Goal: Transaction & Acquisition: Purchase product/service

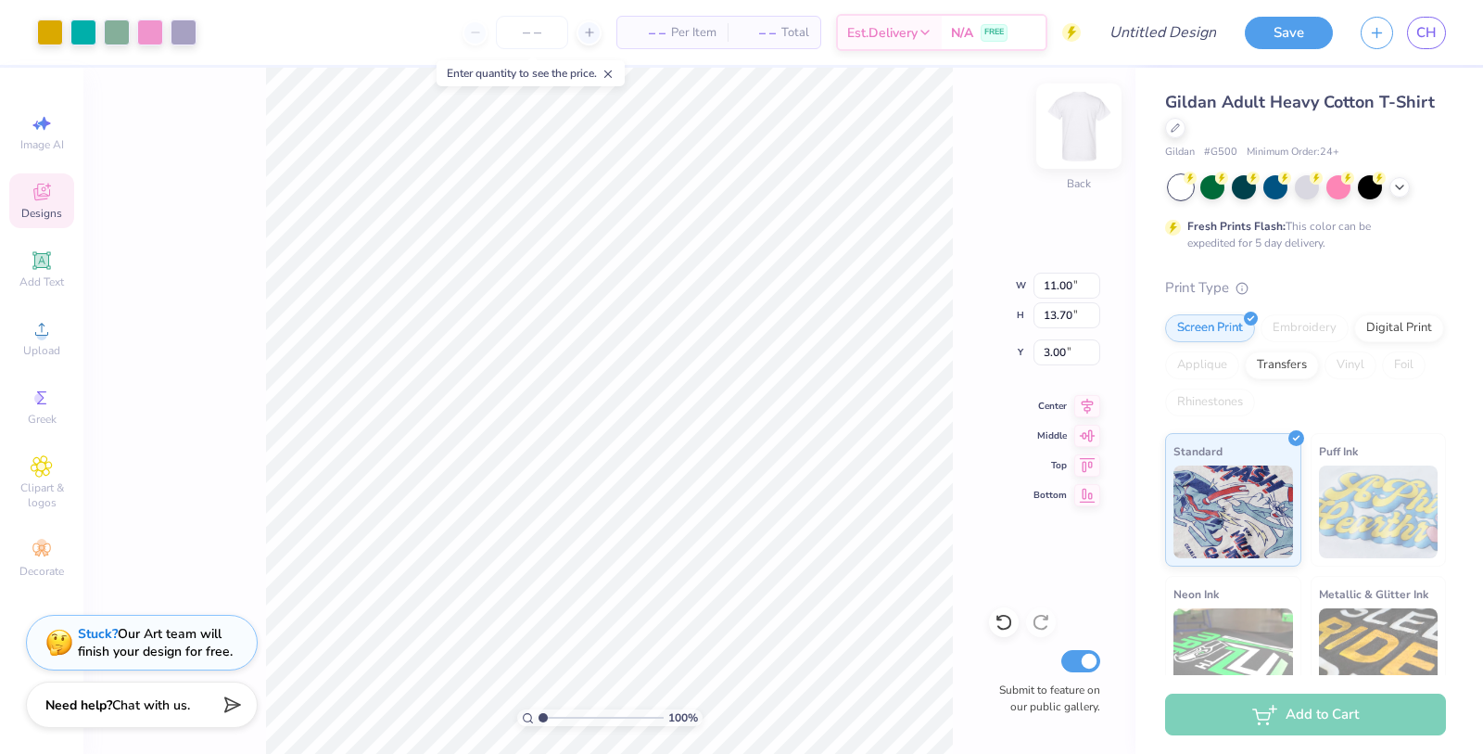
click at [1091, 141] on img at bounding box center [1079, 126] width 74 height 74
click at [1072, 152] on img at bounding box center [1079, 126] width 74 height 74
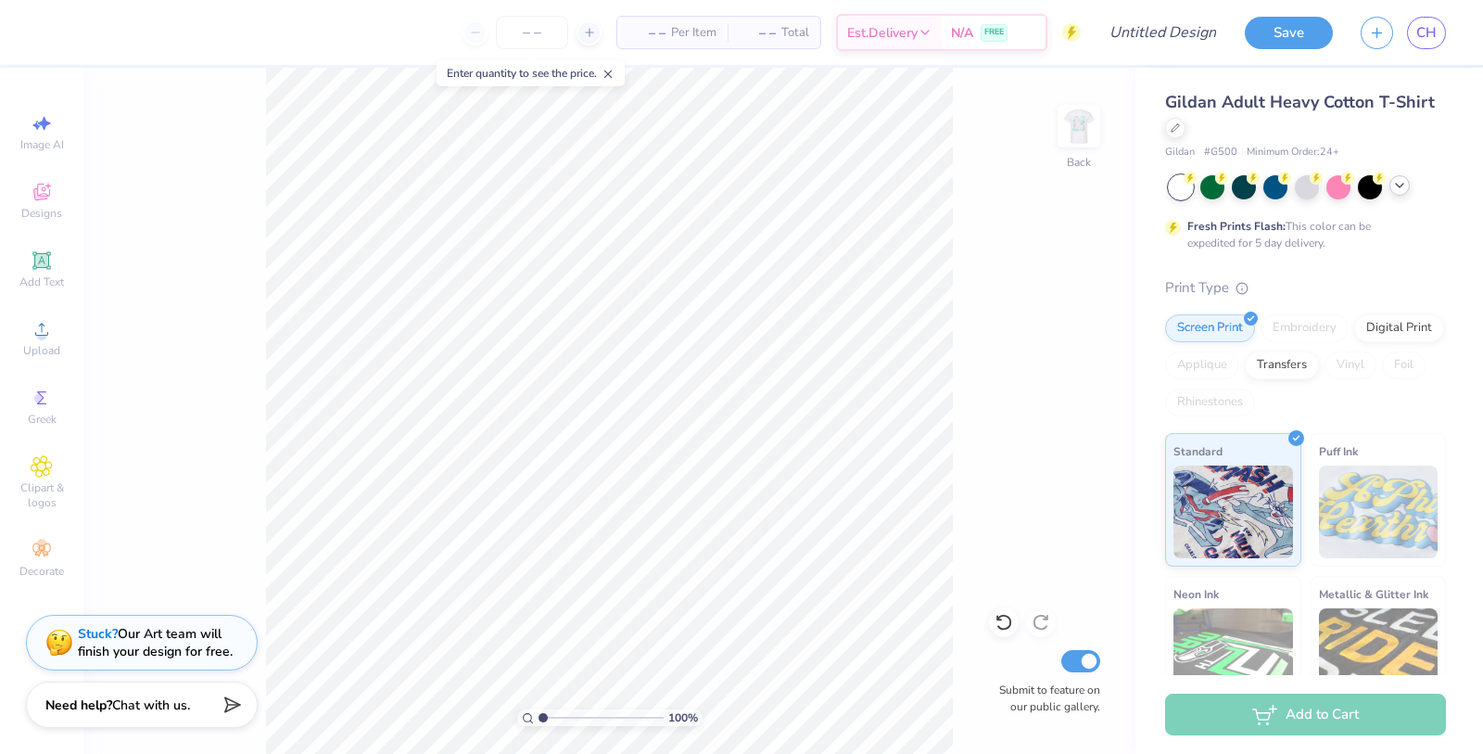
click at [1396, 182] on icon at bounding box center [1399, 185] width 15 height 15
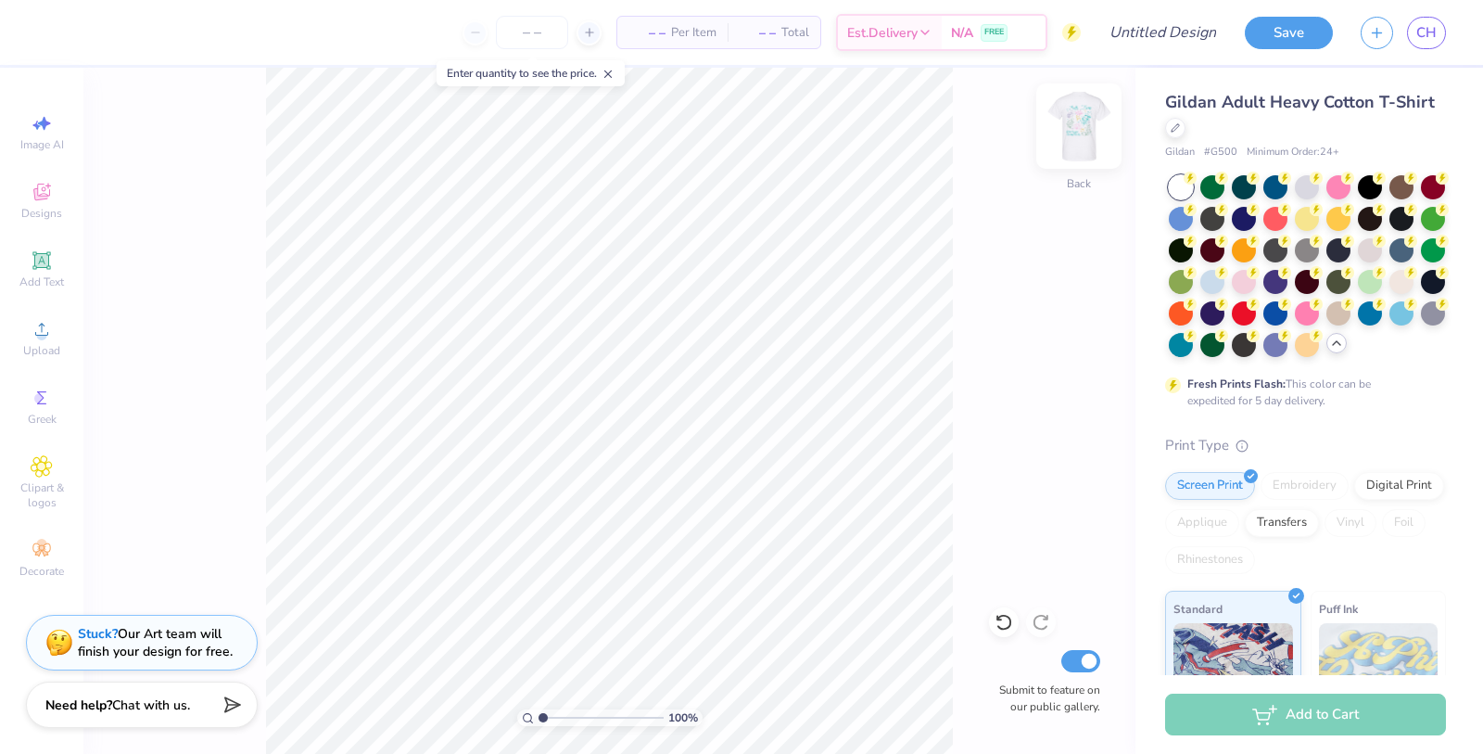
click at [1078, 136] on img at bounding box center [1079, 126] width 74 height 74
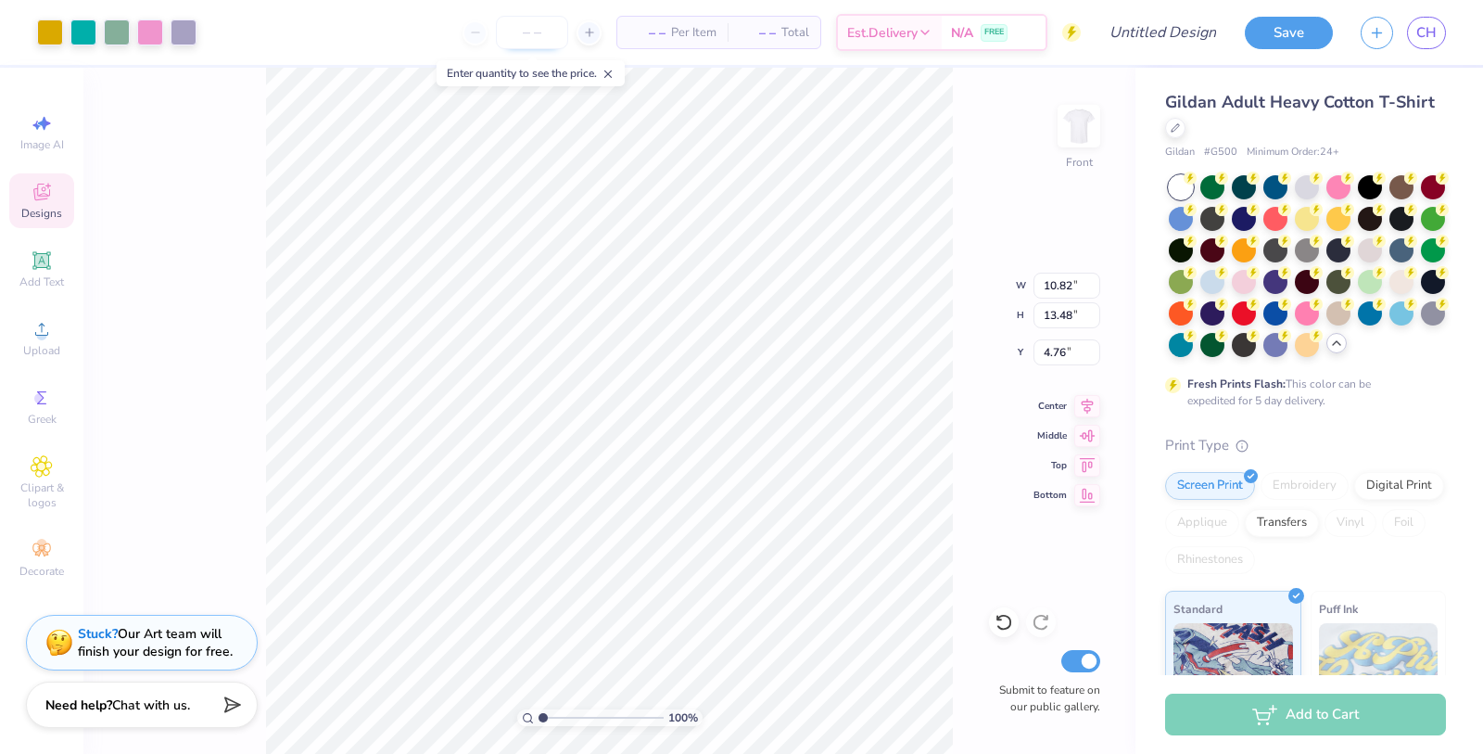
click at [524, 42] on input "number" at bounding box center [532, 32] width 72 height 33
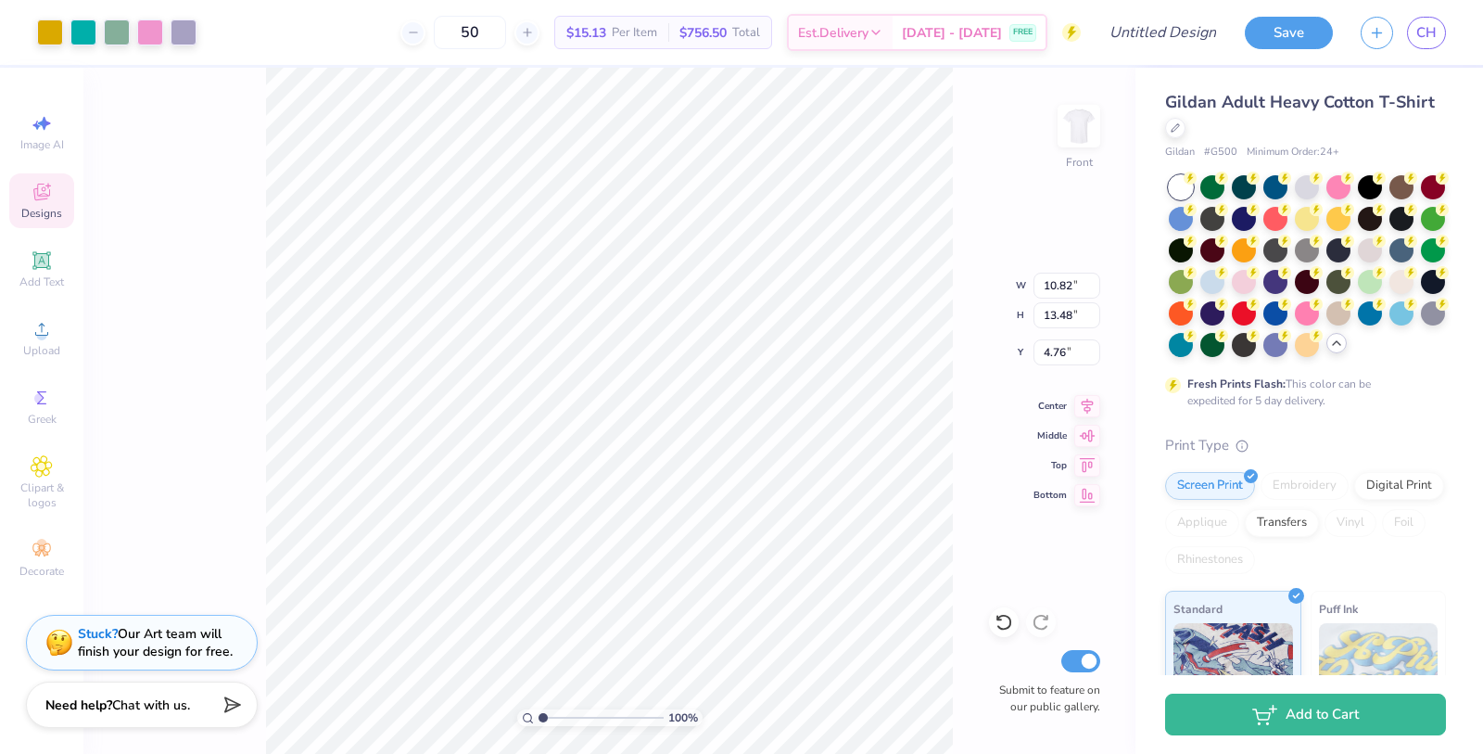
type input "5"
type input "25"
type input "10.62"
type input "2.06"
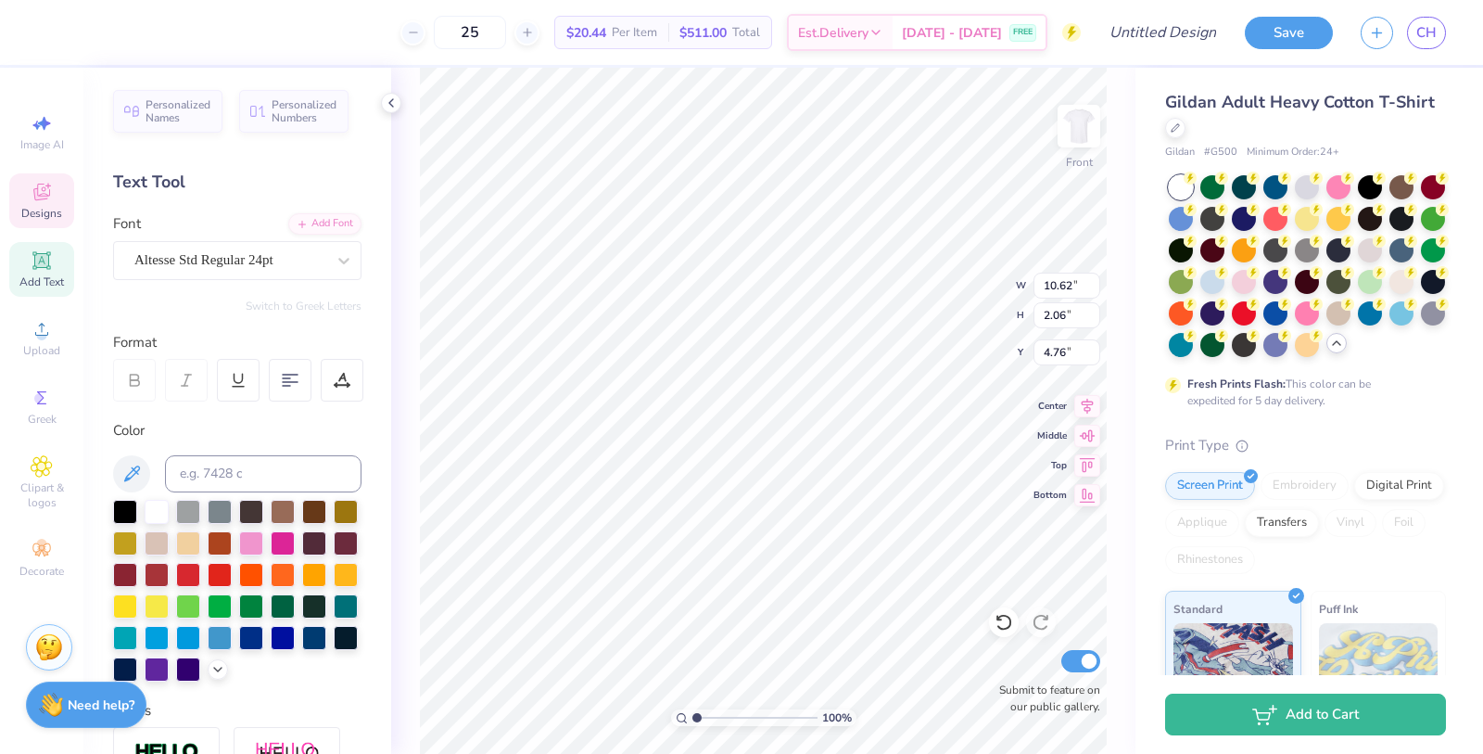
scroll to position [0, 2]
type textarea "Alpha Phi"
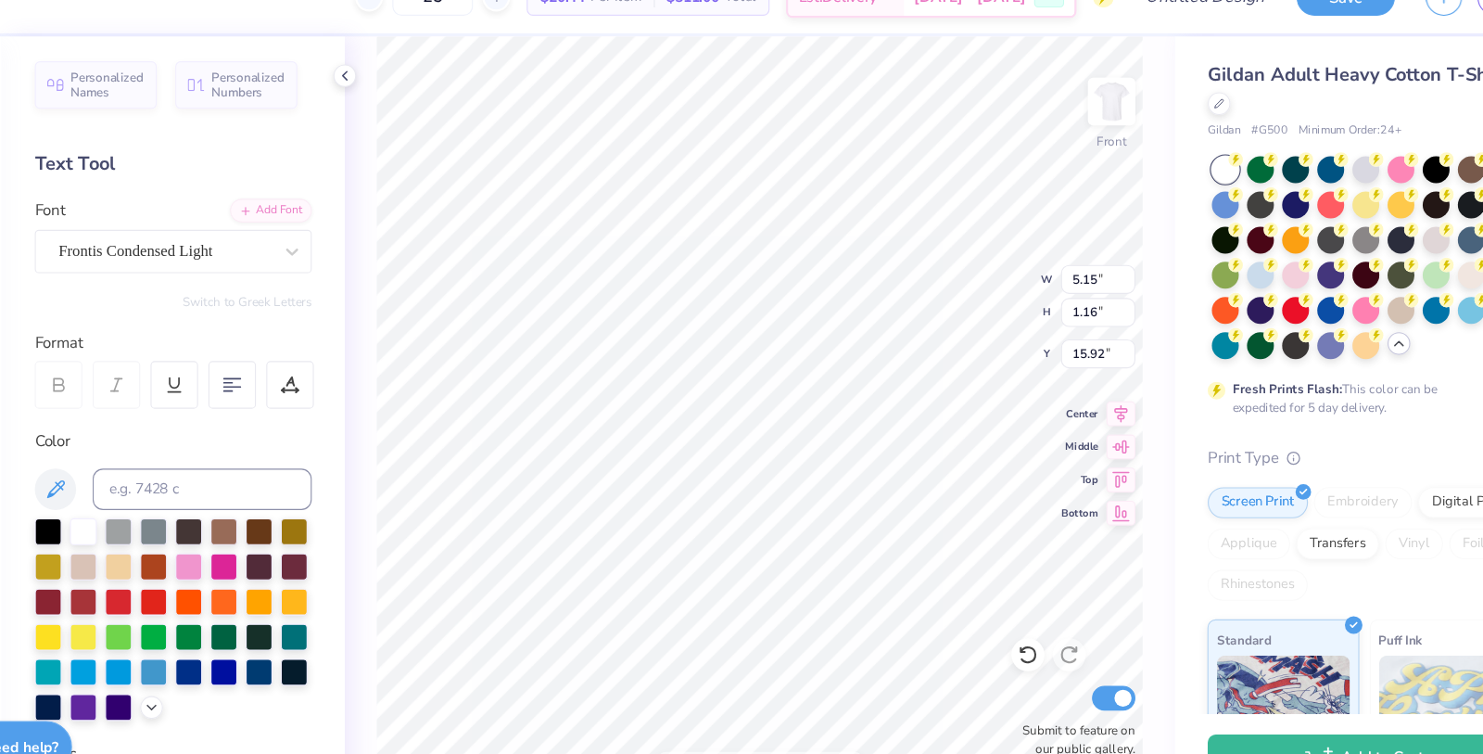
scroll to position [0, 0]
type textarea "Under the Phi"
type input "6.04"
type input "1.17"
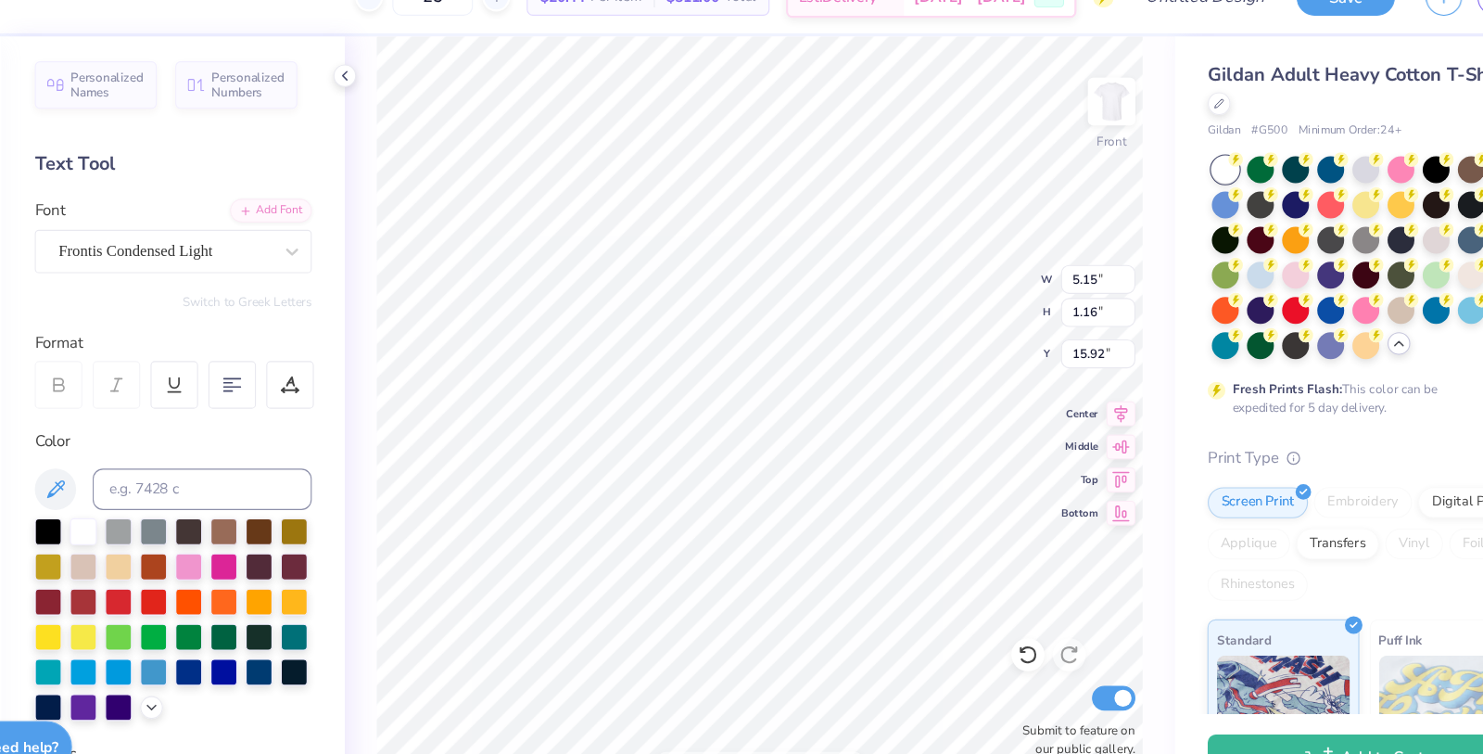
type input "17.08"
type textarea "Crush Party 2025"
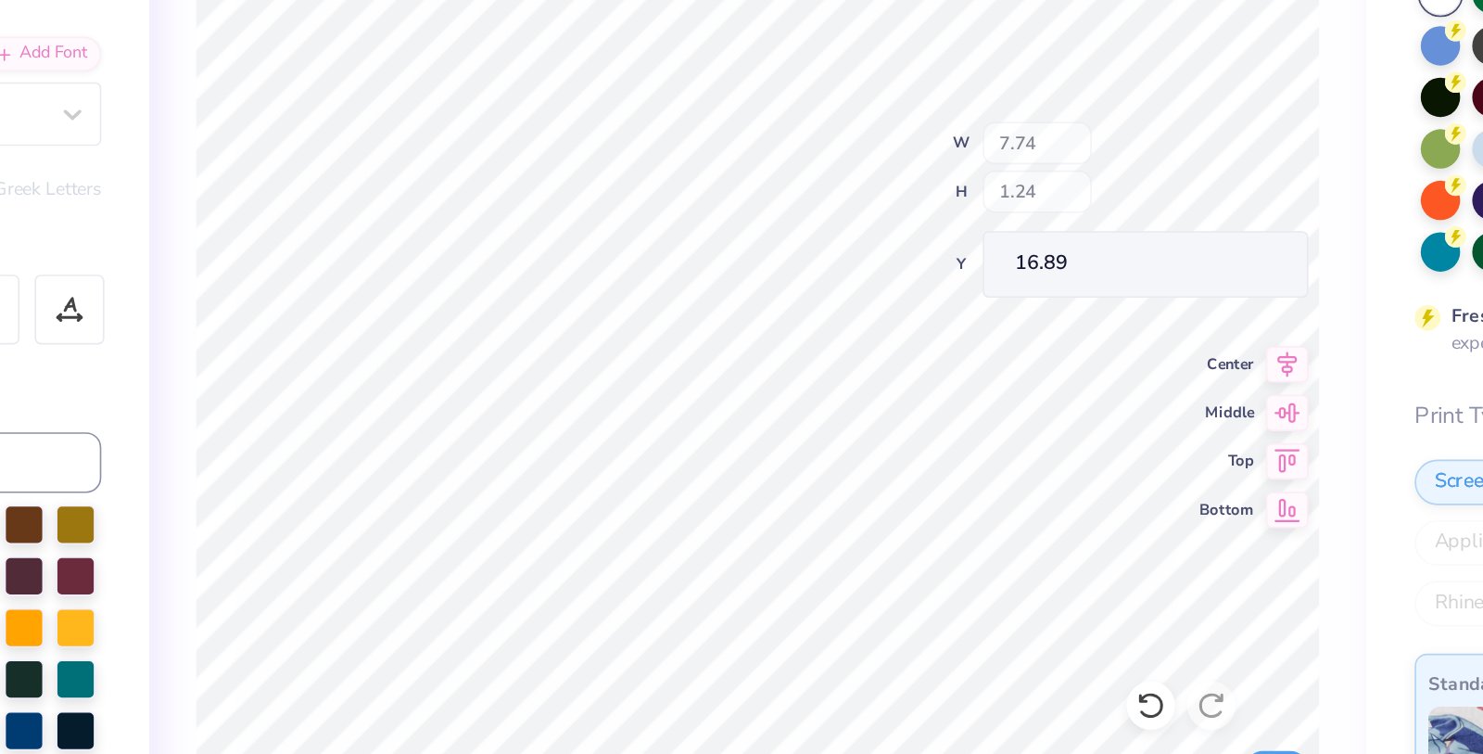
type input "7.74"
type input "1.24"
type input "16.89"
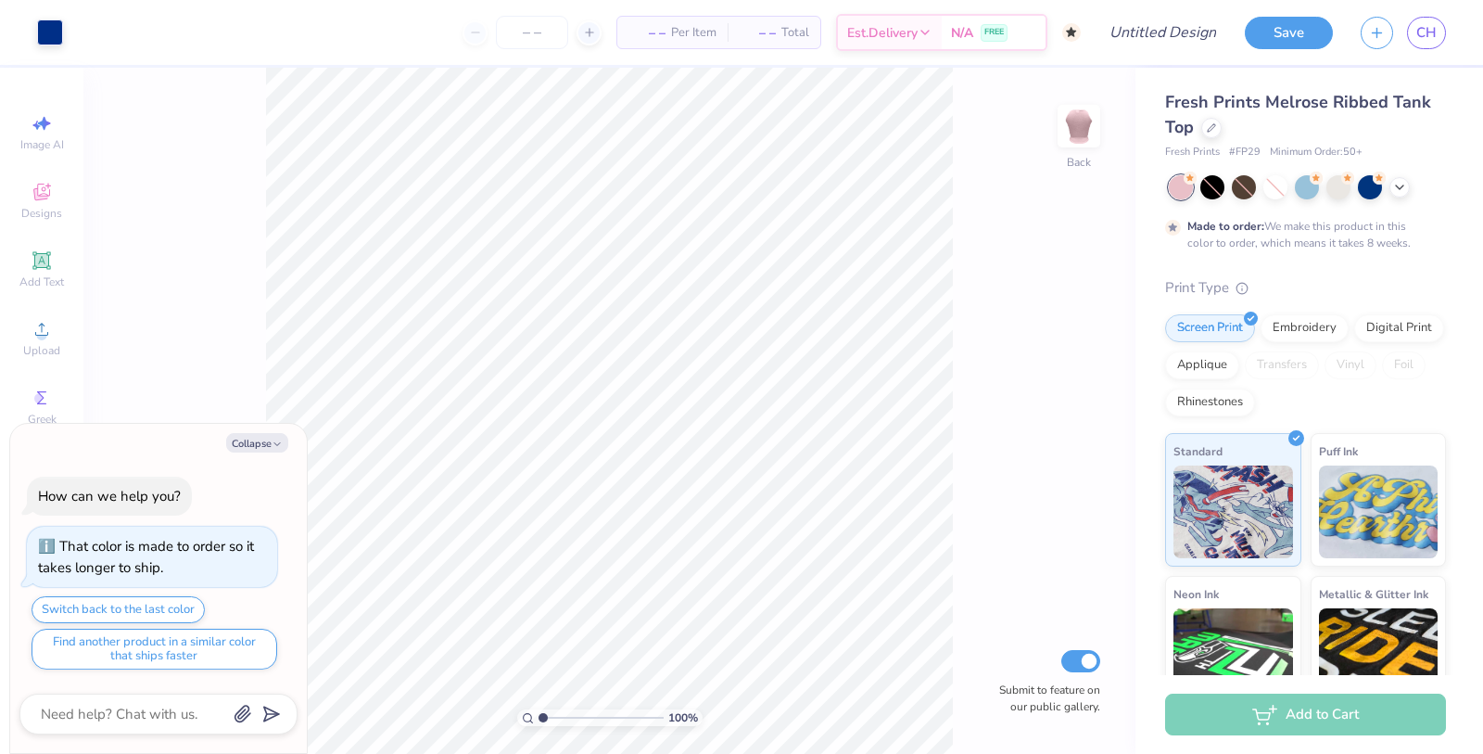
scroll to position [11, 0]
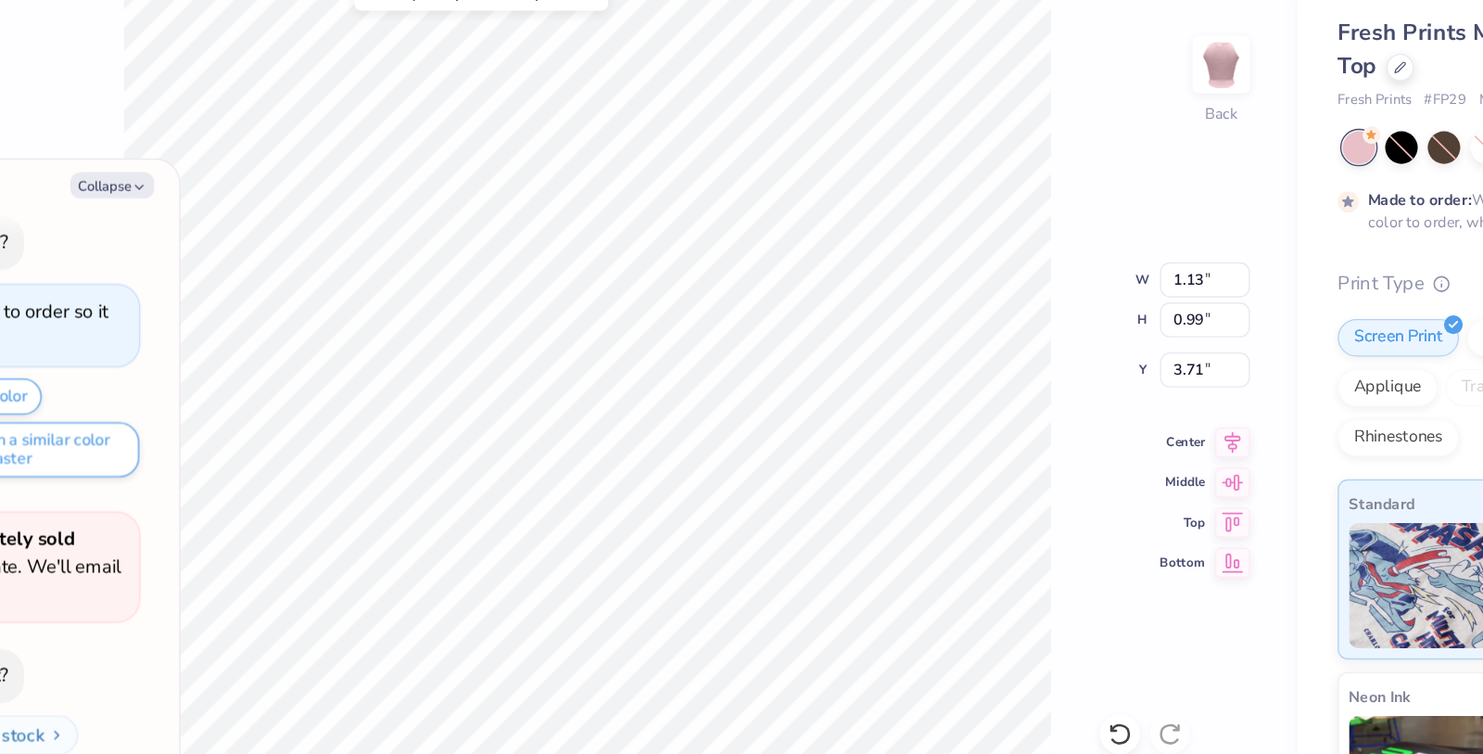
type textarea "x"
type input "3.57"
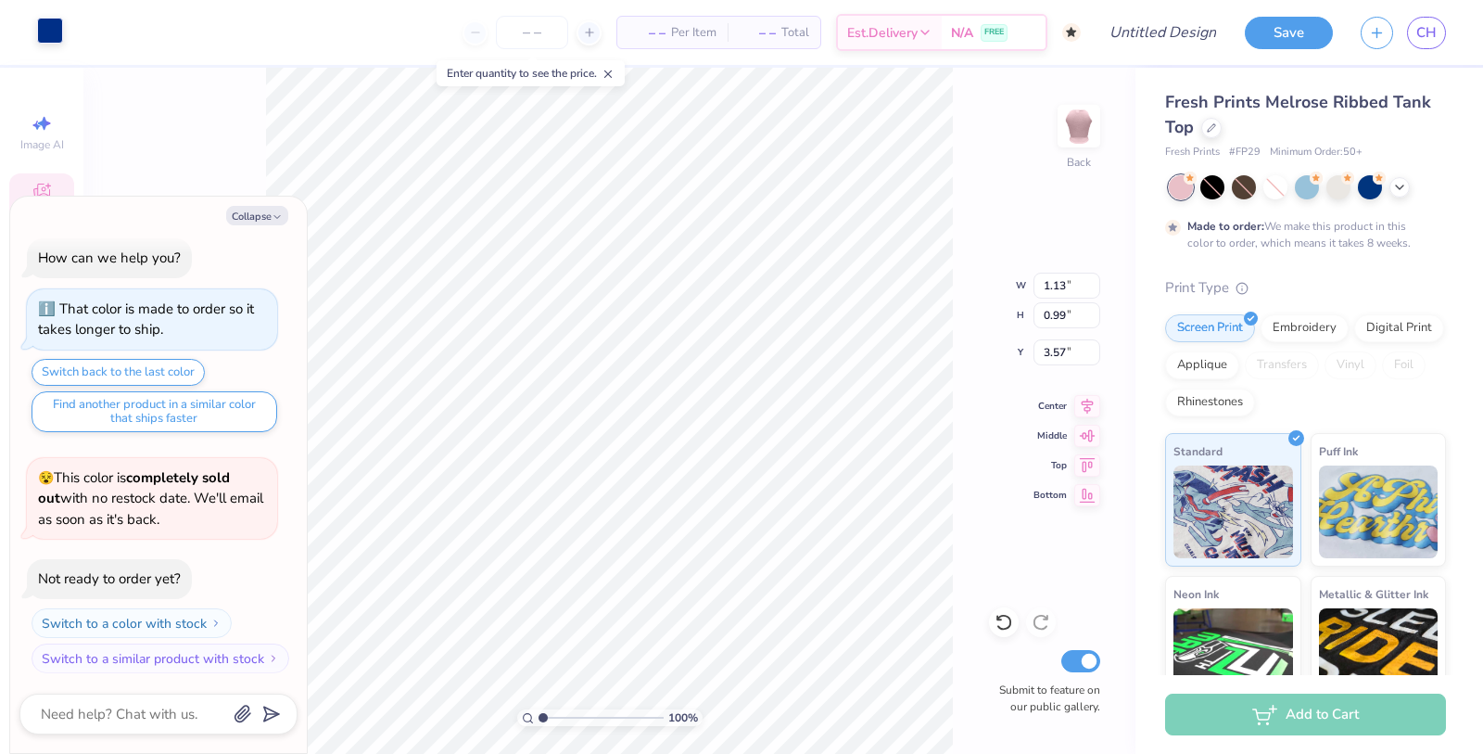
click at [49, 32] on div at bounding box center [50, 31] width 26 height 26
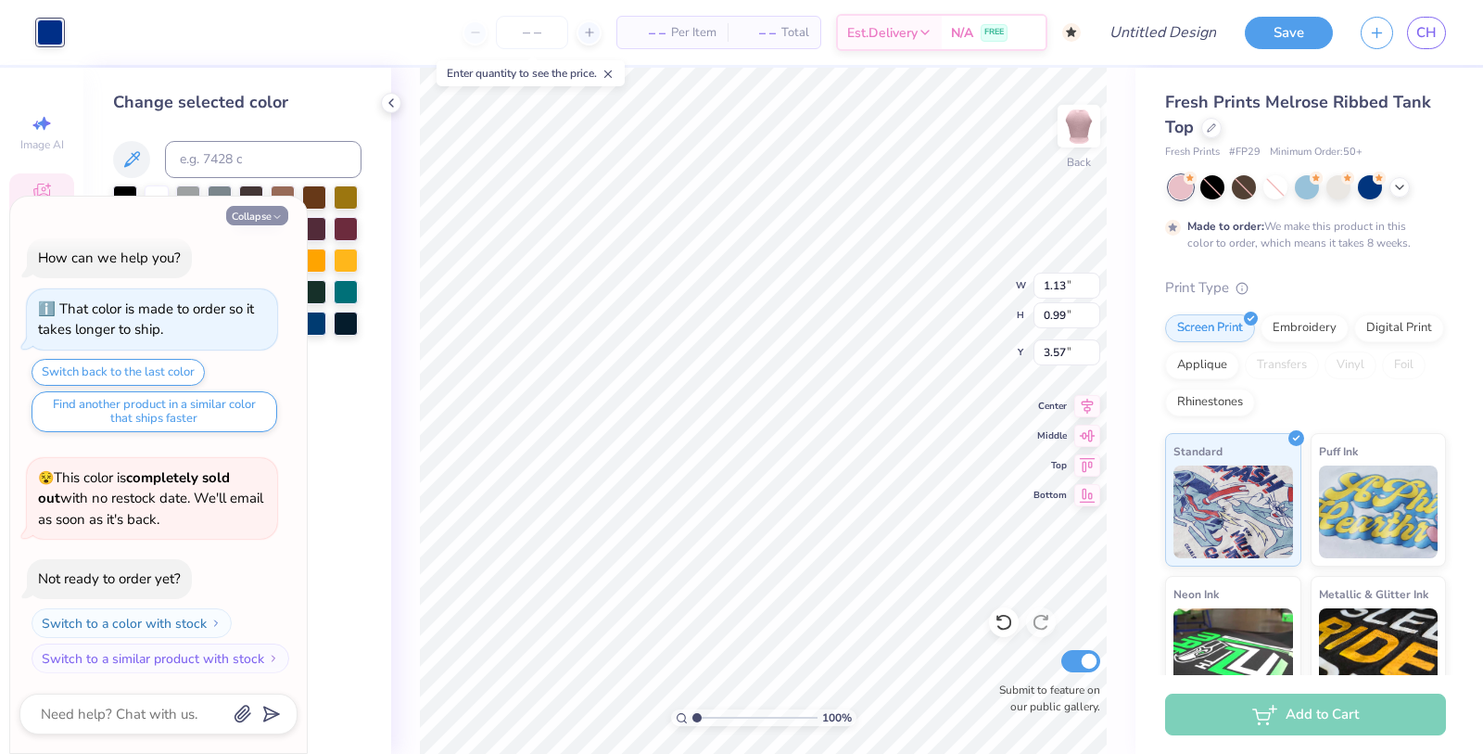
click at [273, 217] on icon "button" at bounding box center [277, 216] width 11 height 11
type textarea "x"
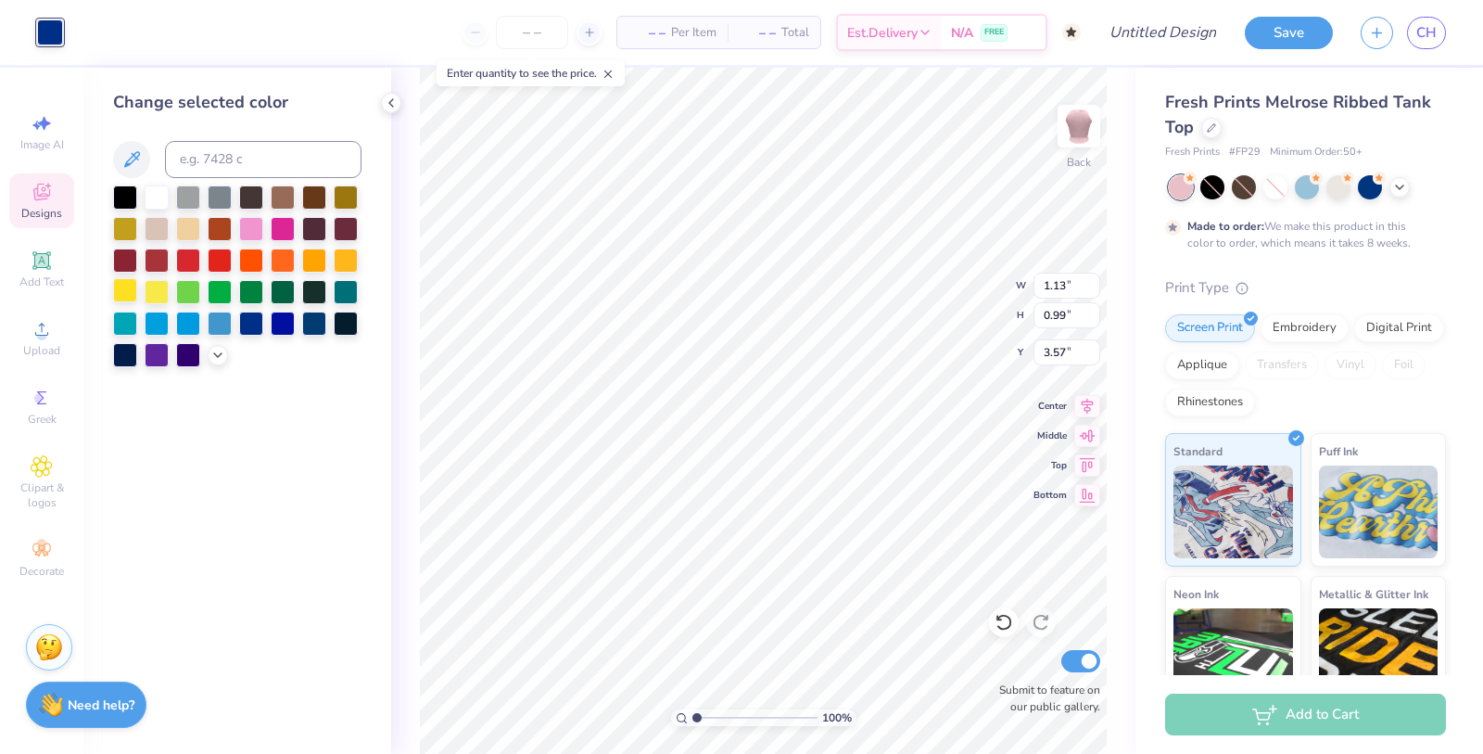
click at [127, 296] on div at bounding box center [125, 290] width 24 height 24
click at [1327, 227] on div "Made to order: We make this product in this color to order, which means it take…" at bounding box center [1301, 234] width 228 height 33
click at [1338, 194] on div at bounding box center [1338, 185] width 24 height 24
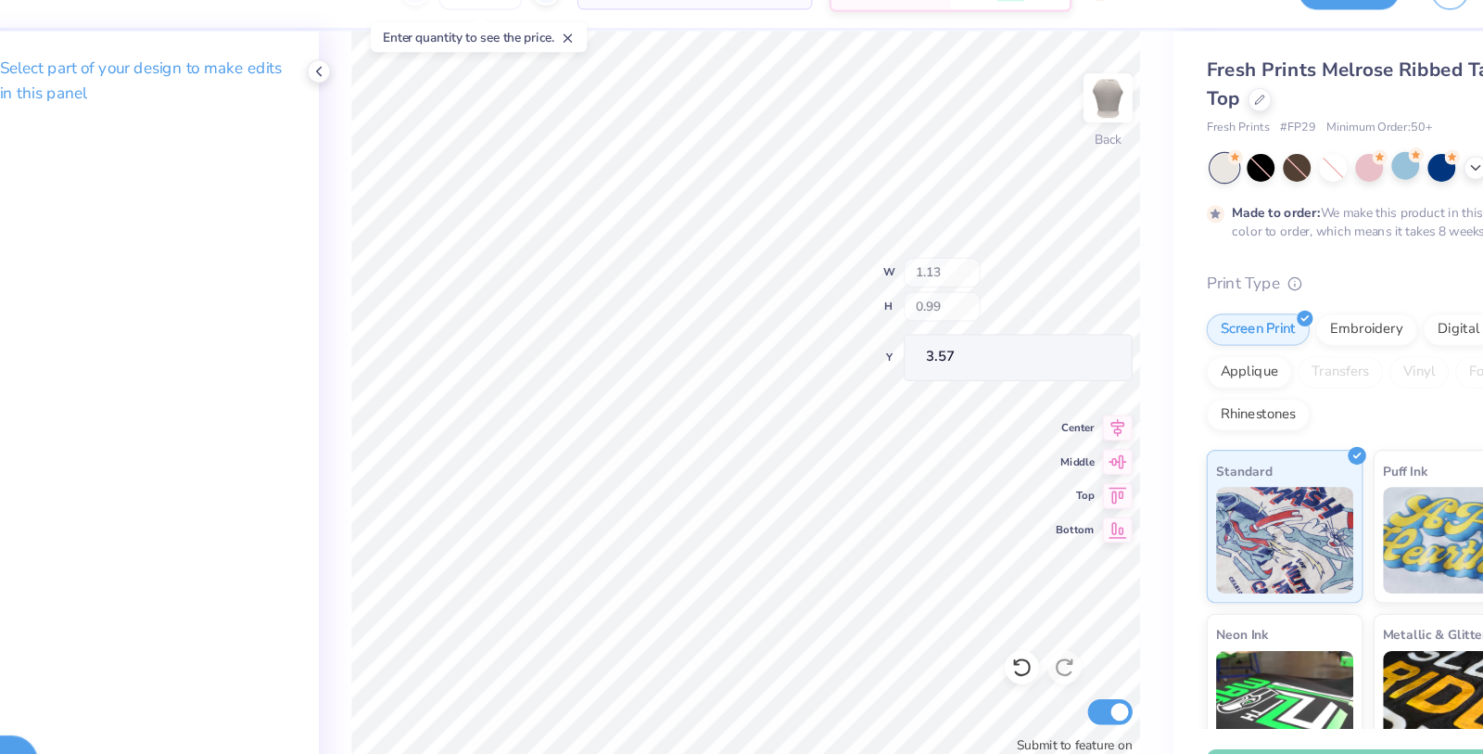
type input "1.86"
type input "1.81"
type input "3.19"
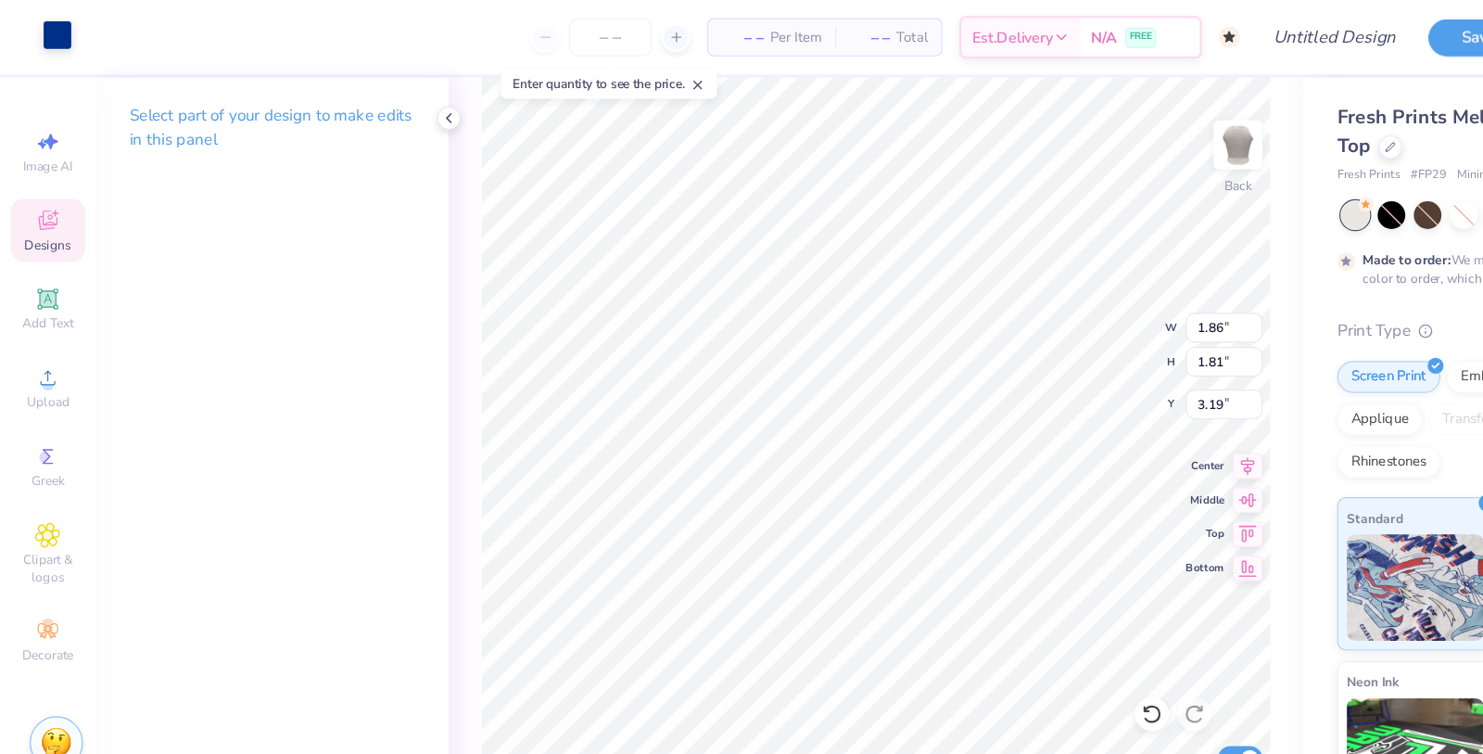
click at [40, 34] on div at bounding box center [50, 31] width 26 height 26
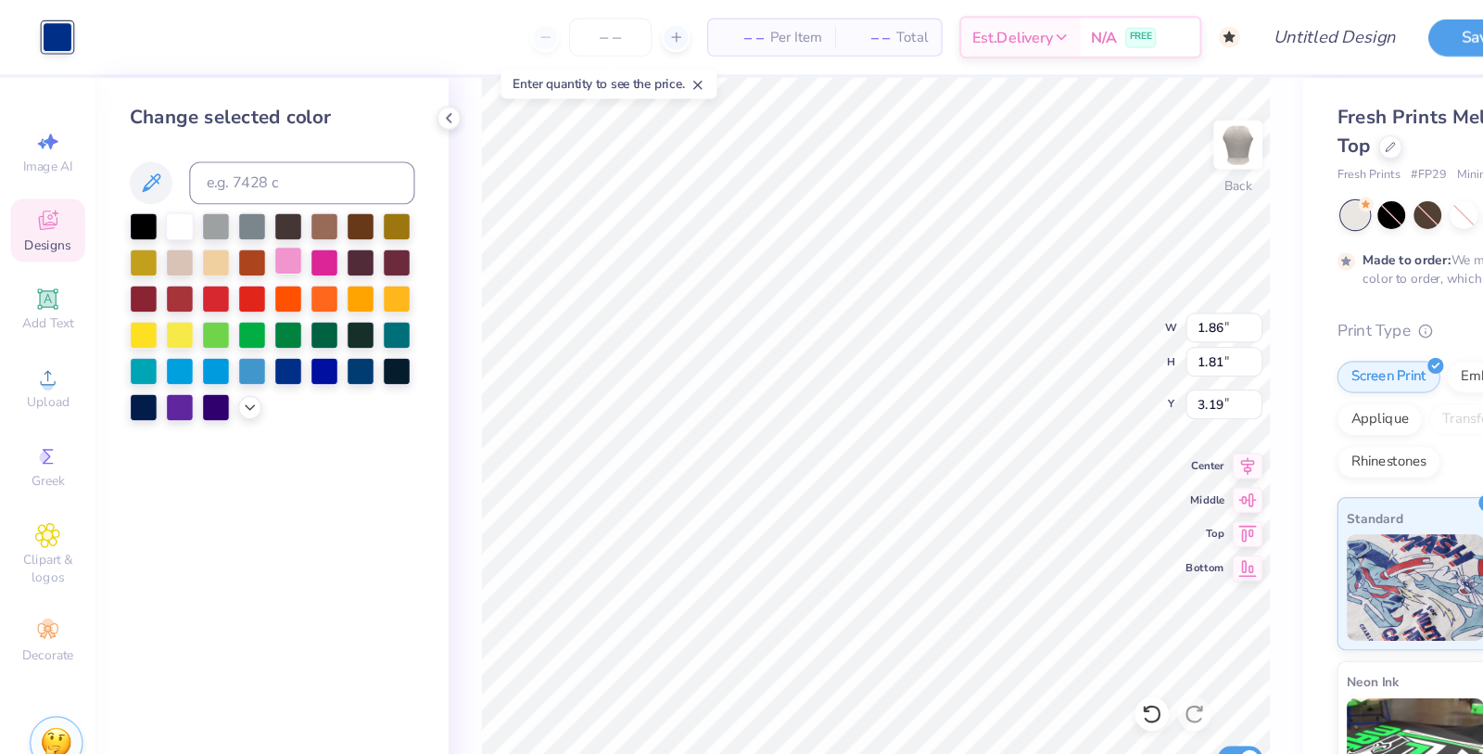
click at [250, 229] on div at bounding box center [251, 227] width 24 height 24
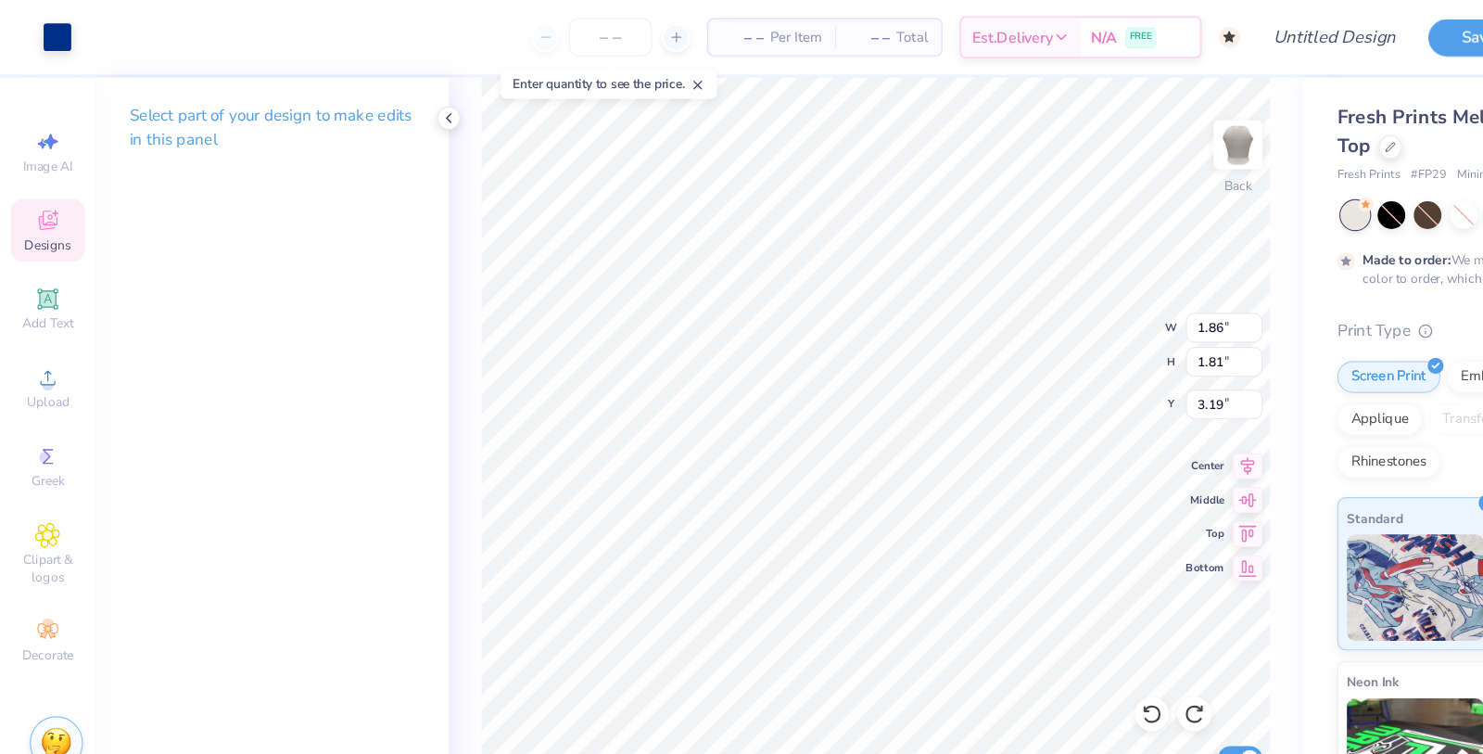
type input "0.93"
type input "1.35"
type input "3.43"
click at [51, 43] on div at bounding box center [50, 31] width 26 height 26
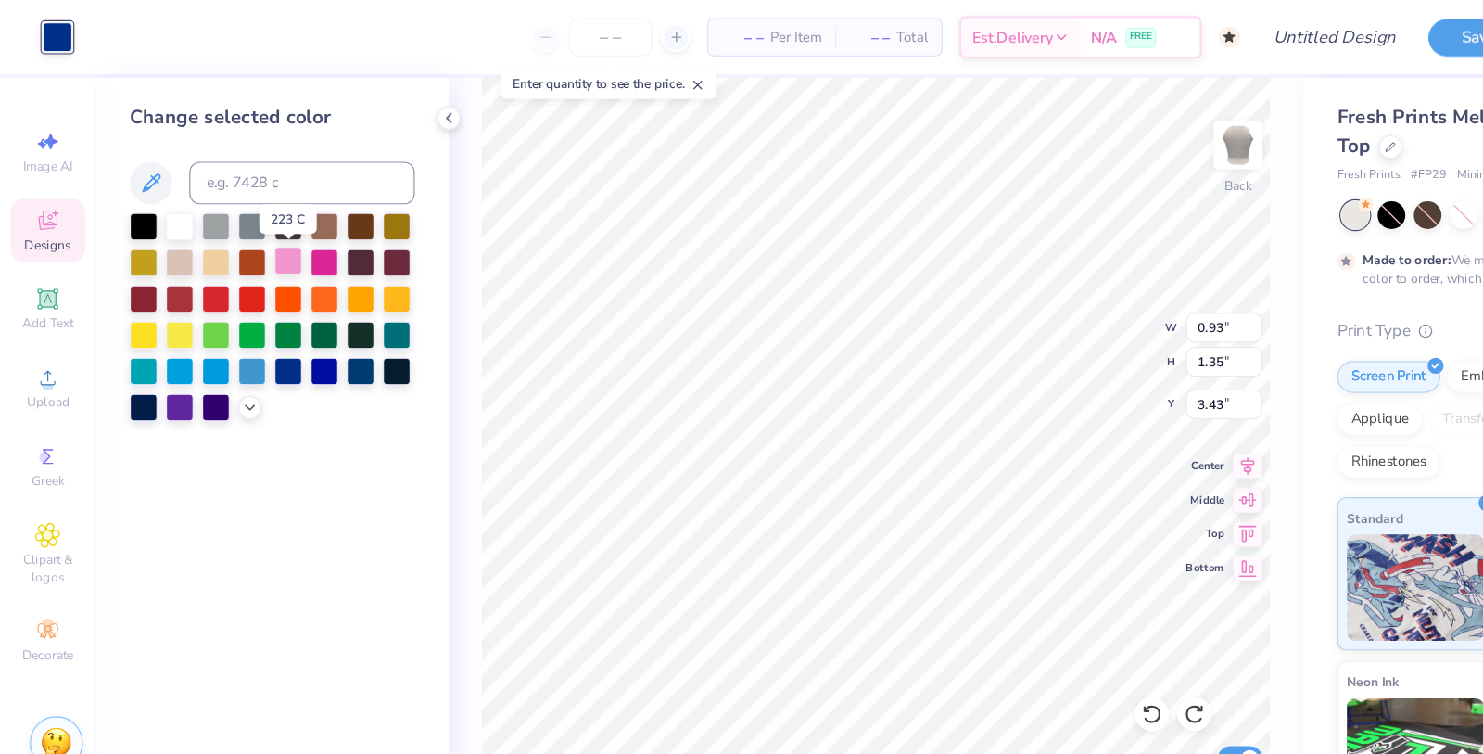
click at [258, 229] on div at bounding box center [251, 227] width 24 height 24
type input "1.90"
type input "1.87"
type input "3.16"
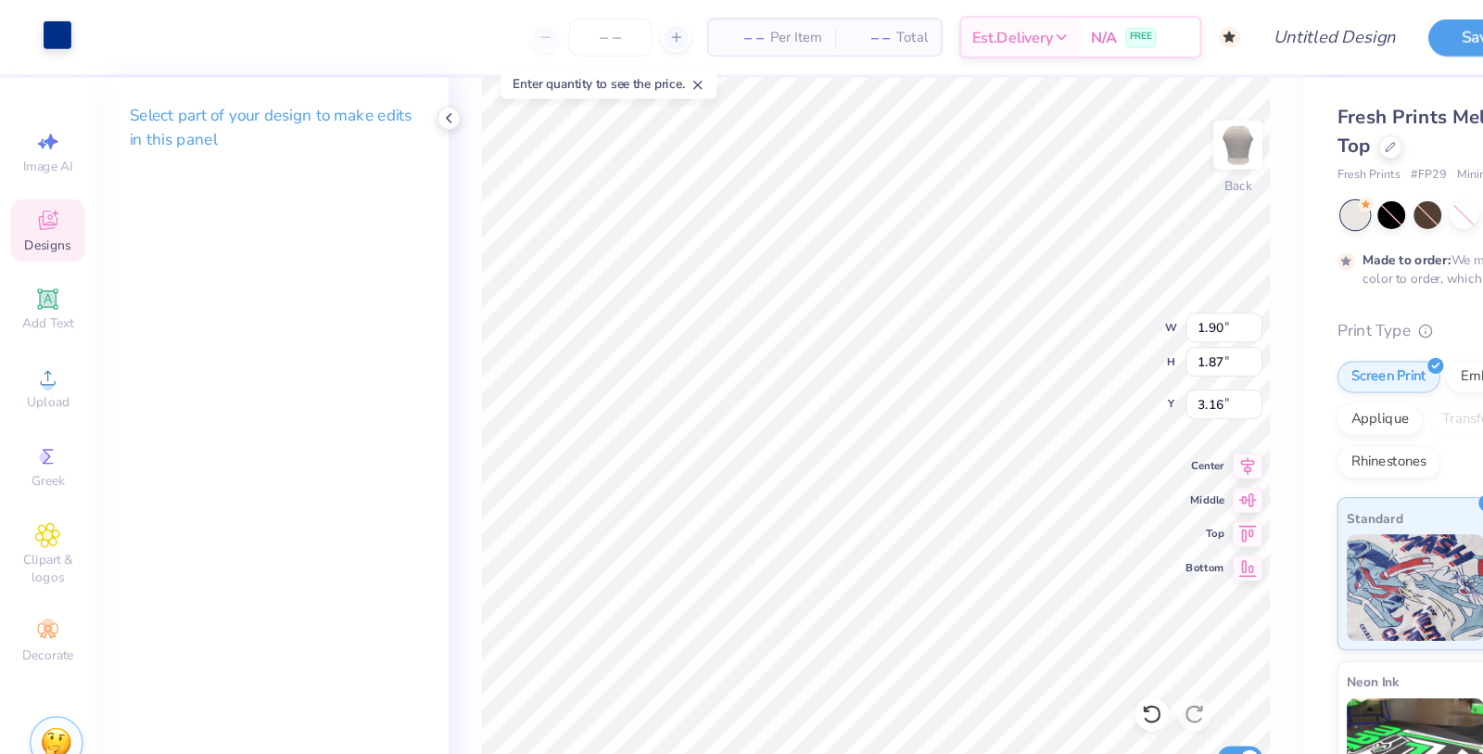
click at [56, 27] on div at bounding box center [50, 31] width 26 height 26
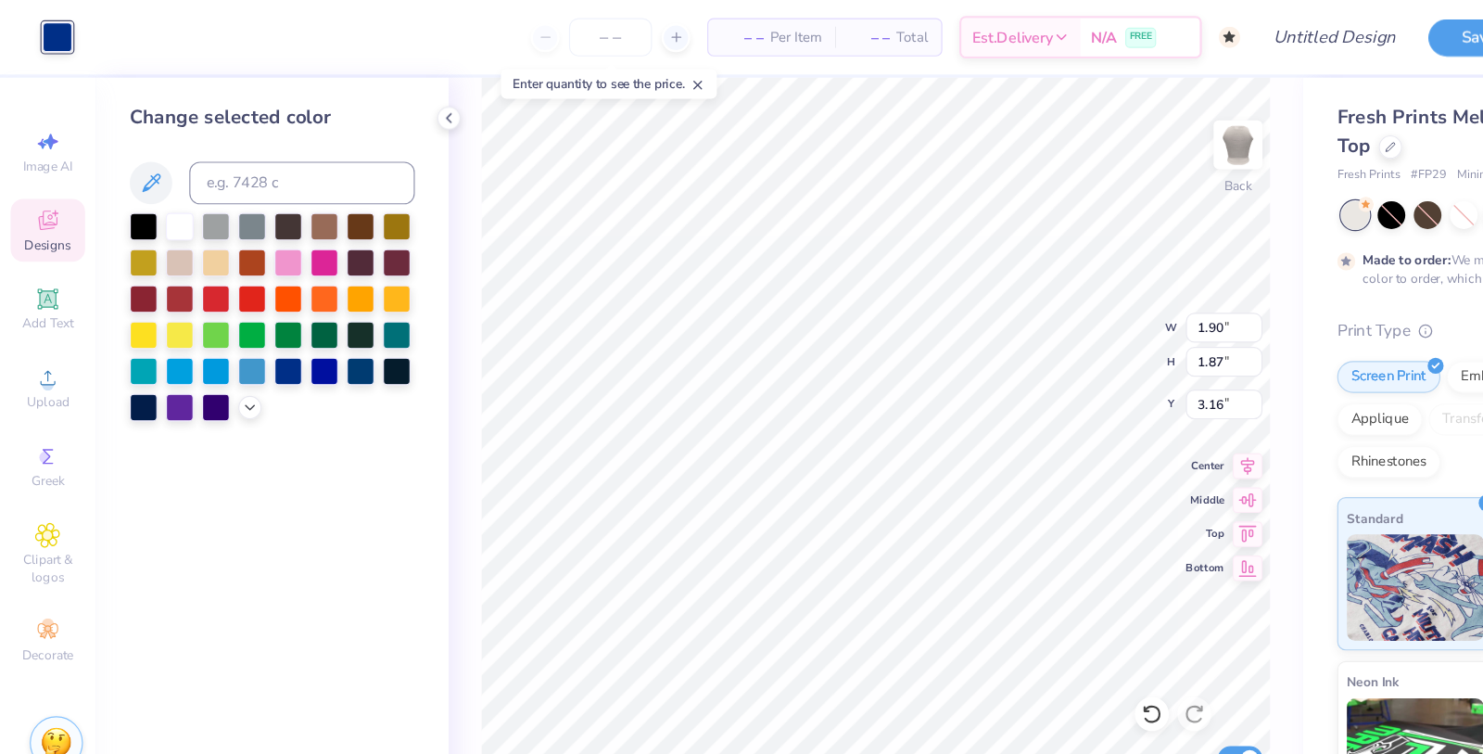
click at [205, 354] on div at bounding box center [237, 276] width 248 height 182
click at [214, 354] on icon at bounding box center [217, 353] width 15 height 15
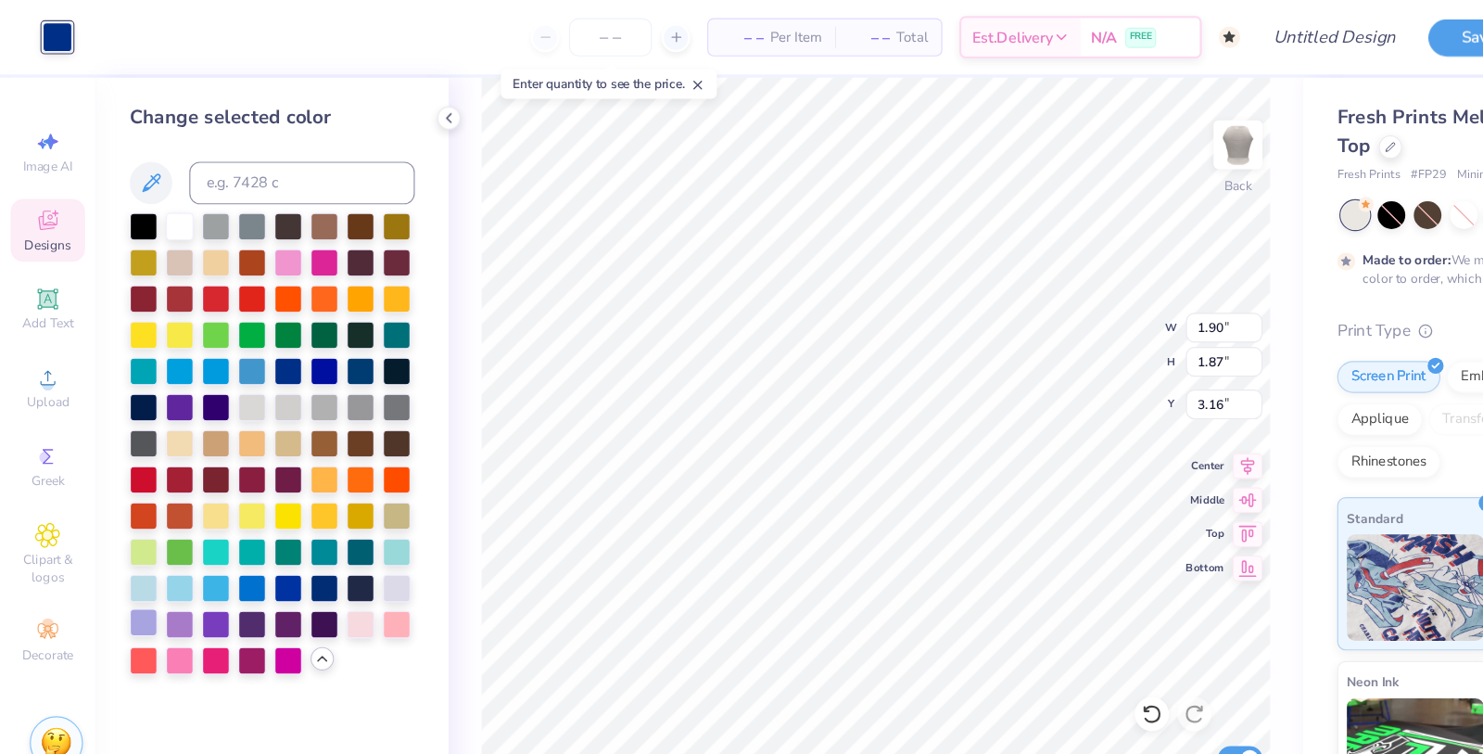
click at [133, 544] on div at bounding box center [125, 542] width 24 height 24
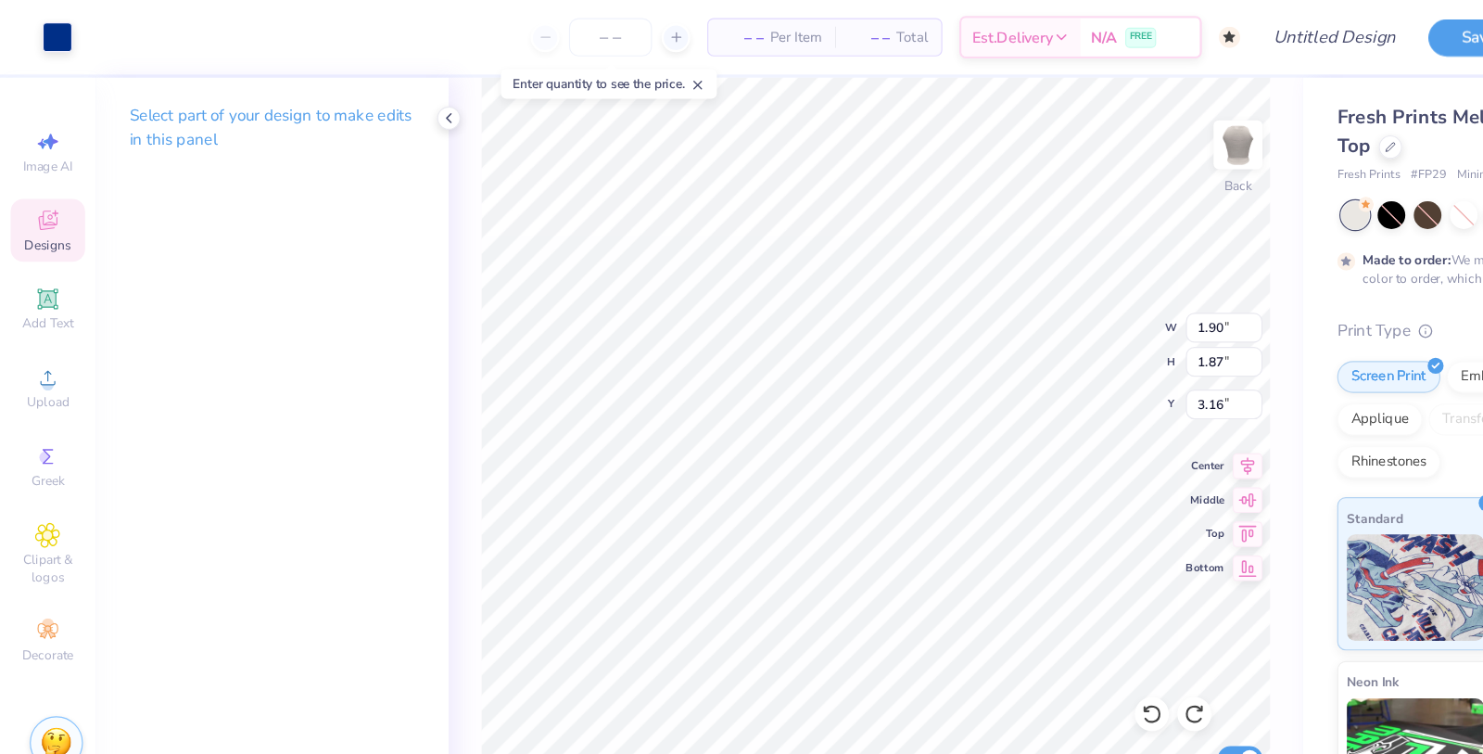
type input "1.06"
type input "1.21"
type input "3.48"
click at [45, 39] on div at bounding box center [50, 31] width 26 height 26
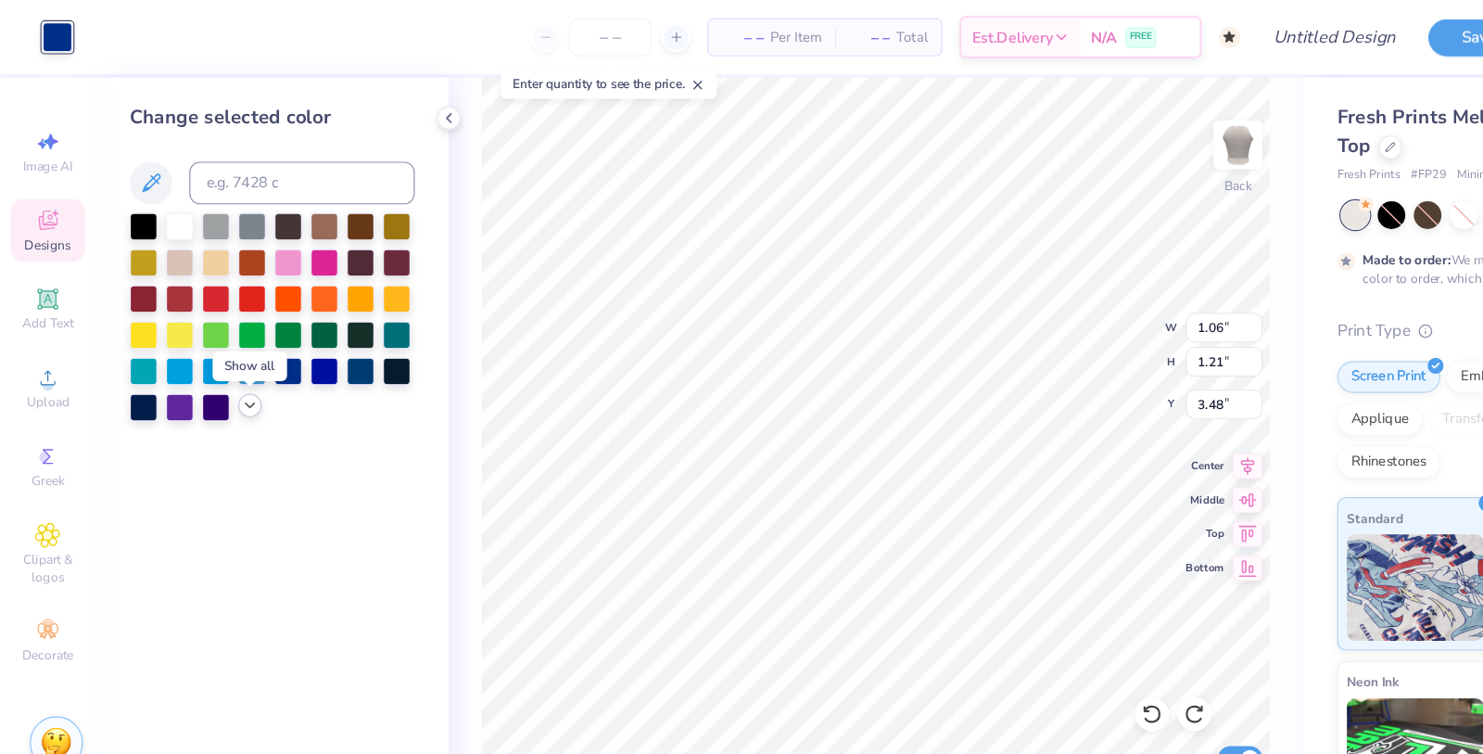
click at [220, 358] on icon at bounding box center [217, 353] width 15 height 15
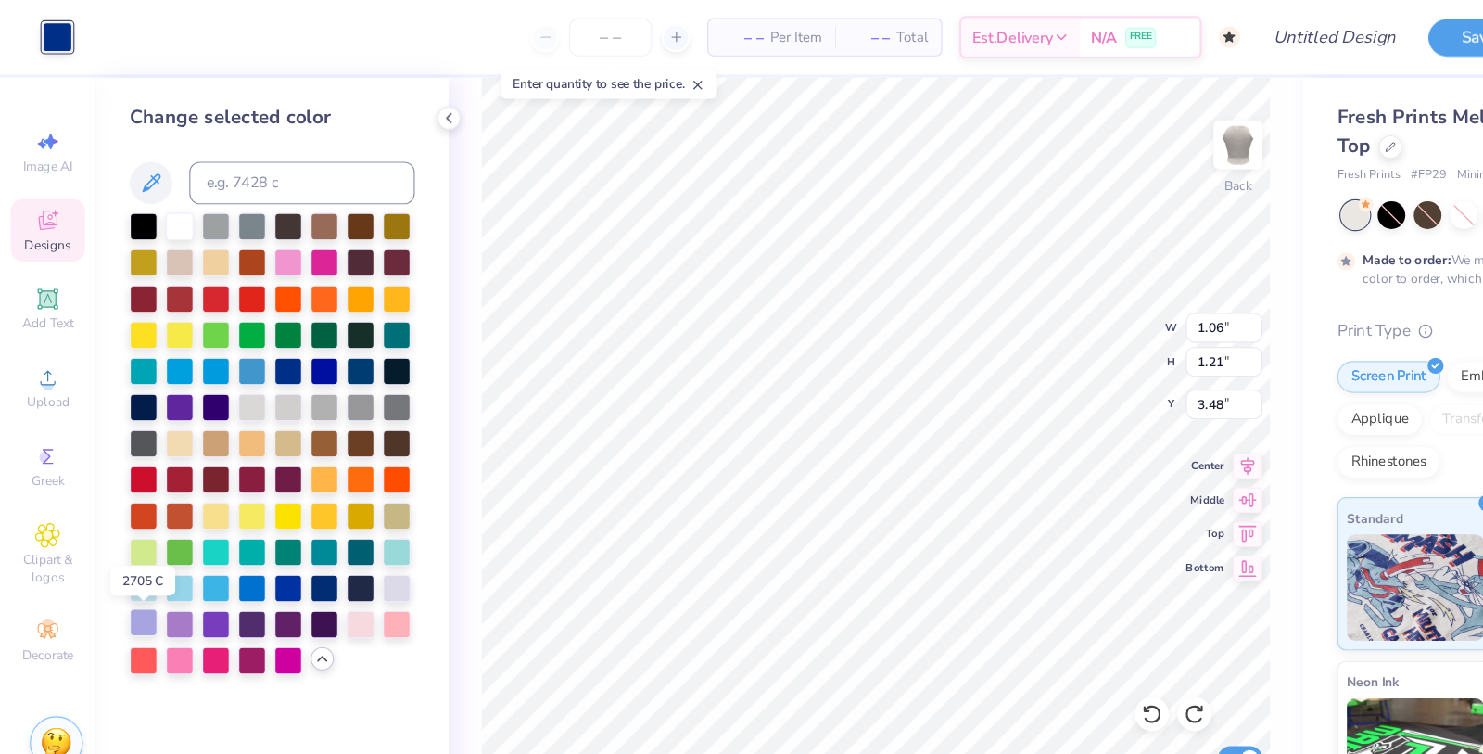
click at [125, 542] on div at bounding box center [125, 542] width 24 height 24
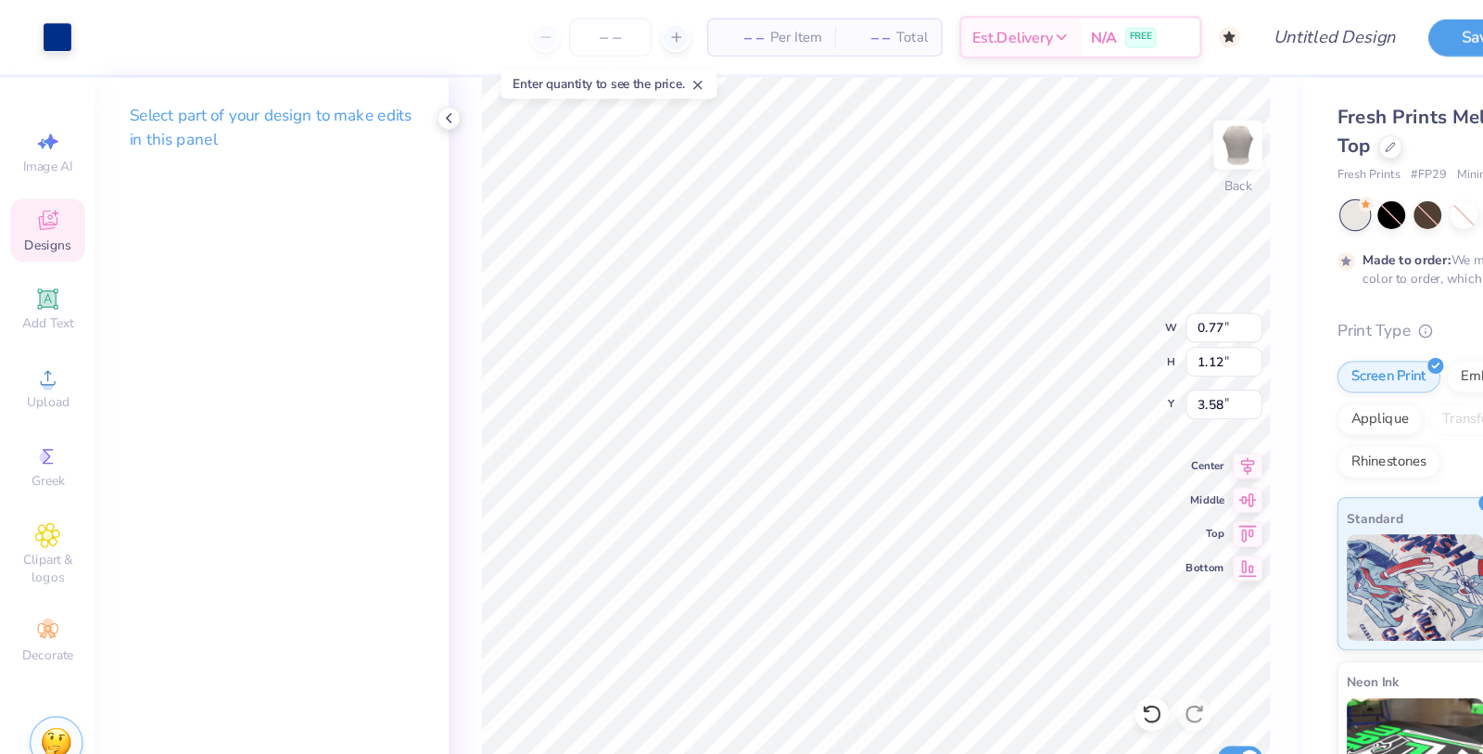
type input "3.51"
click at [47, 35] on div at bounding box center [50, 31] width 26 height 26
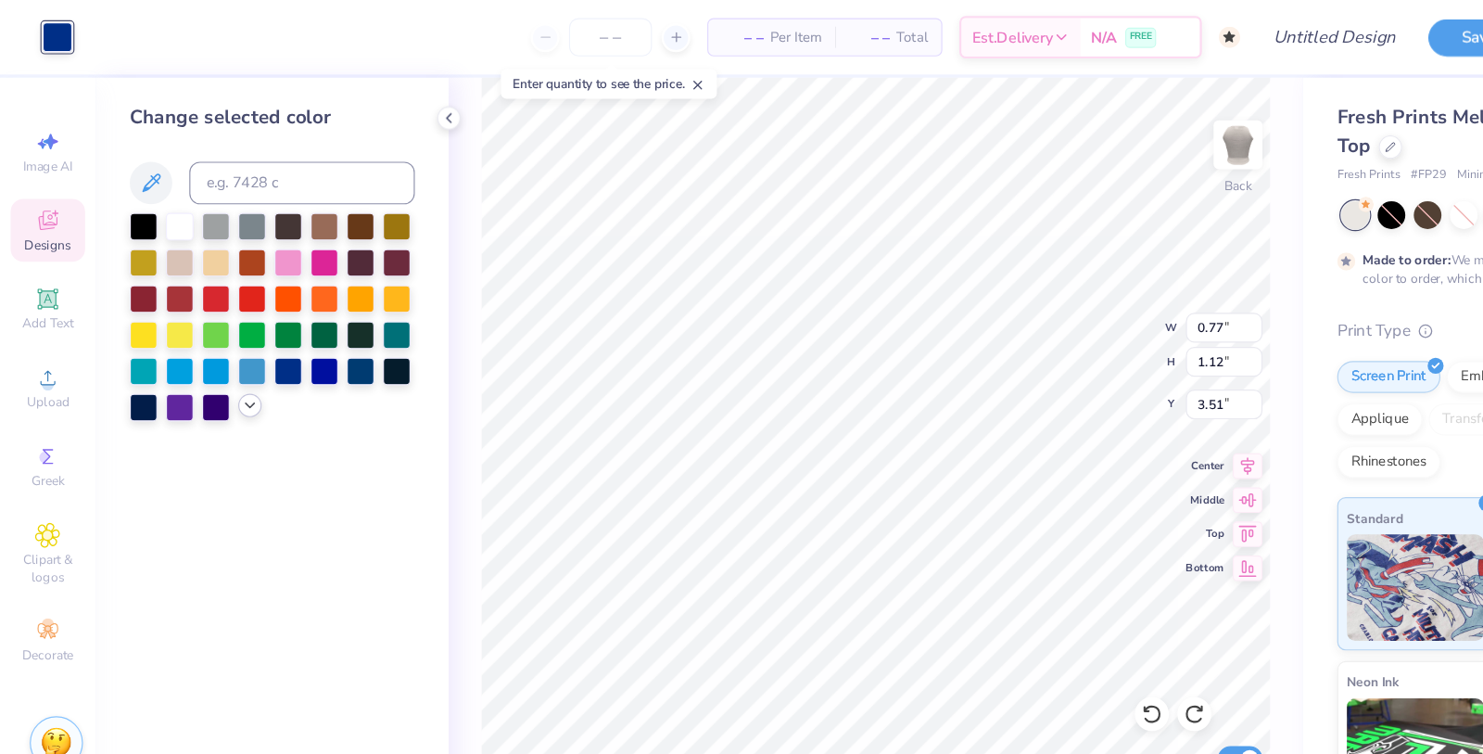
click at [215, 356] on icon at bounding box center [217, 353] width 15 height 15
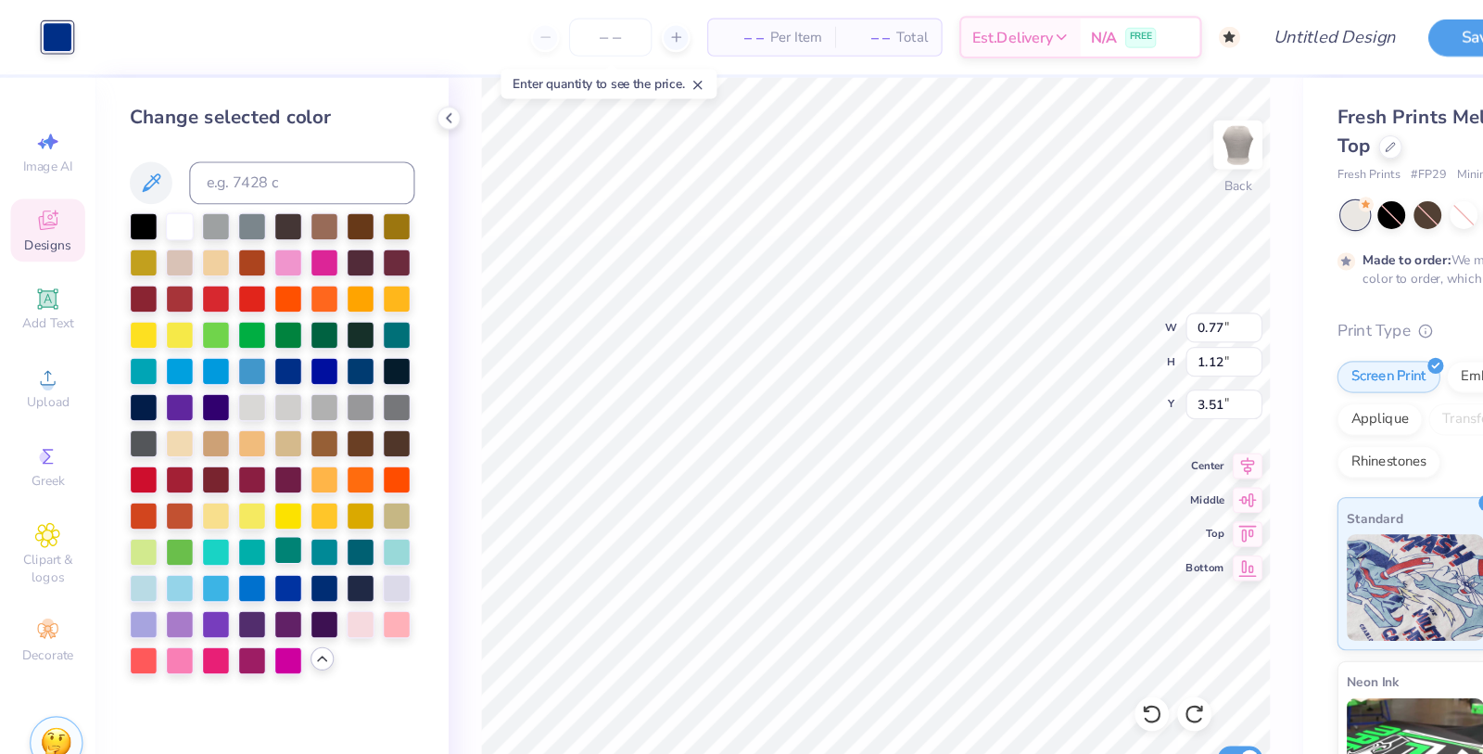
click at [246, 485] on div at bounding box center [251, 479] width 24 height 24
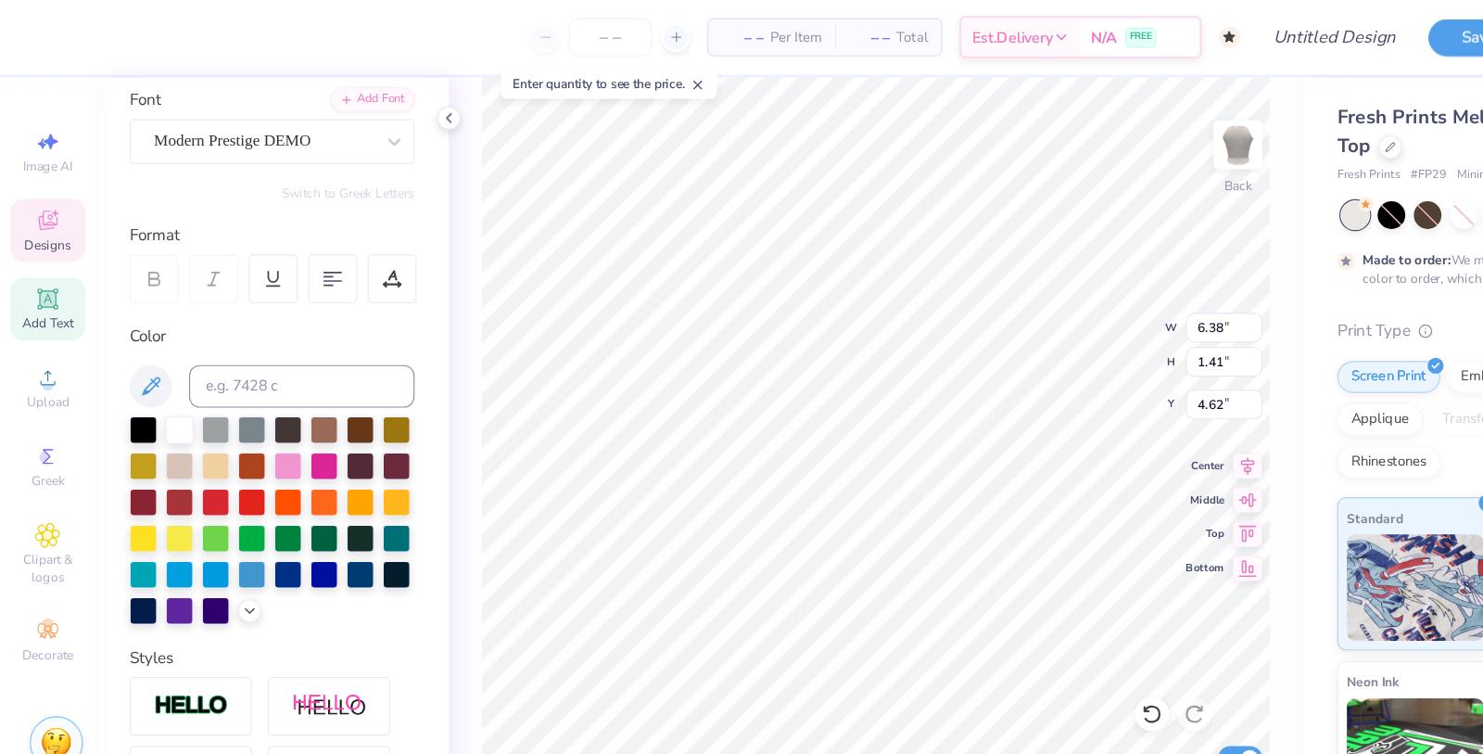
scroll to position [137, 0]
click at [121, 491] on div at bounding box center [125, 499] width 24 height 24
type input "6.56"
type input "1.38"
type input "4.66"
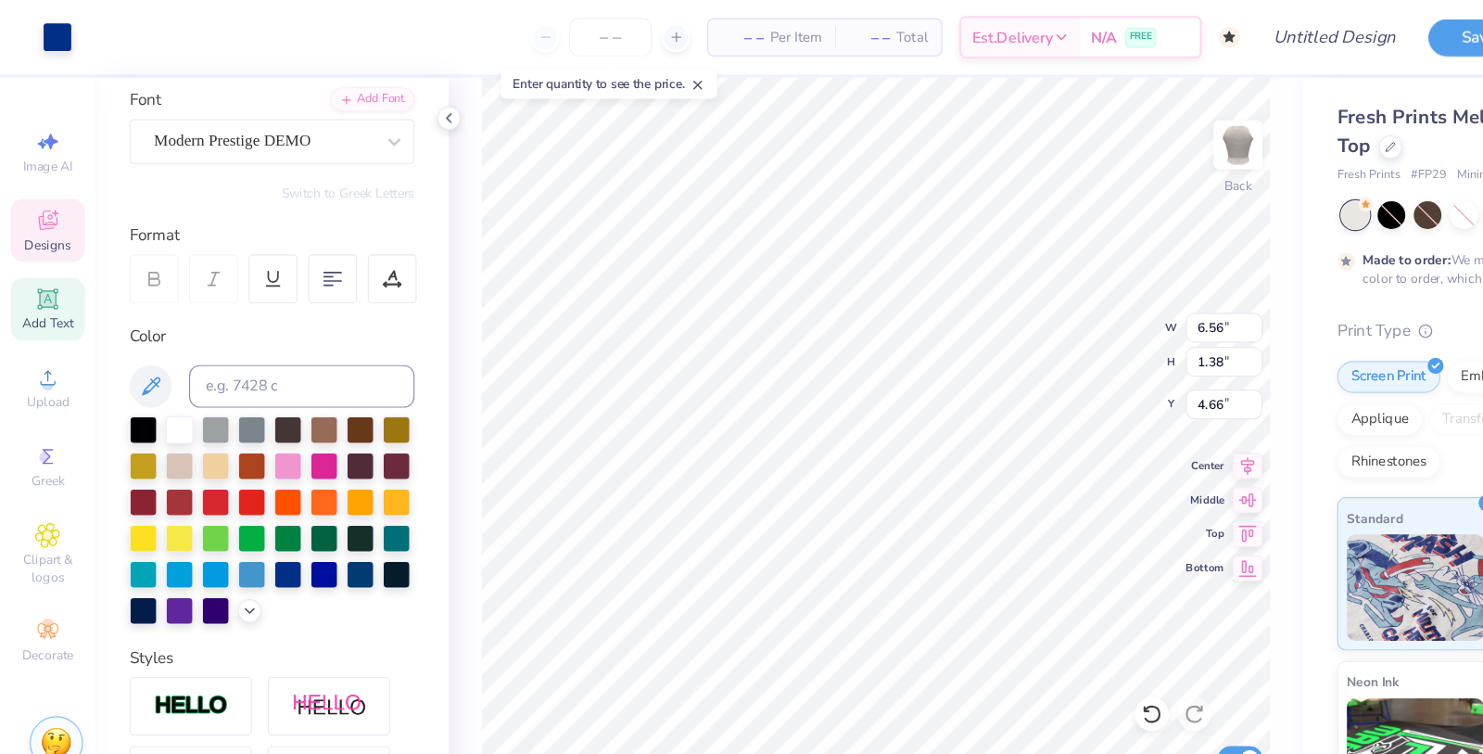
type input "1.78"
type input "3.18"
click at [127, 489] on div at bounding box center [125, 499] width 24 height 24
click at [115, 502] on div at bounding box center [125, 499] width 24 height 24
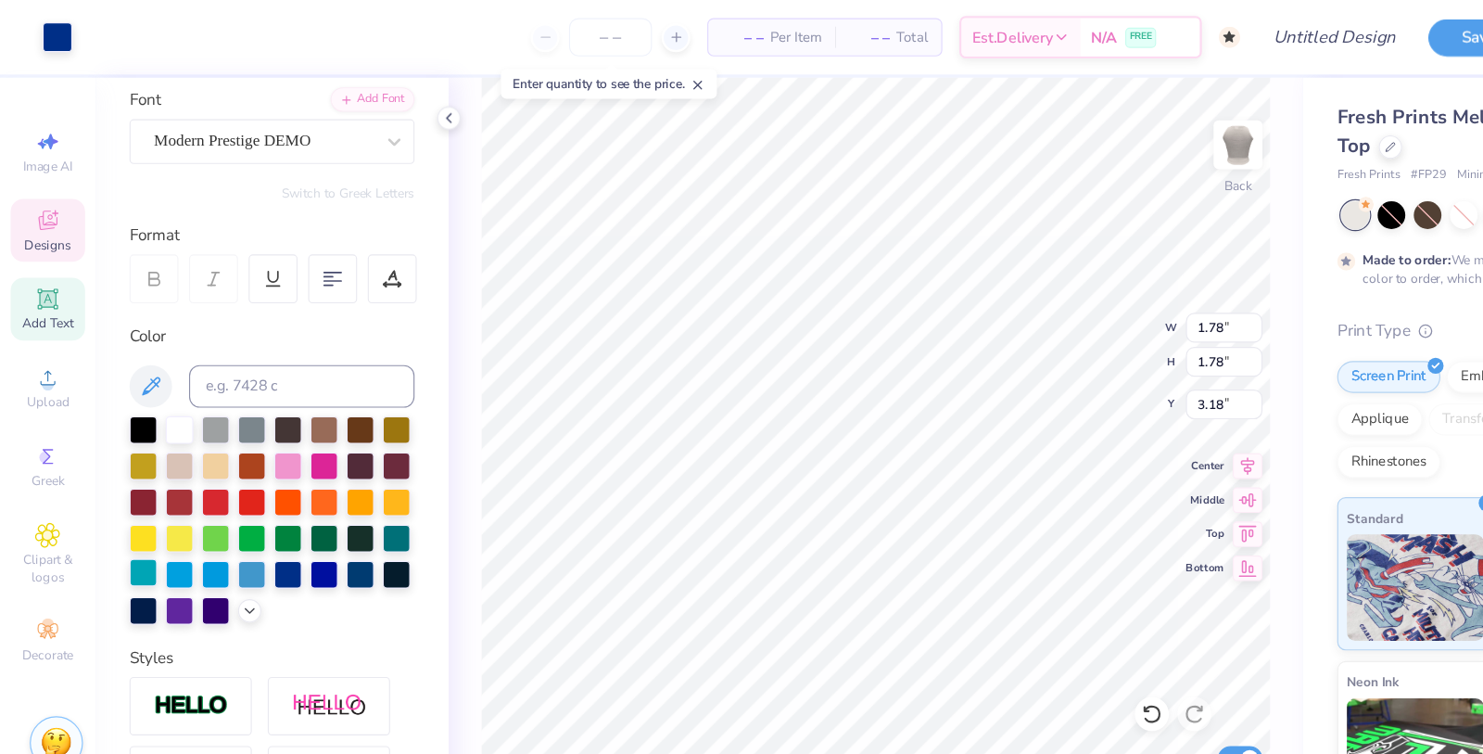
click at [133, 492] on div at bounding box center [125, 499] width 24 height 24
click at [122, 500] on div at bounding box center [125, 499] width 24 height 24
click at [133, 496] on div at bounding box center [125, 499] width 24 height 24
click at [134, 492] on div at bounding box center [125, 499] width 24 height 24
click at [128, 493] on div at bounding box center [125, 499] width 24 height 24
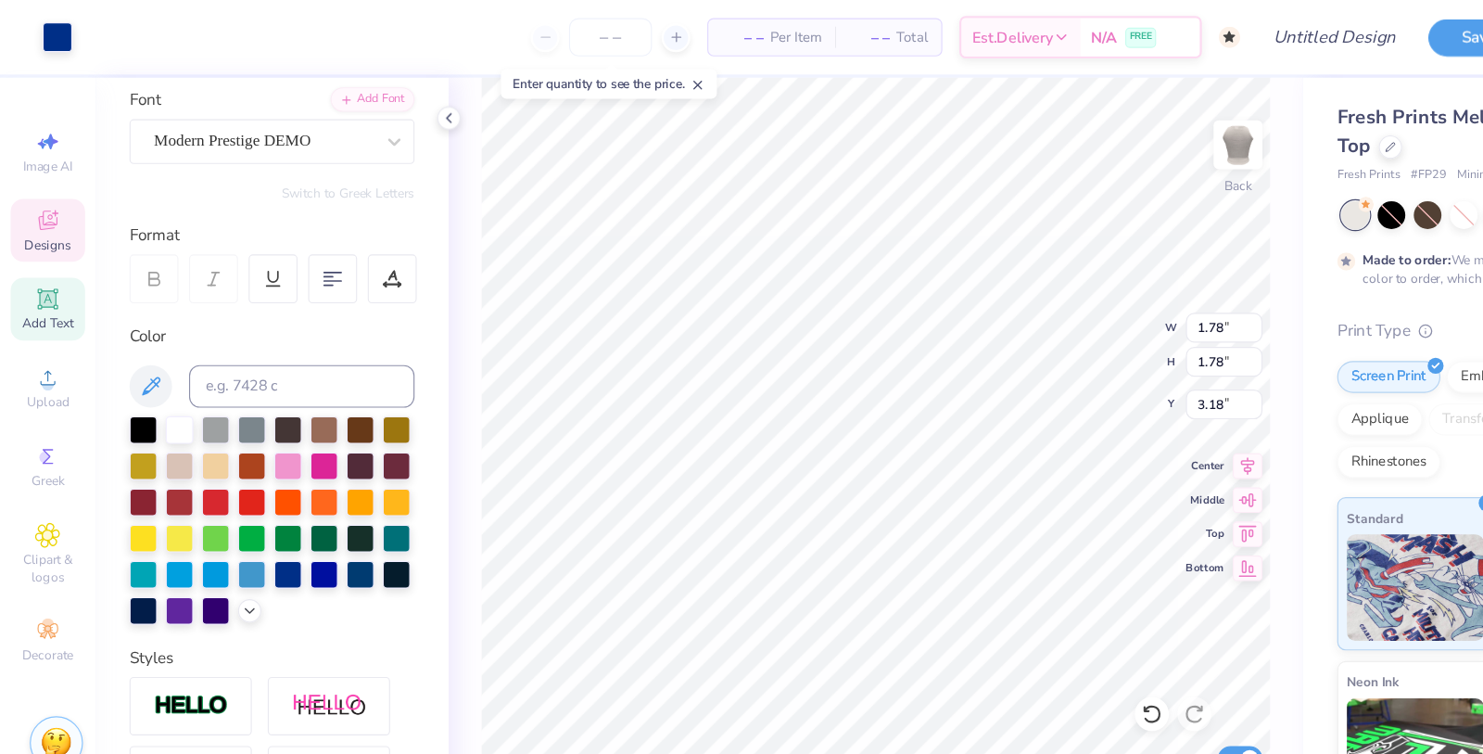
type input "1.86"
type input "1.81"
type input "3.19"
click at [125, 500] on div at bounding box center [125, 499] width 24 height 24
click at [129, 498] on div at bounding box center [125, 499] width 24 height 24
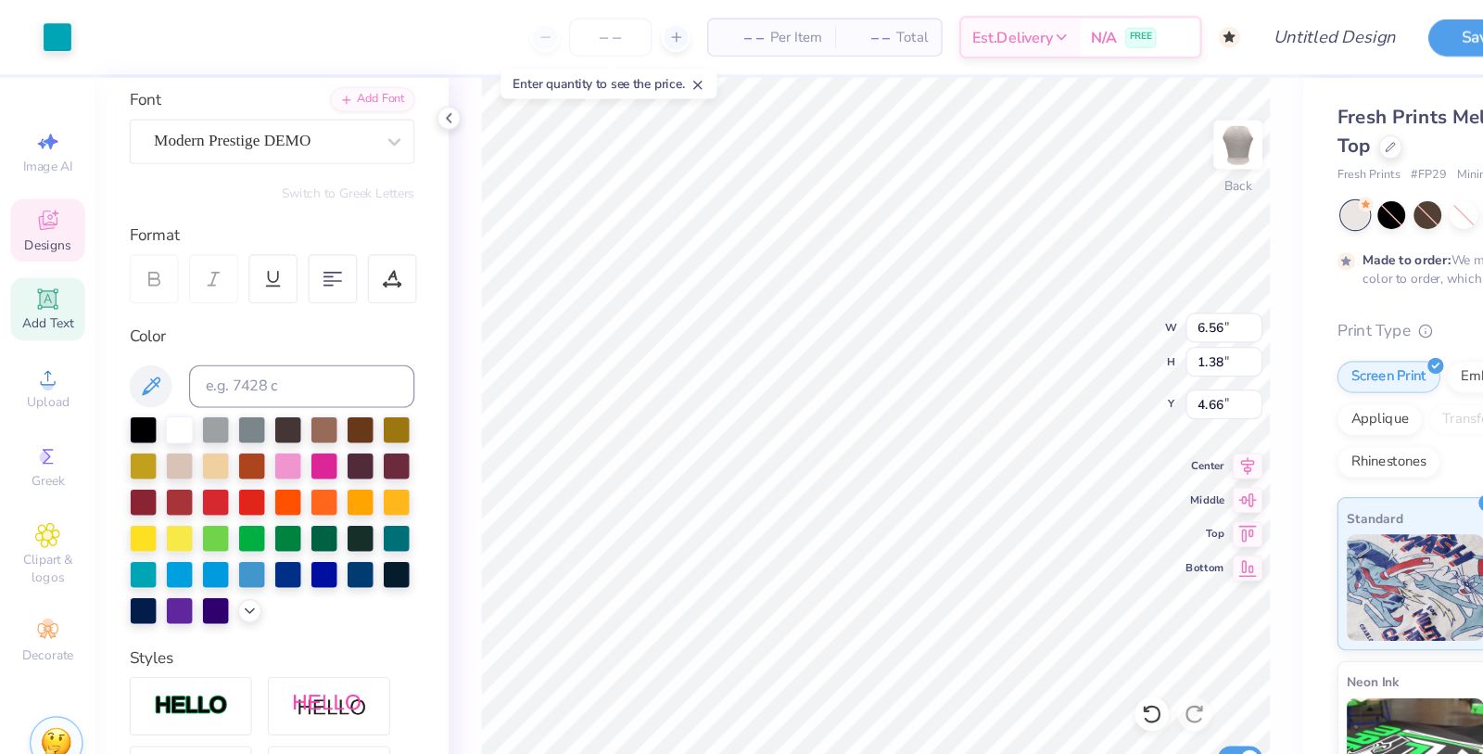
type input "6.56"
type input "1.38"
type input "4.62"
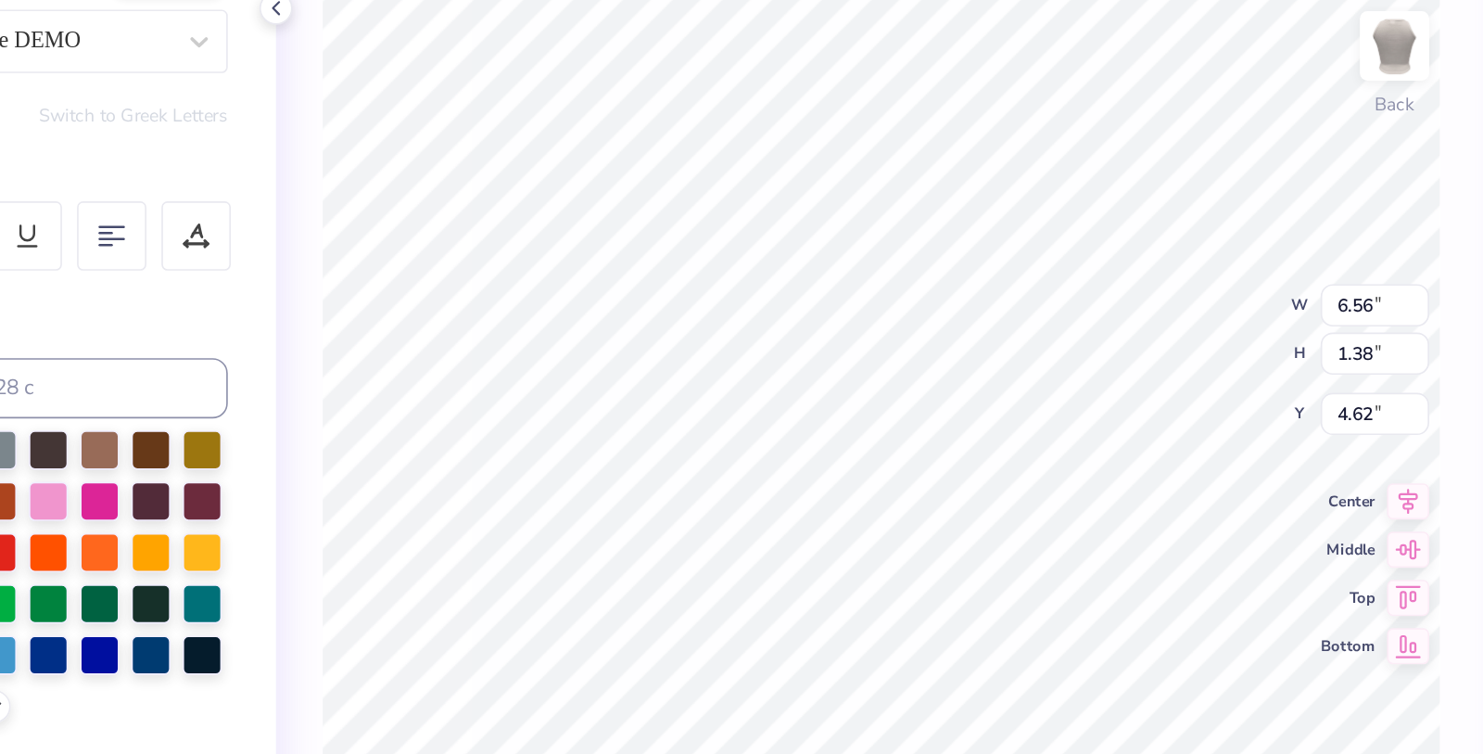
scroll to position [0, 0]
type textarea "Alpha Phi"
click at [922, 314] on div "100 % Back W 6.39 6.39 " H 1.40 1.40 " Y 4.62 4.62 " Center Middle Top Bottom S…" at bounding box center [763, 411] width 744 height 686
type input "3.20"
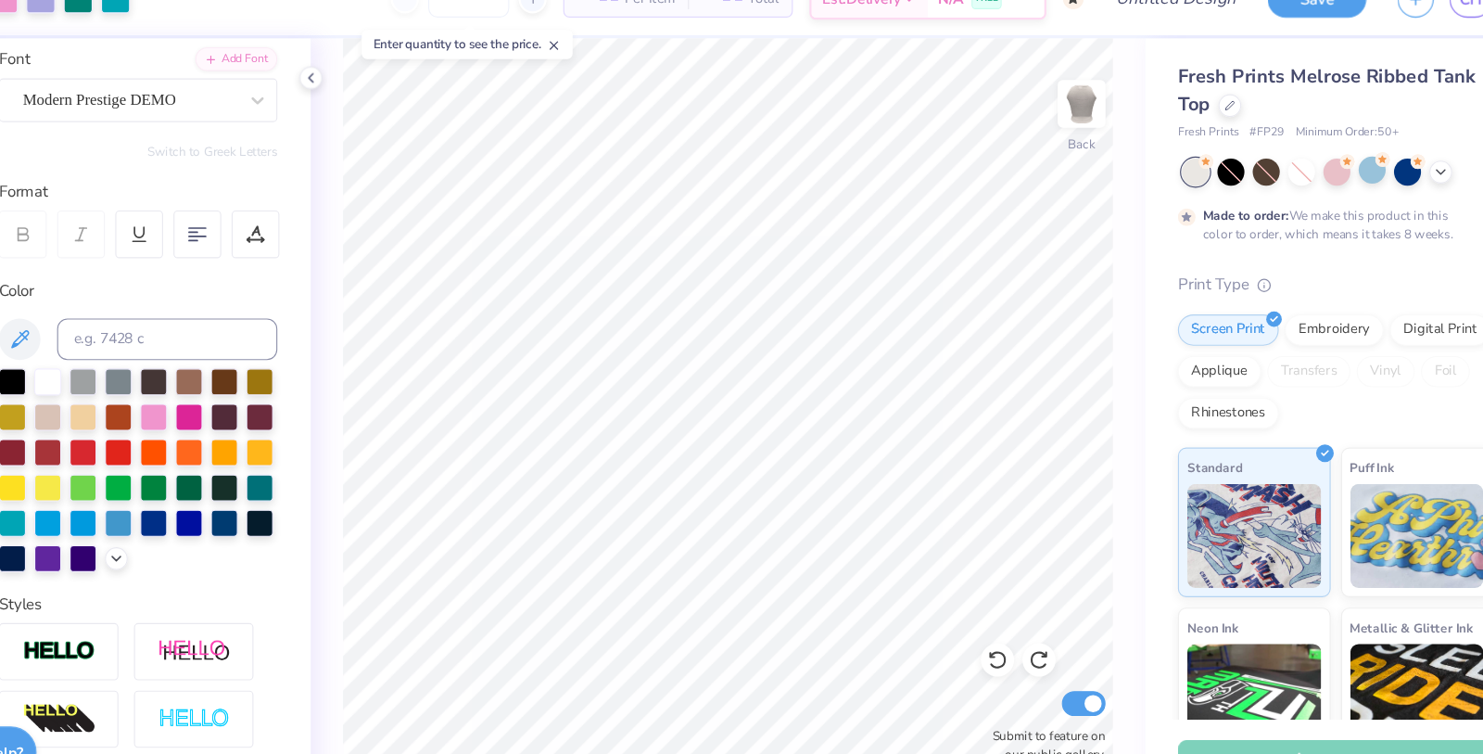
scroll to position [0, 0]
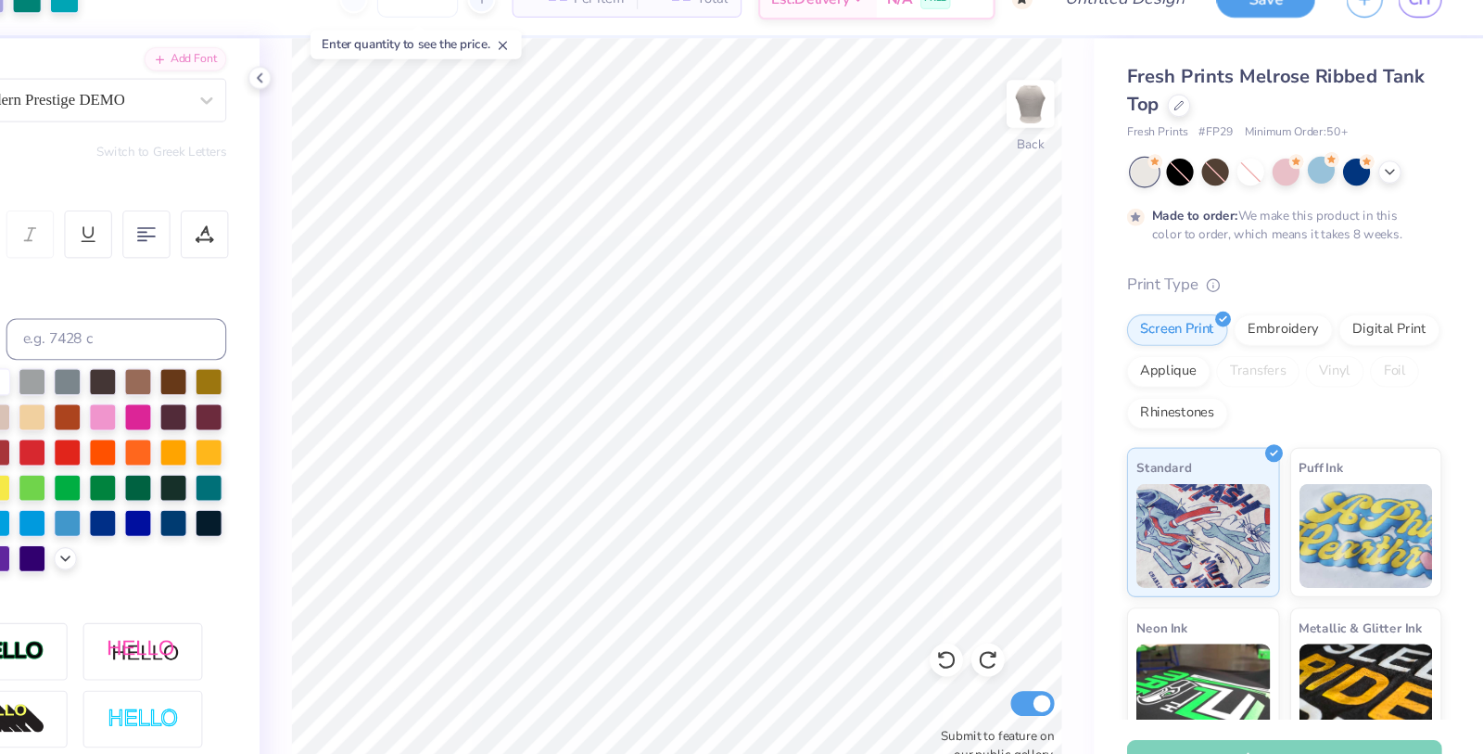
click at [1286, 107] on span "Fresh Prints Melrose Ribbed Tank Top" at bounding box center [1298, 114] width 266 height 47
click at [1218, 129] on div at bounding box center [1211, 126] width 20 height 20
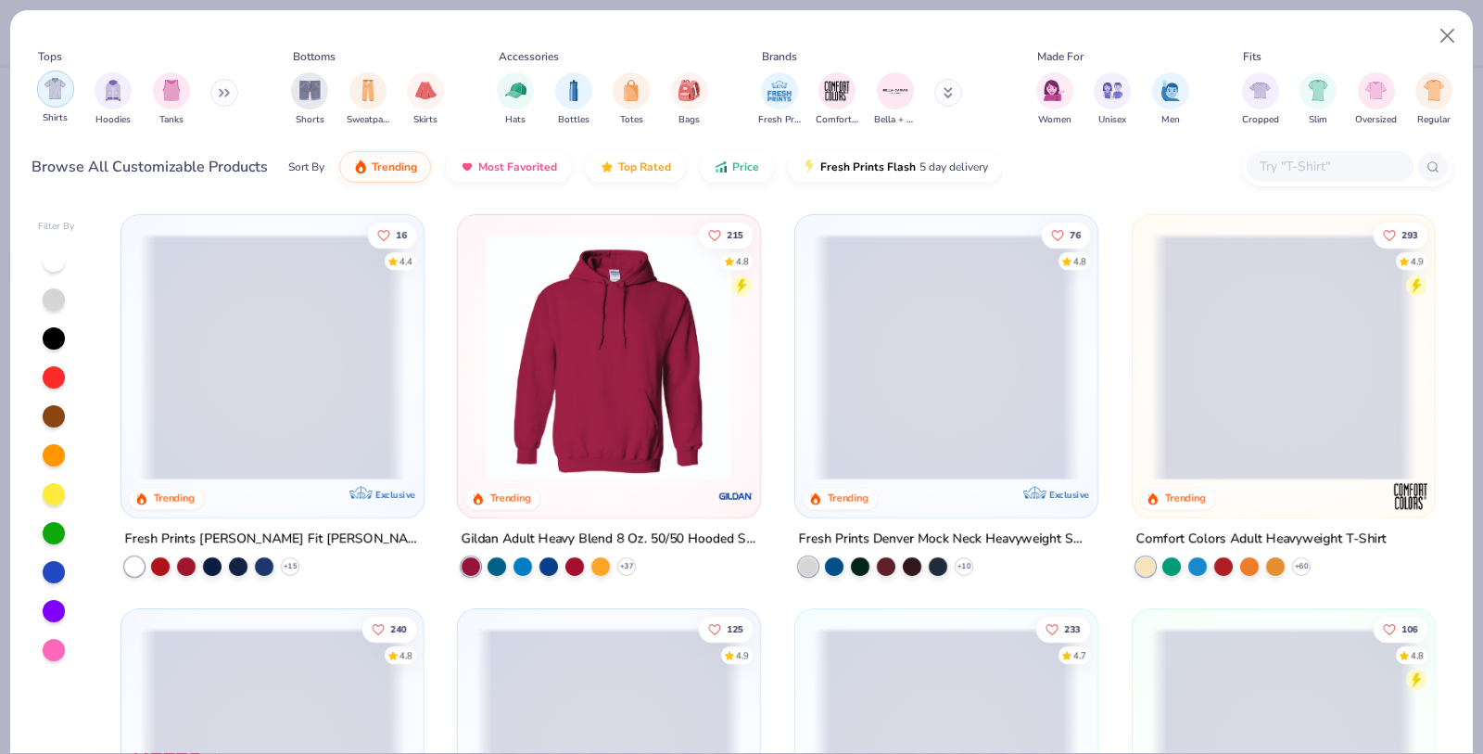
click at [53, 96] on img "filter for Shirts" at bounding box center [54, 88] width 21 height 21
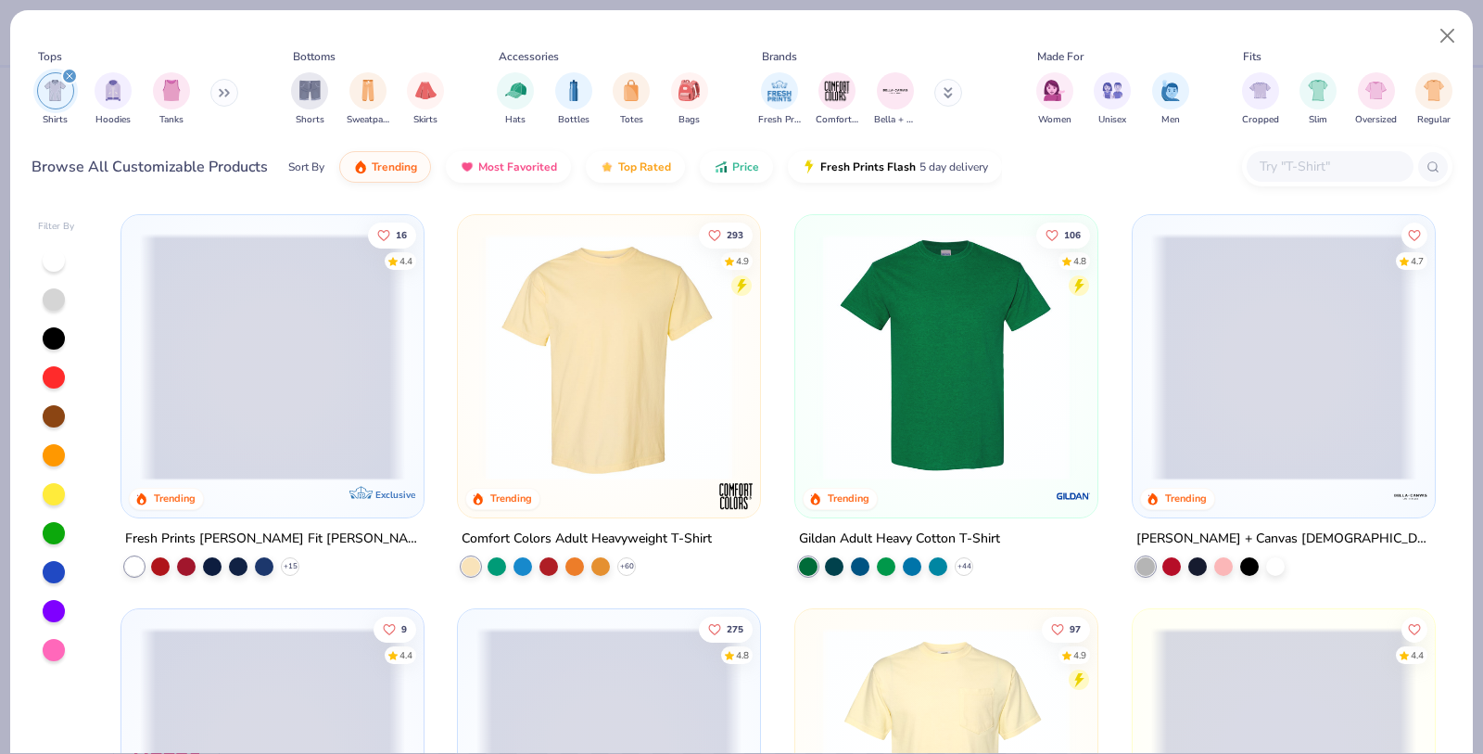
click at [915, 432] on img at bounding box center [946, 357] width 265 height 247
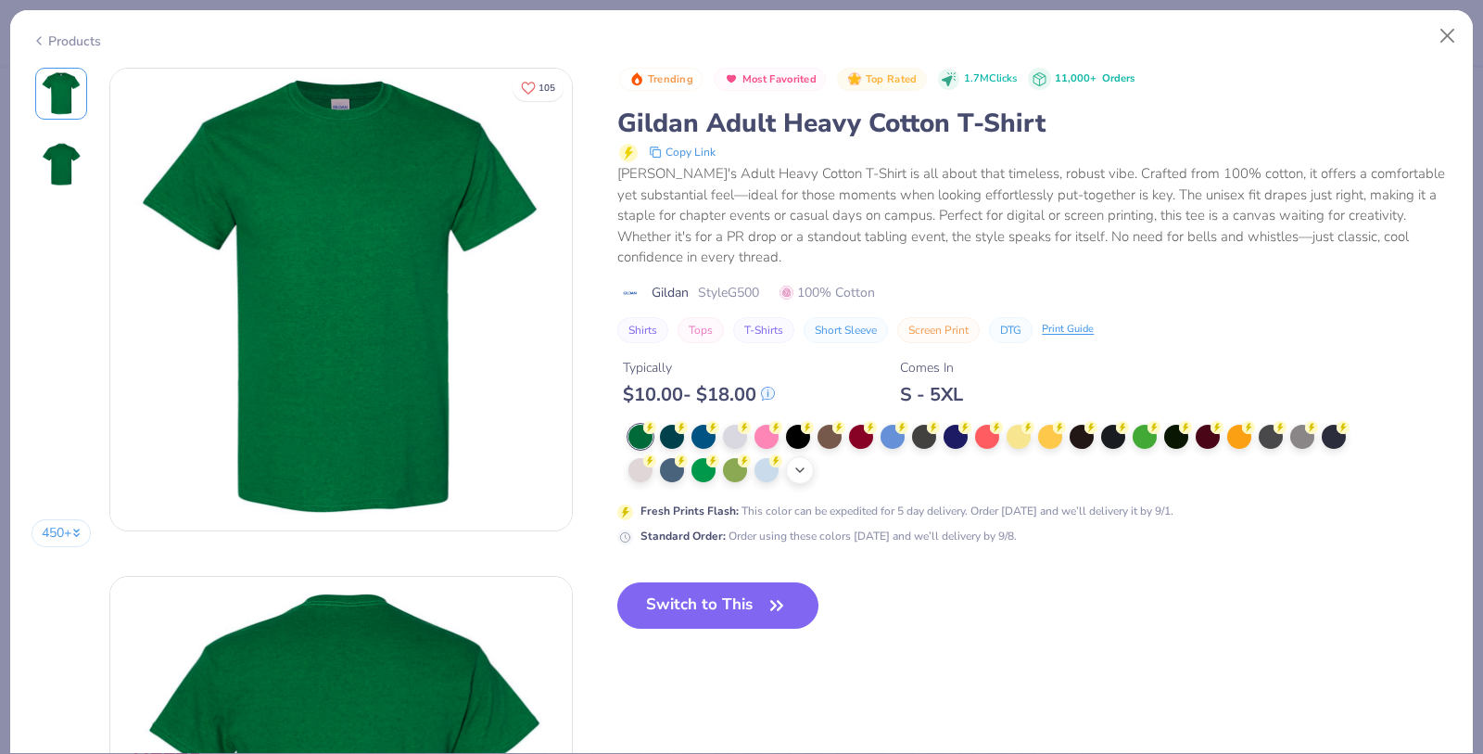
click at [801, 473] on icon at bounding box center [800, 470] width 15 height 15
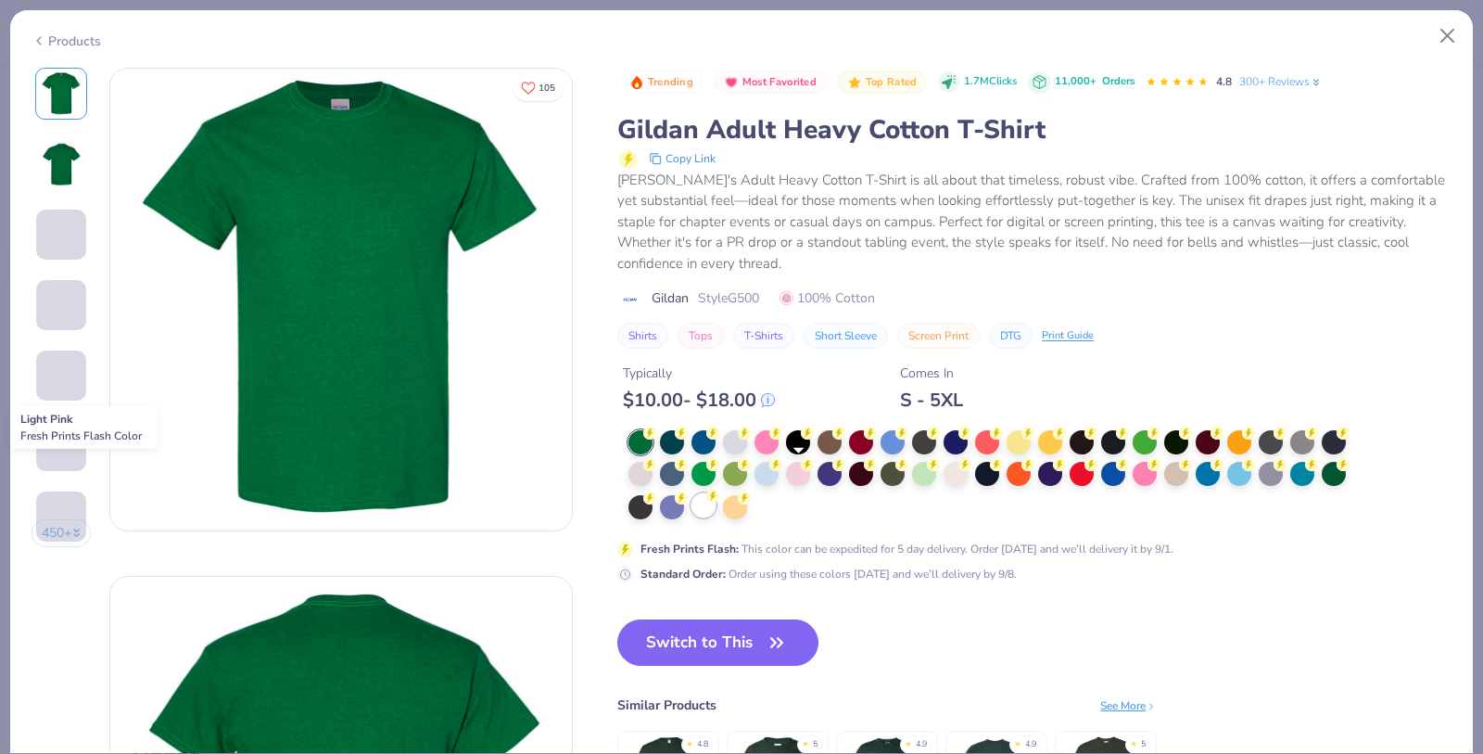
click at [705, 505] on div at bounding box center [703, 505] width 24 height 24
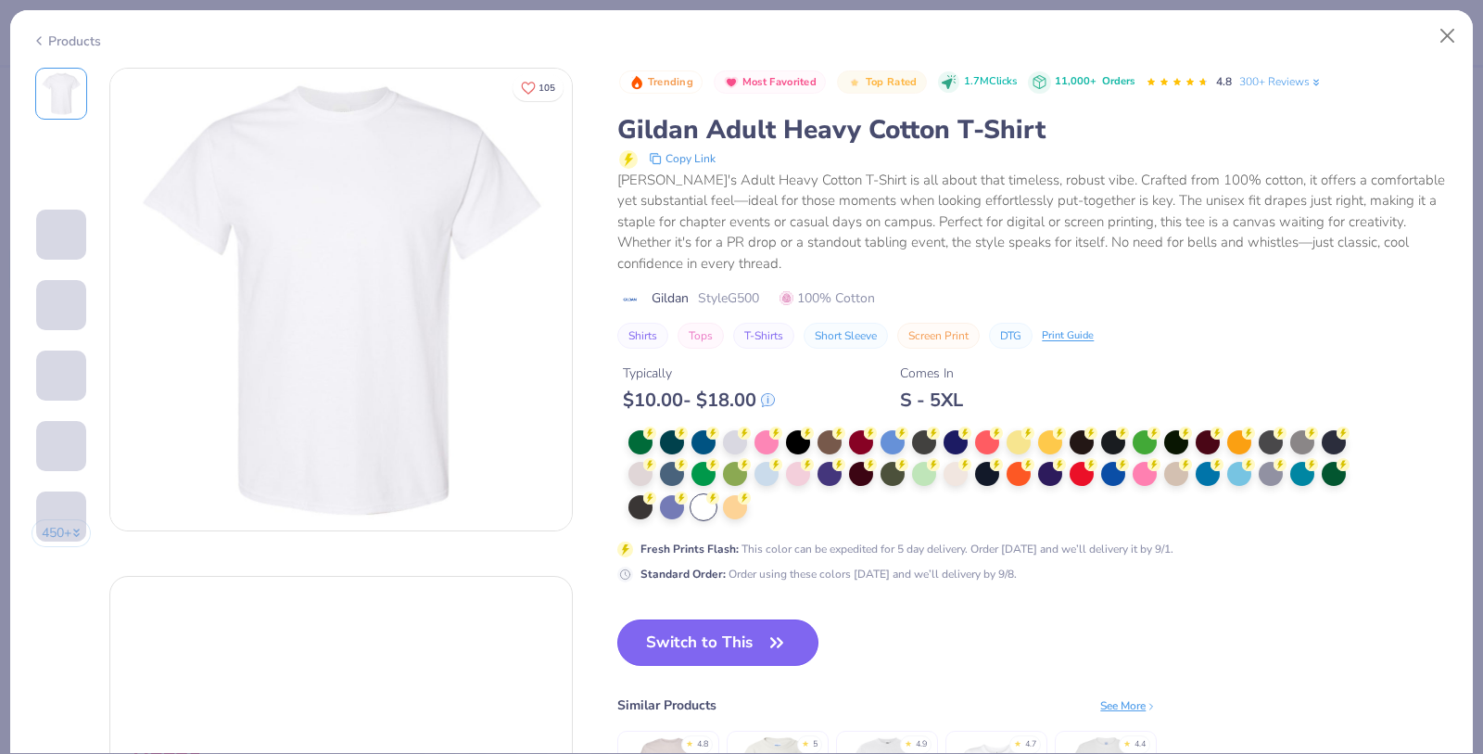
click at [706, 648] on button "Switch to This" at bounding box center [717, 642] width 201 height 46
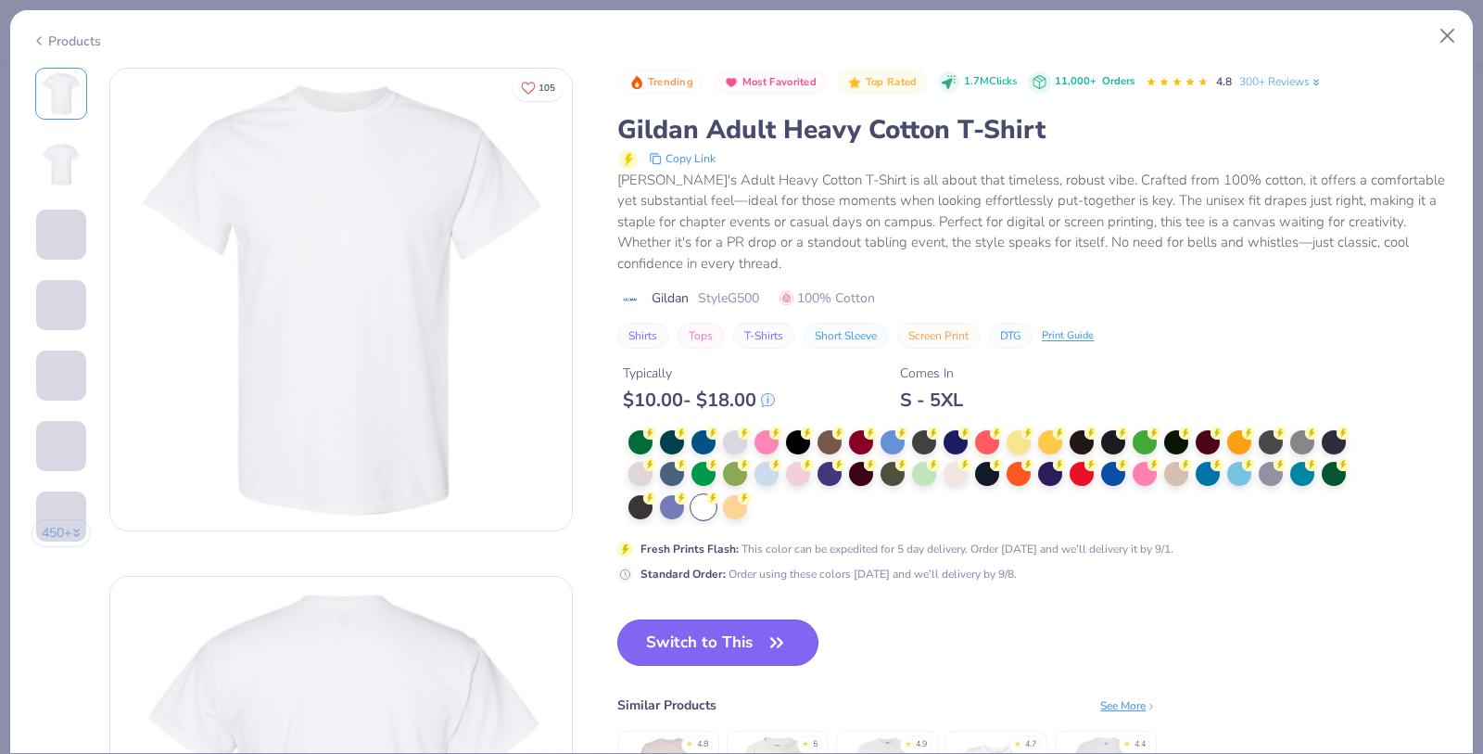
scroll to position [104, 0]
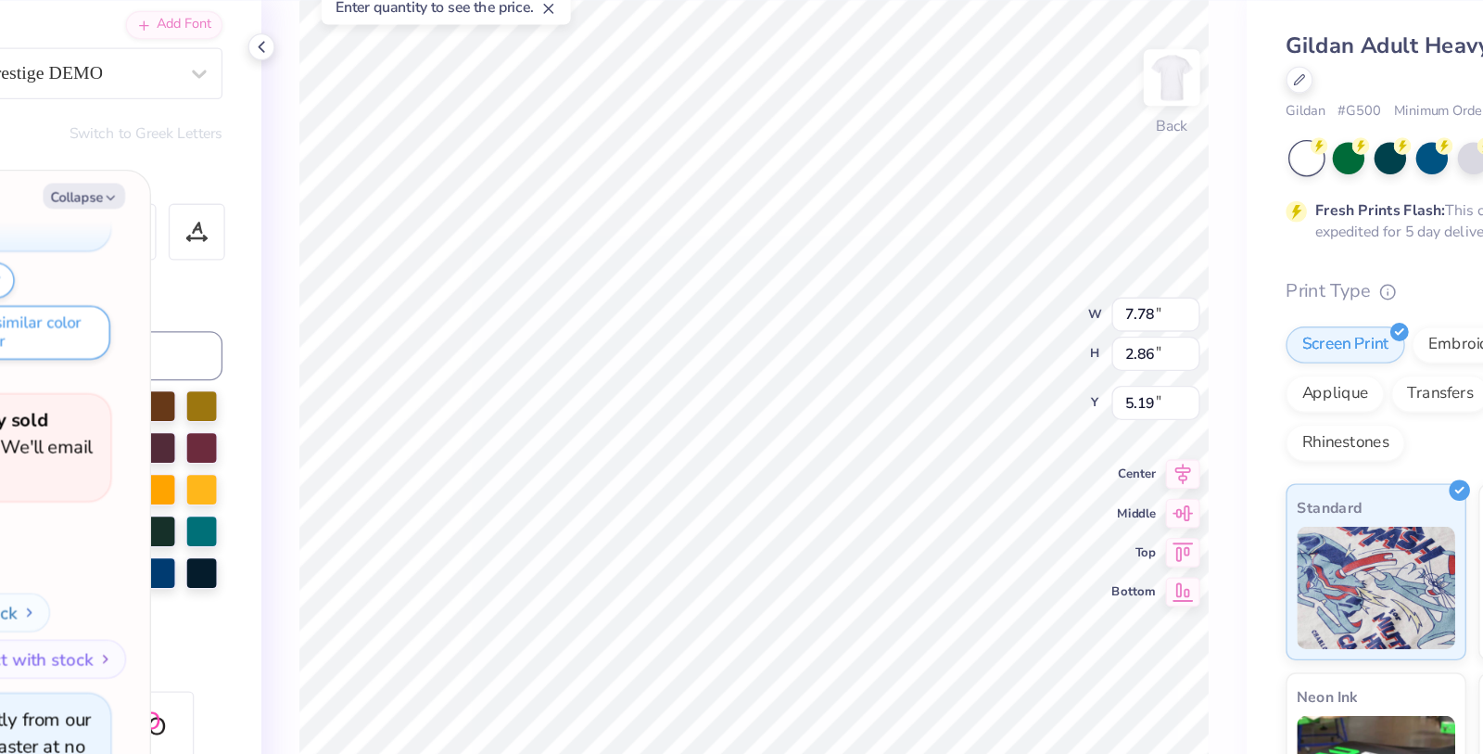
type textarea "x"
type input "3.53"
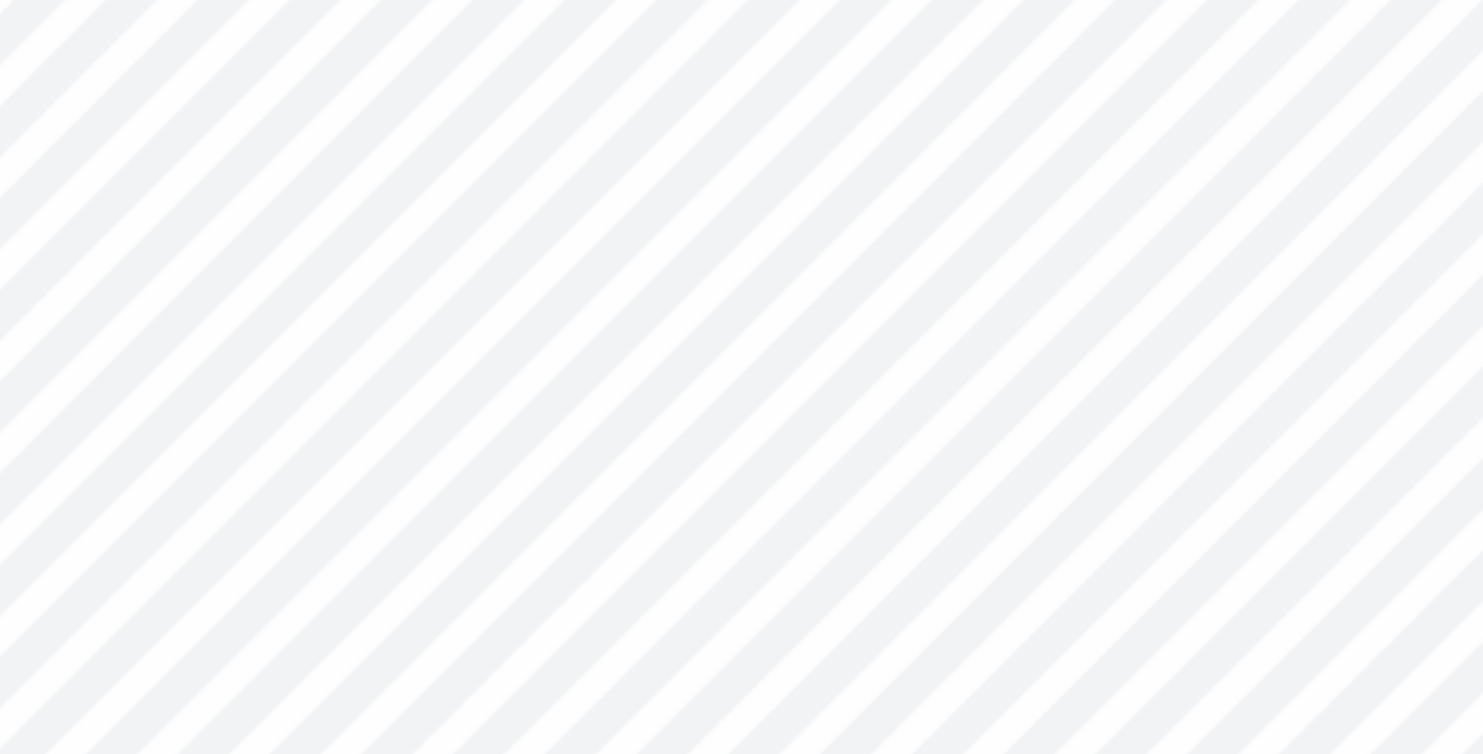
type textarea "x"
type input "3.82"
type input "1.82"
type textarea "x"
type input "3.88"
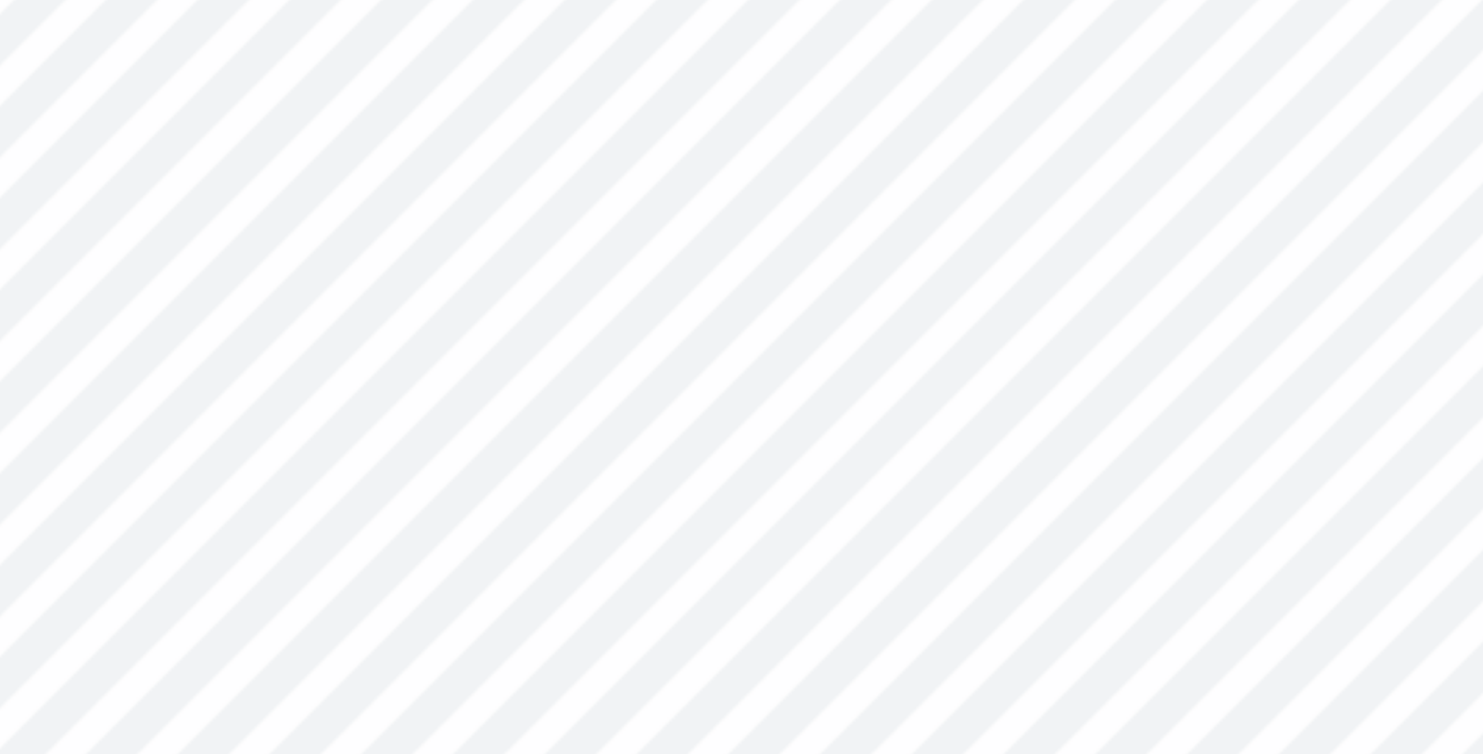
type textarea "x"
type input "3.82"
type input "1.82"
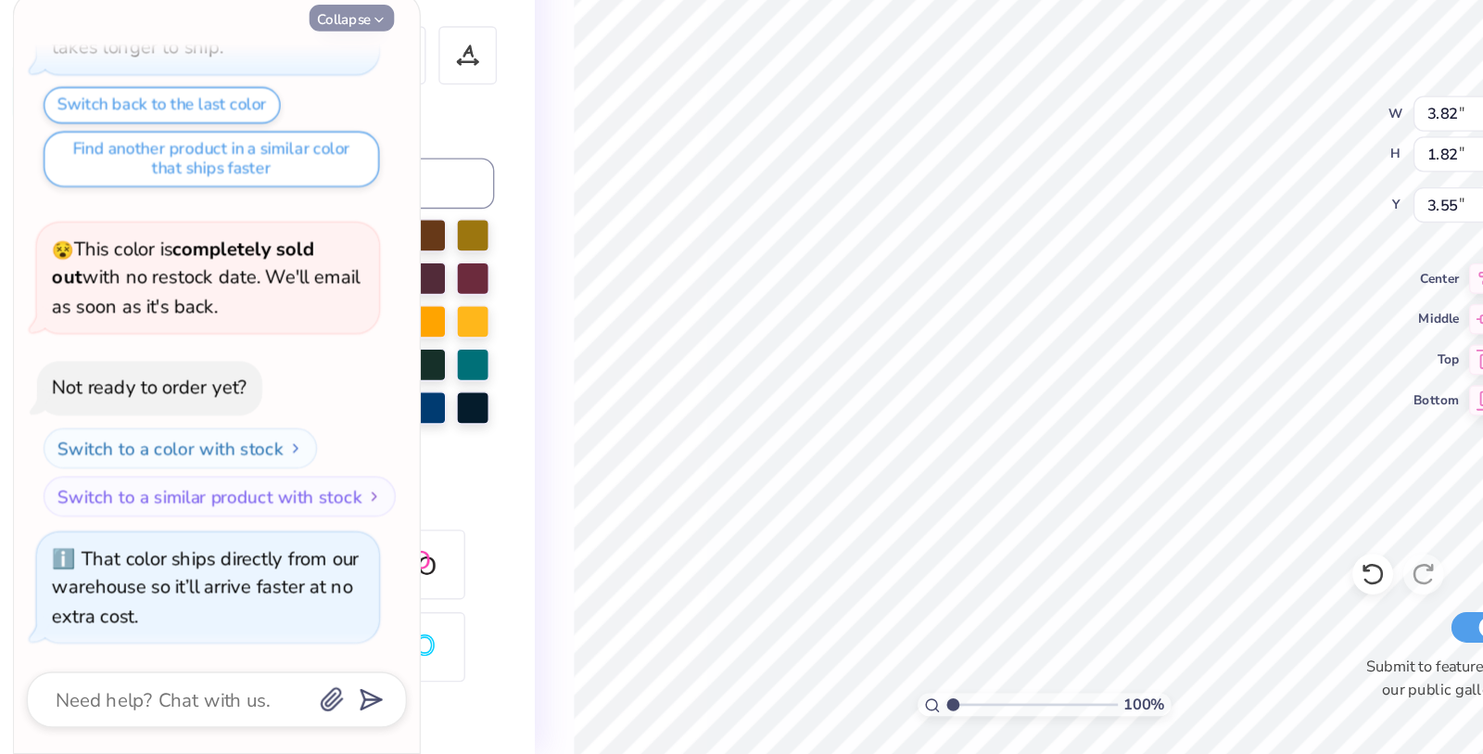
click at [256, 221] on button "Collapse" at bounding box center [257, 215] width 62 height 19
type textarea "x"
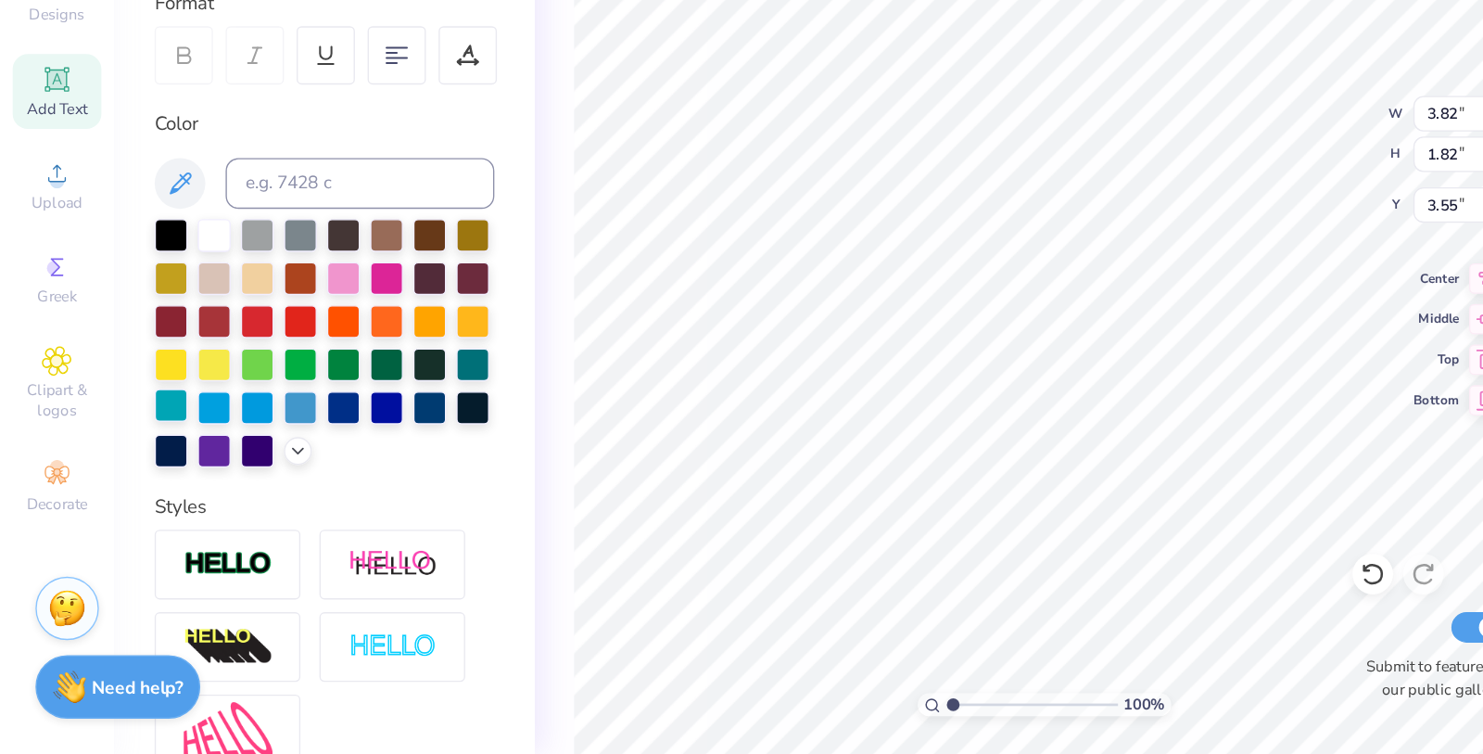
click at [128, 499] on div at bounding box center [125, 499] width 24 height 24
type input "7.78"
type input "1.87"
type input "3.53"
click at [129, 488] on div at bounding box center [125, 499] width 24 height 24
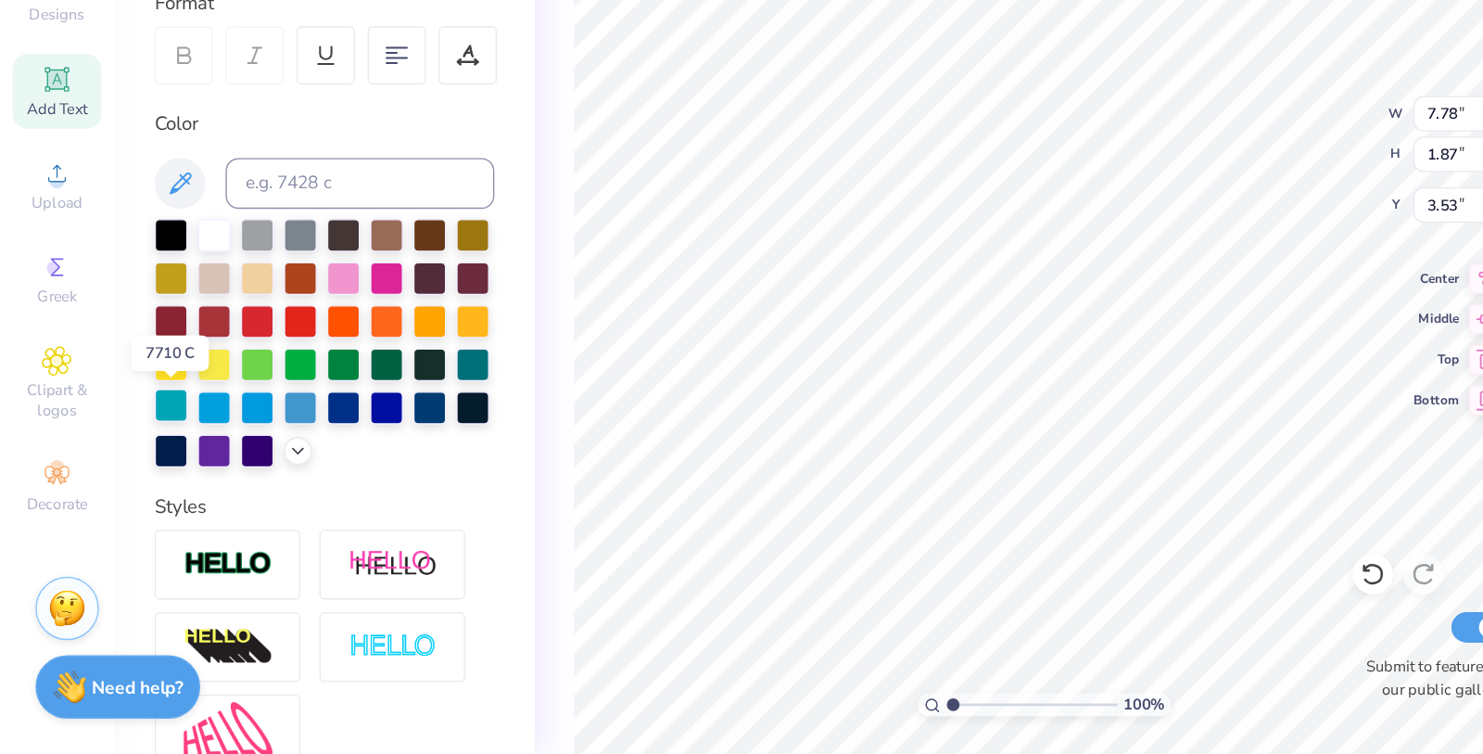
click at [120, 500] on div at bounding box center [125, 499] width 24 height 24
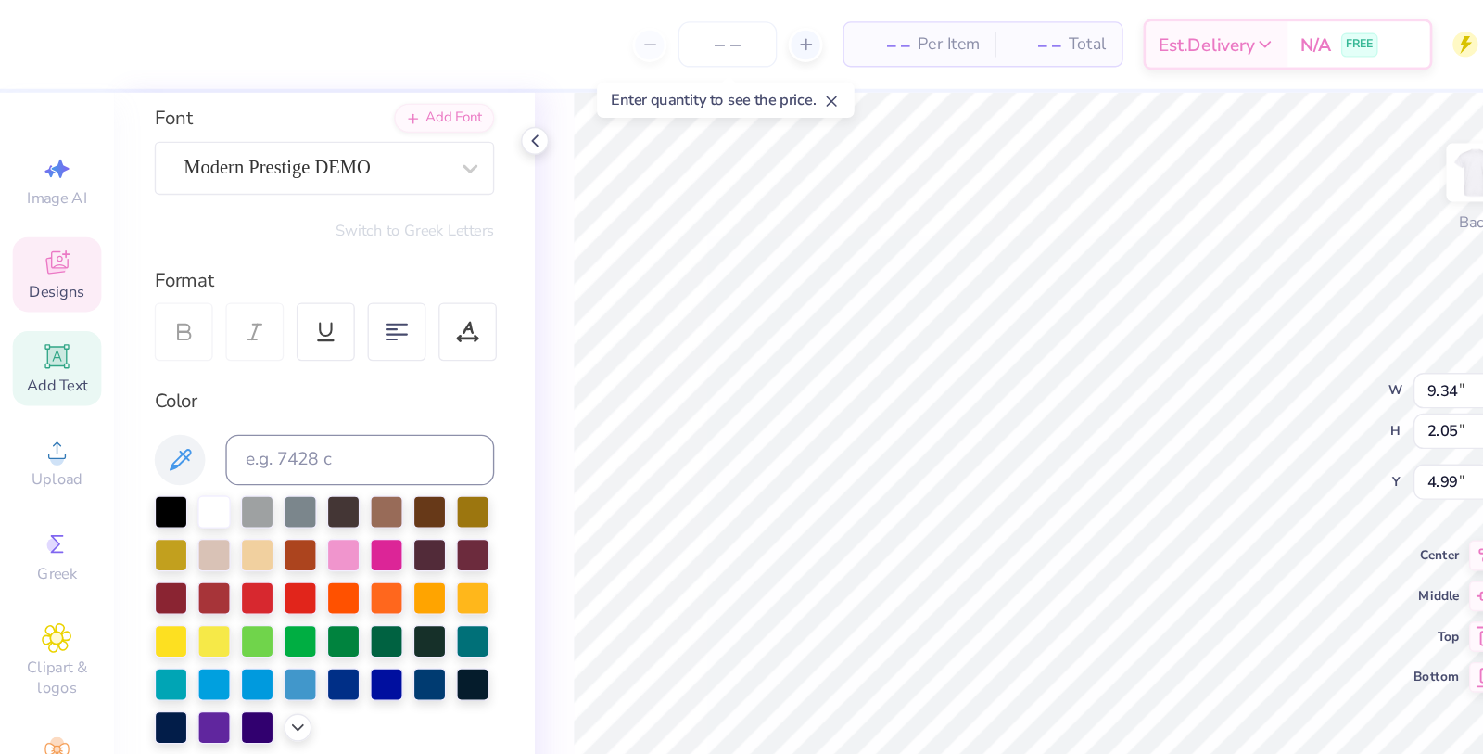
type input "6.67"
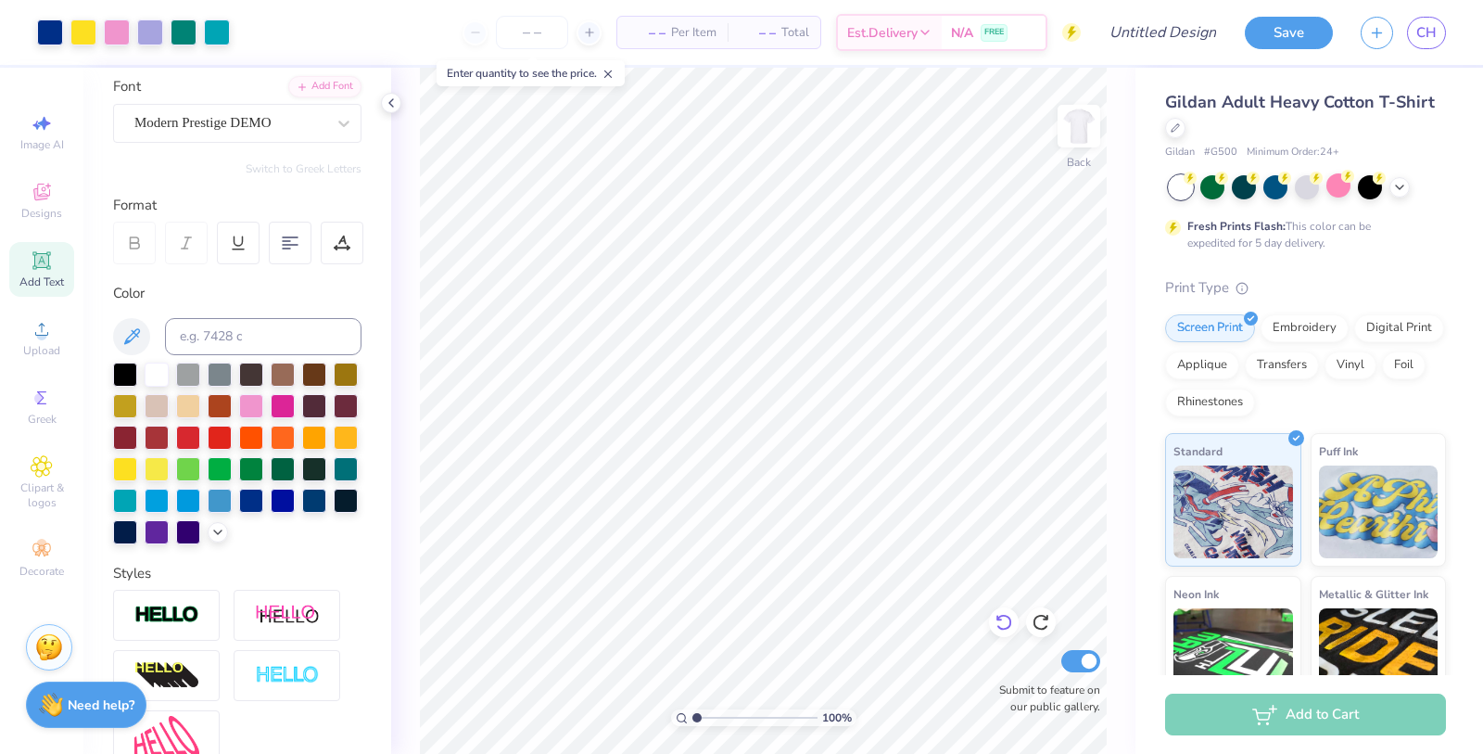
click at [993, 622] on div at bounding box center [1004, 622] width 30 height 30
click at [1009, 627] on icon at bounding box center [1004, 623] width 16 height 17
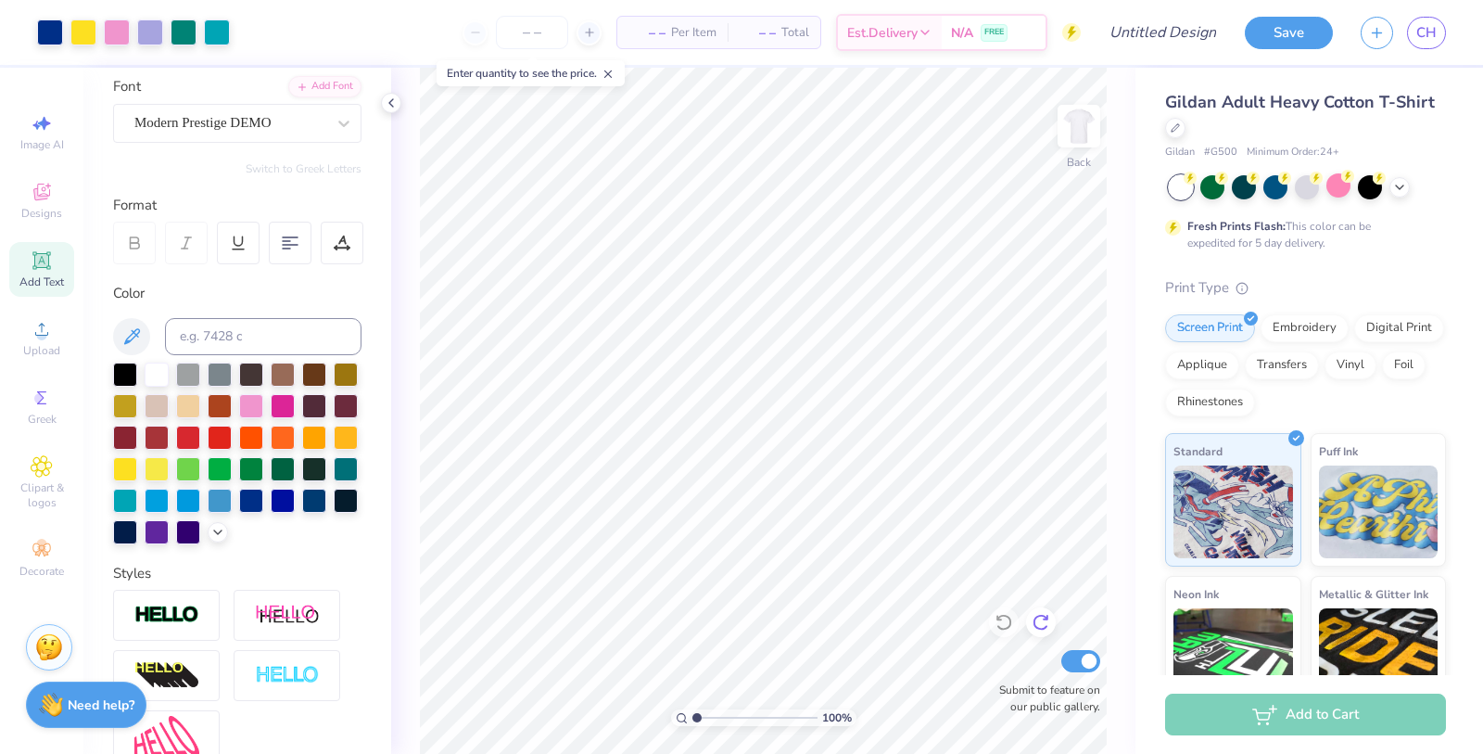
click at [1046, 622] on icon at bounding box center [1041, 622] width 19 height 19
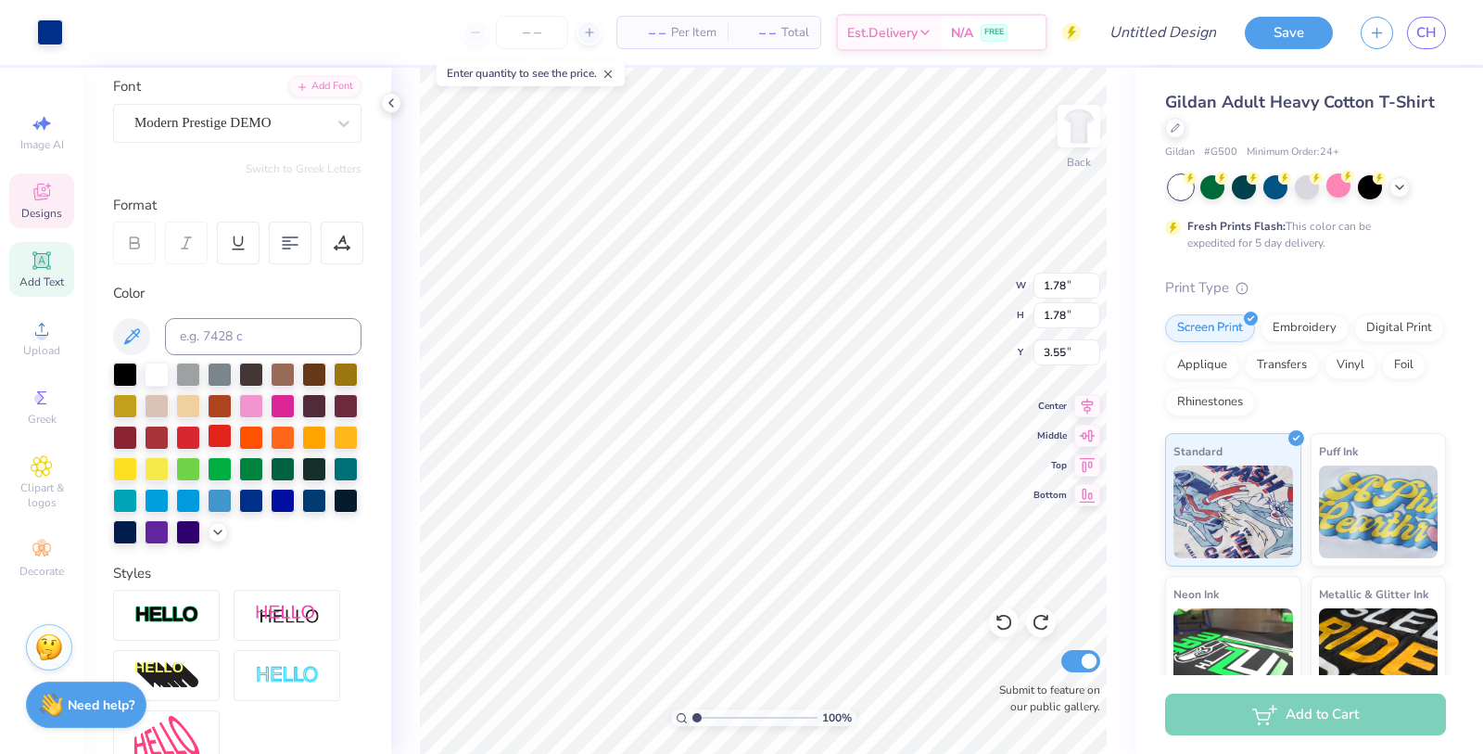
click at [221, 433] on div at bounding box center [220, 436] width 24 height 24
click at [984, 315] on div "100 % Back W 1.78 H 1.78 Y 3.55 Center Middle Top Bottom Submit to feature on o…" at bounding box center [763, 411] width 744 height 686
click at [129, 500] on div at bounding box center [125, 499] width 24 height 24
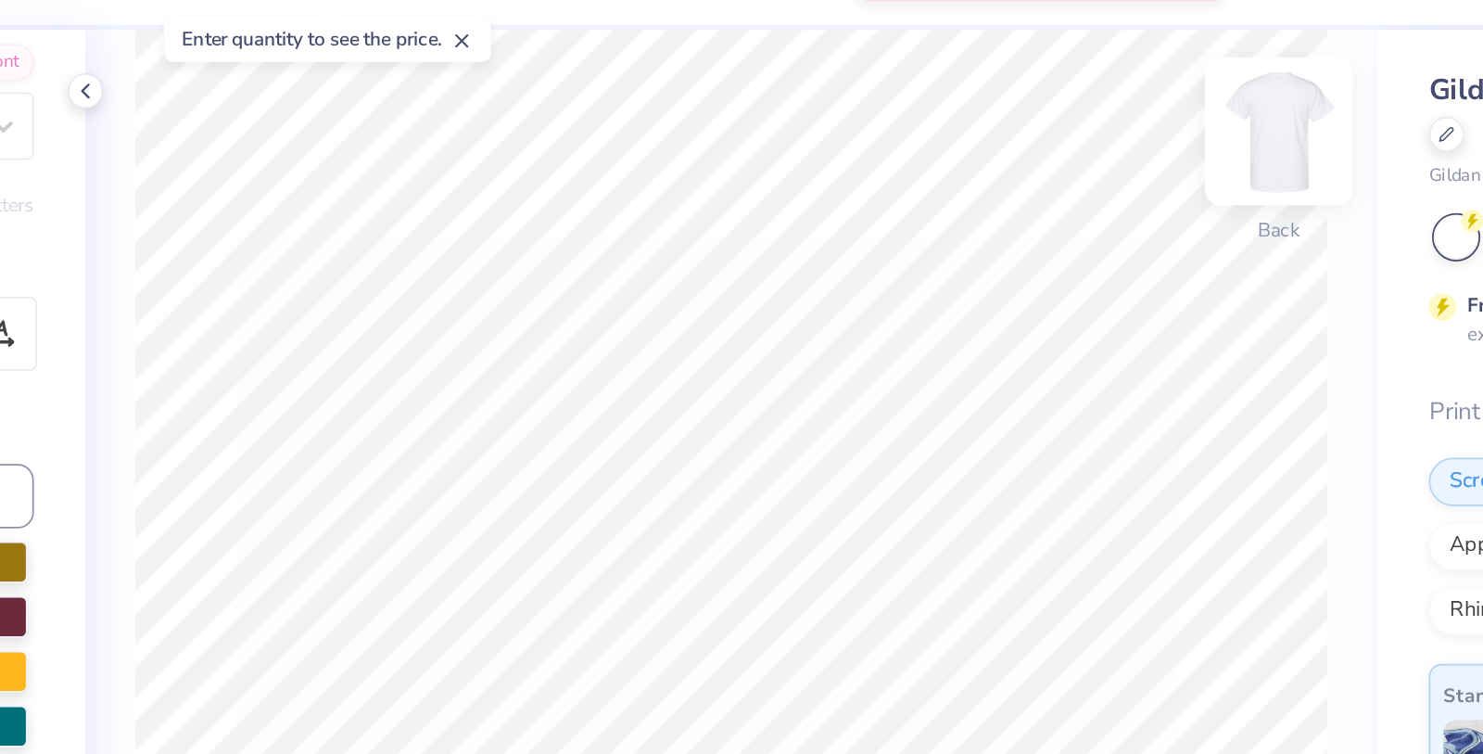
click at [1079, 123] on img at bounding box center [1079, 126] width 74 height 74
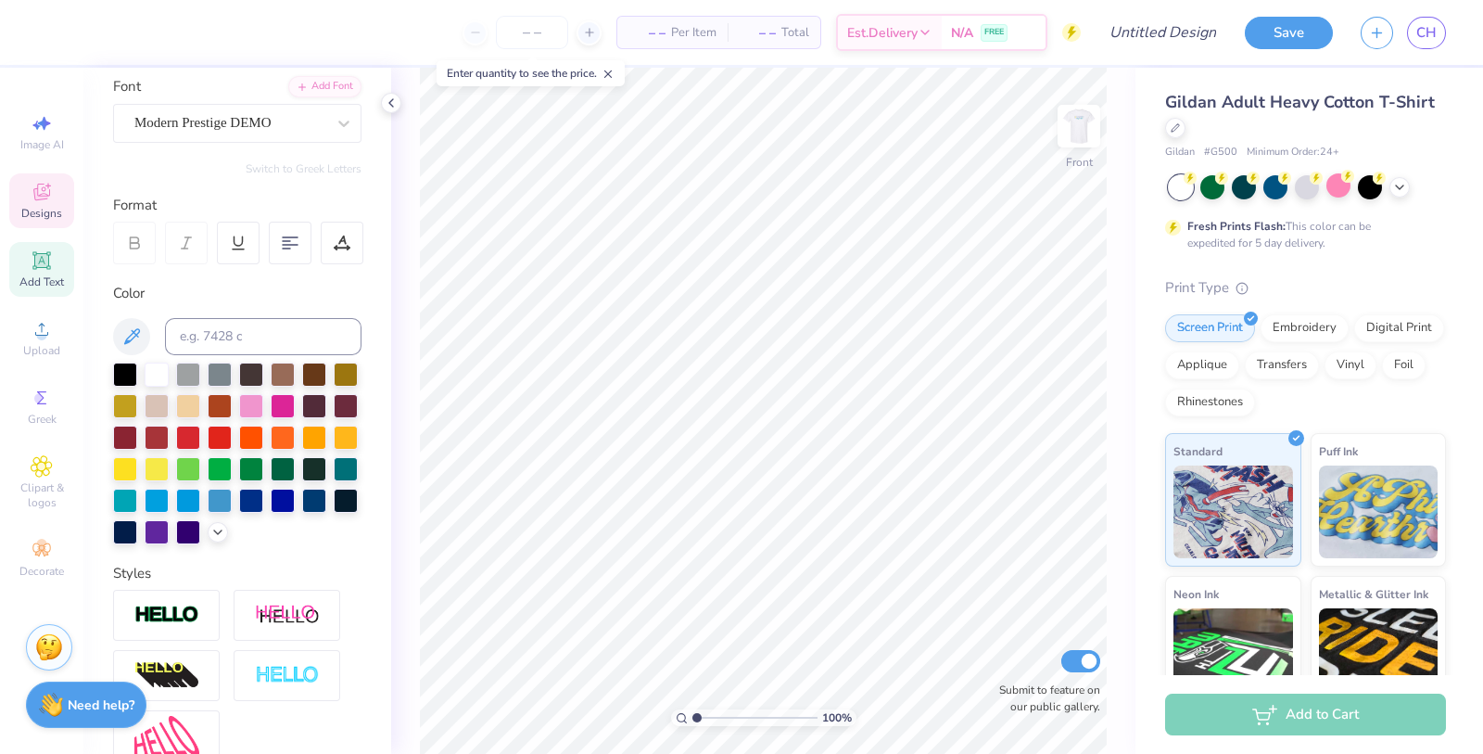
click at [45, 190] on icon at bounding box center [42, 192] width 22 height 22
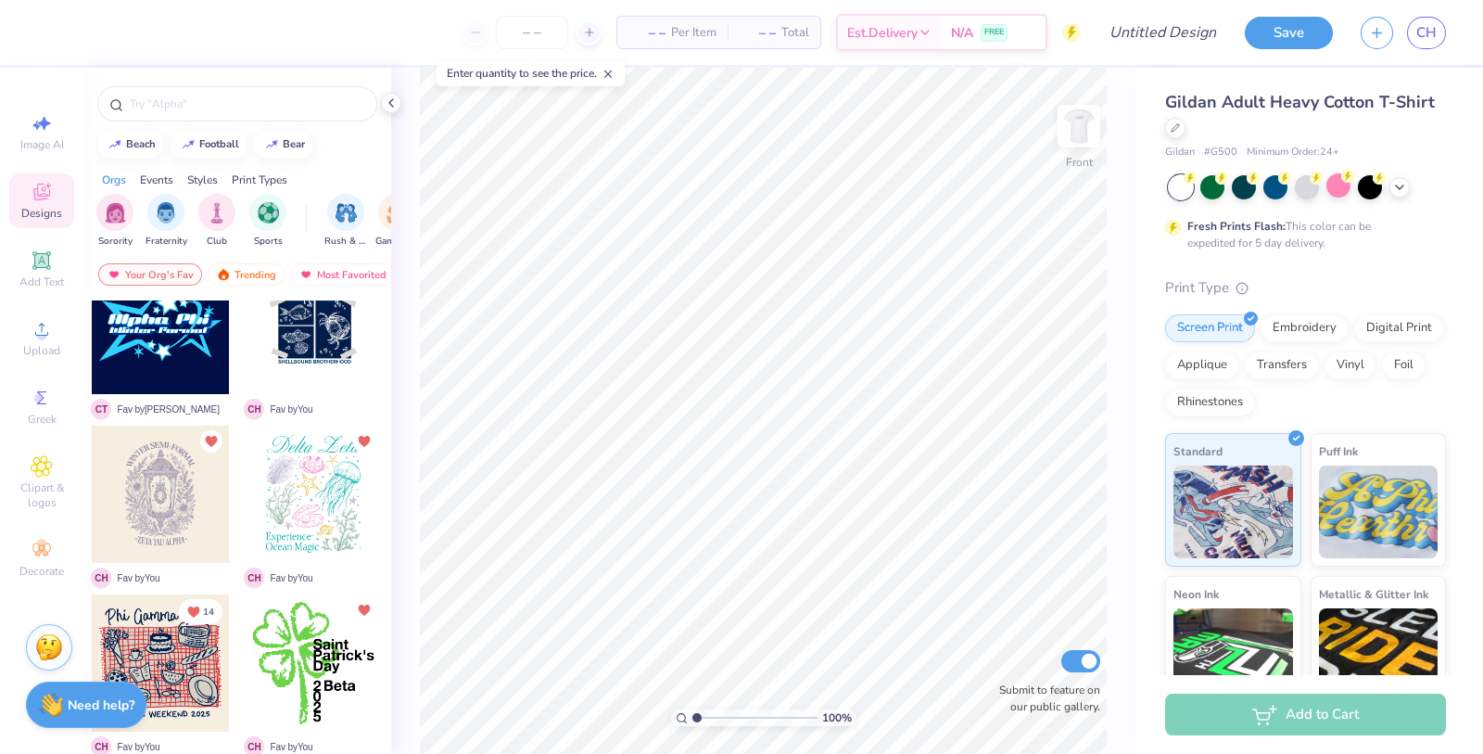
scroll to position [948, 0]
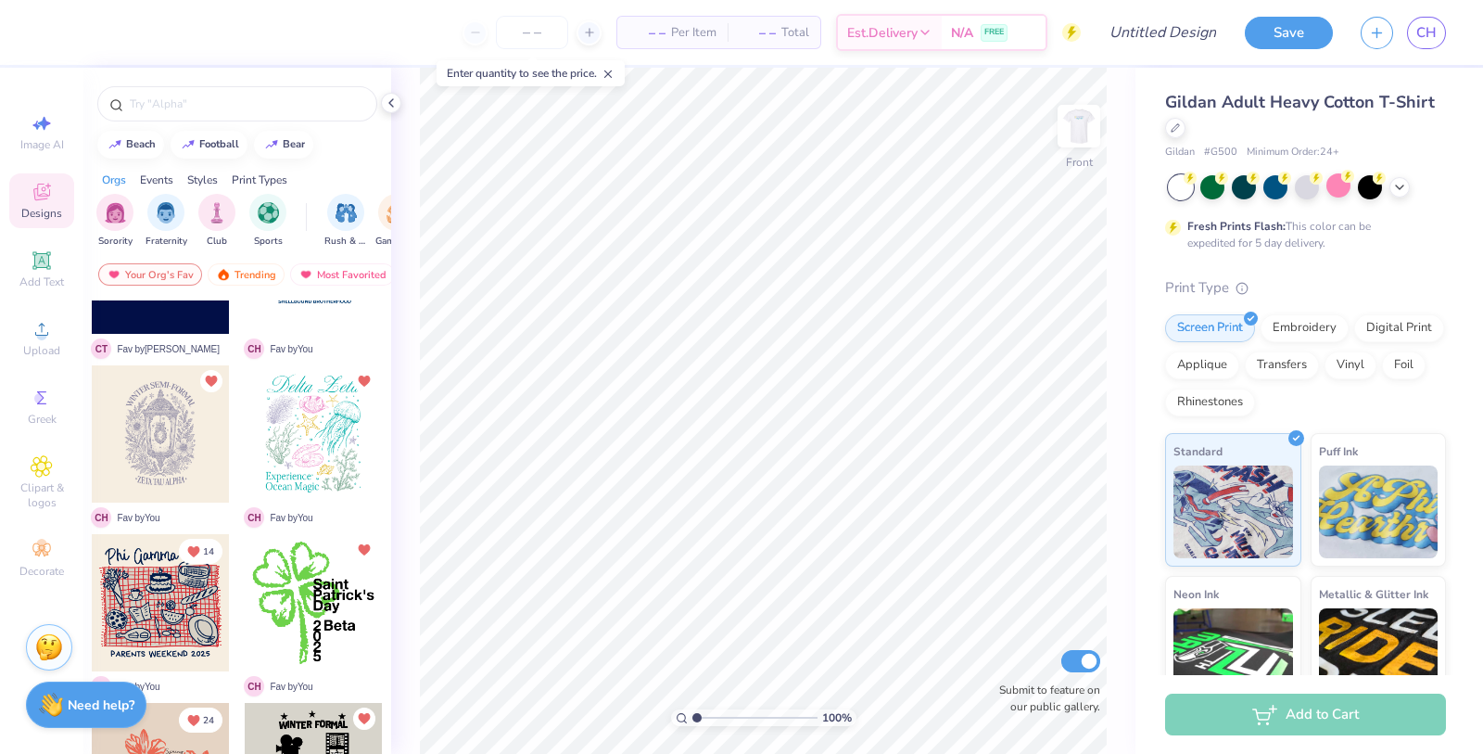
click at [323, 449] on div at bounding box center [313, 433] width 137 height 137
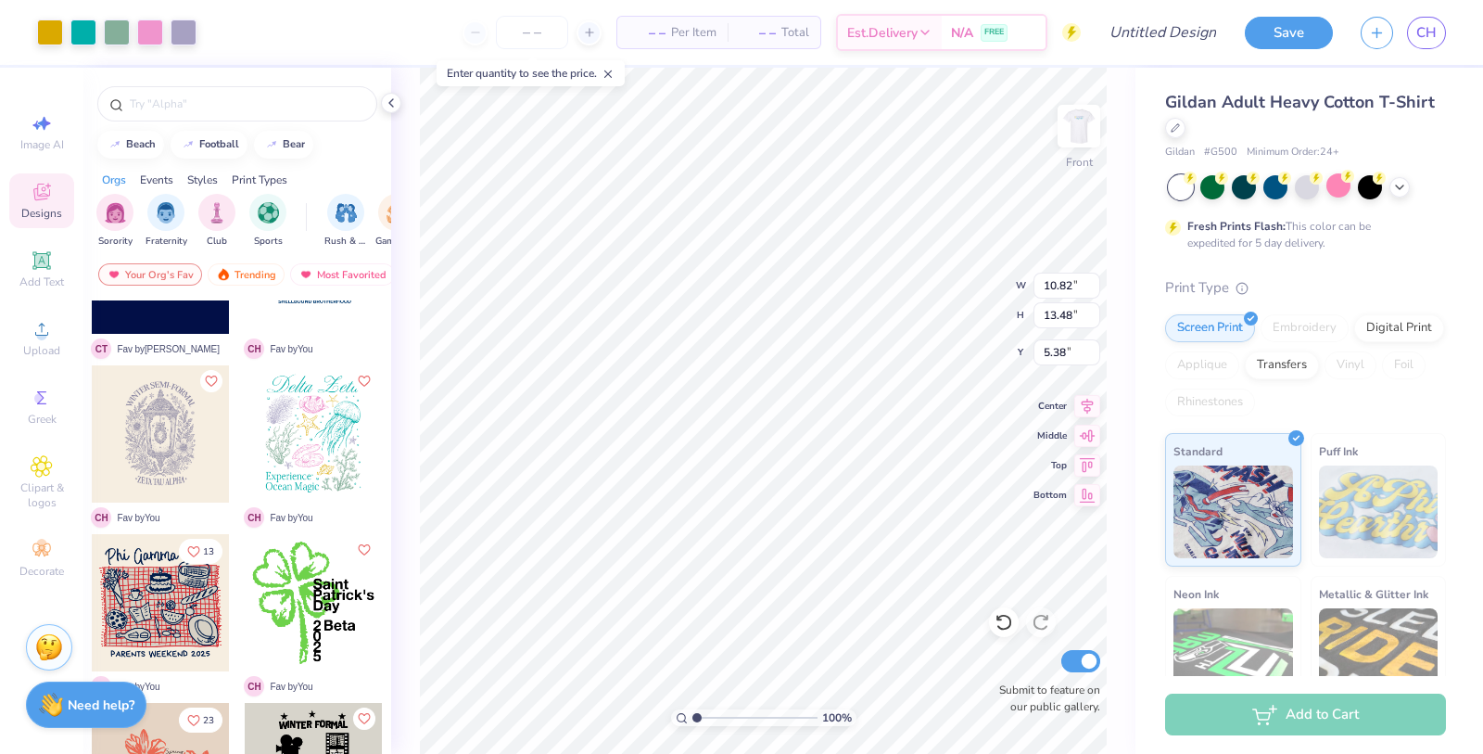
type input "5.38"
click at [519, 35] on input "number" at bounding box center [532, 32] width 72 height 33
type input "1"
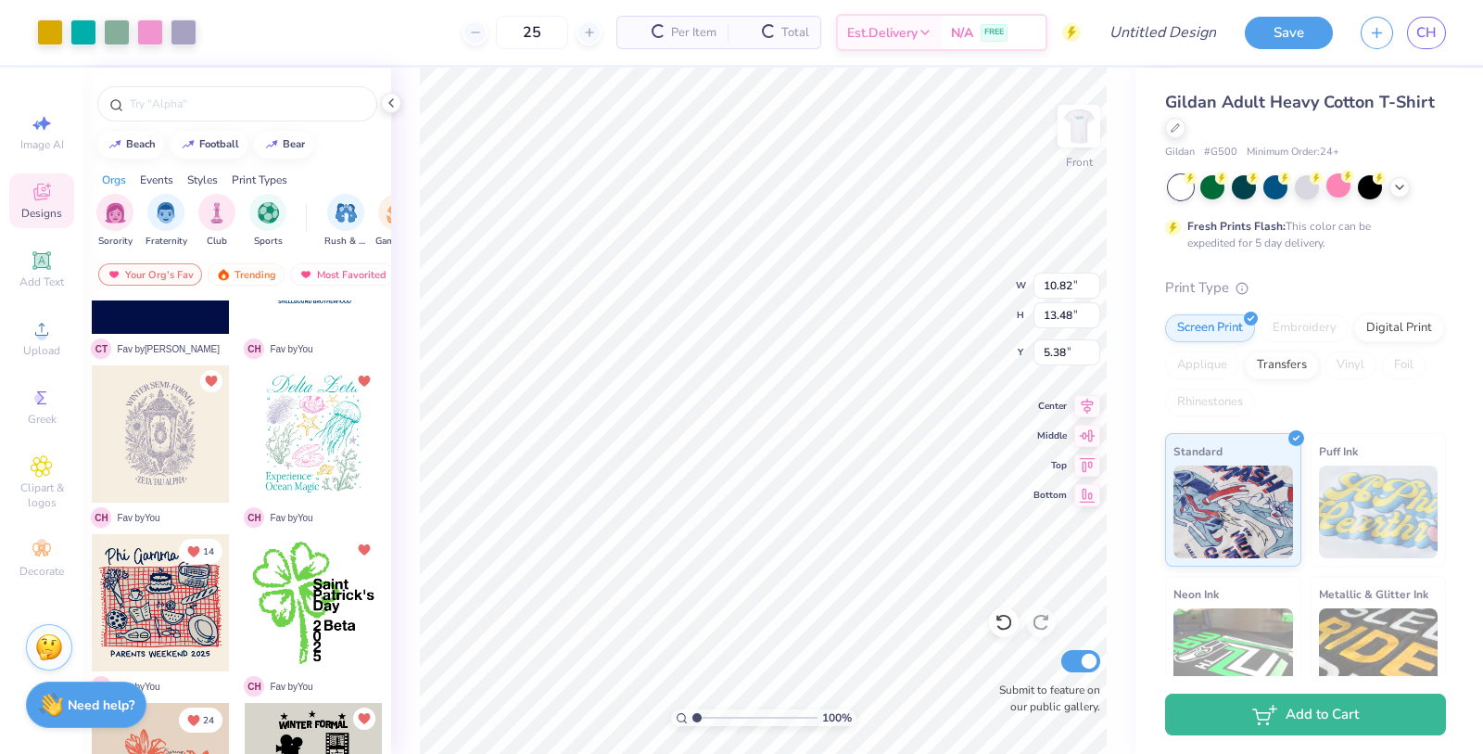
type input "25"
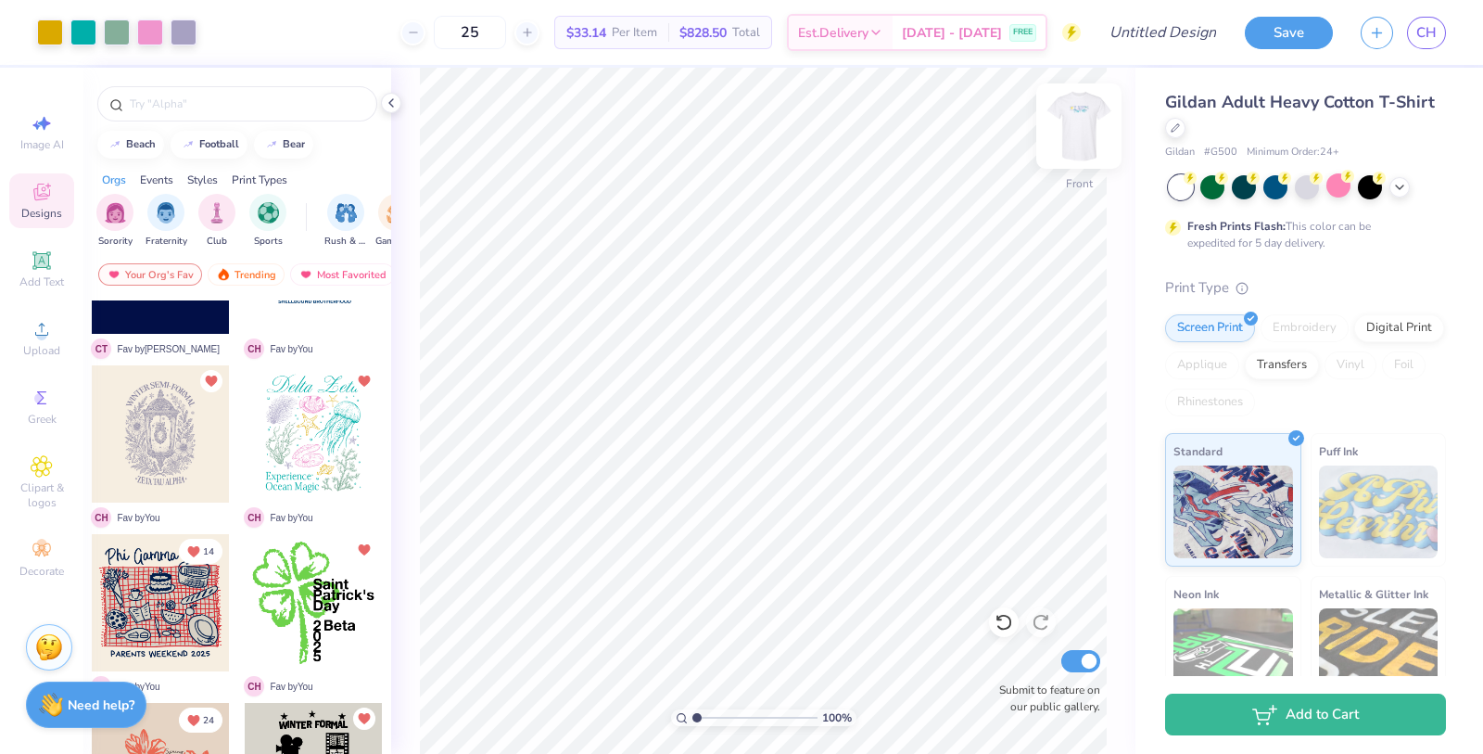
click at [1074, 128] on img at bounding box center [1079, 126] width 74 height 74
click at [1074, 128] on img at bounding box center [1078, 126] width 37 height 37
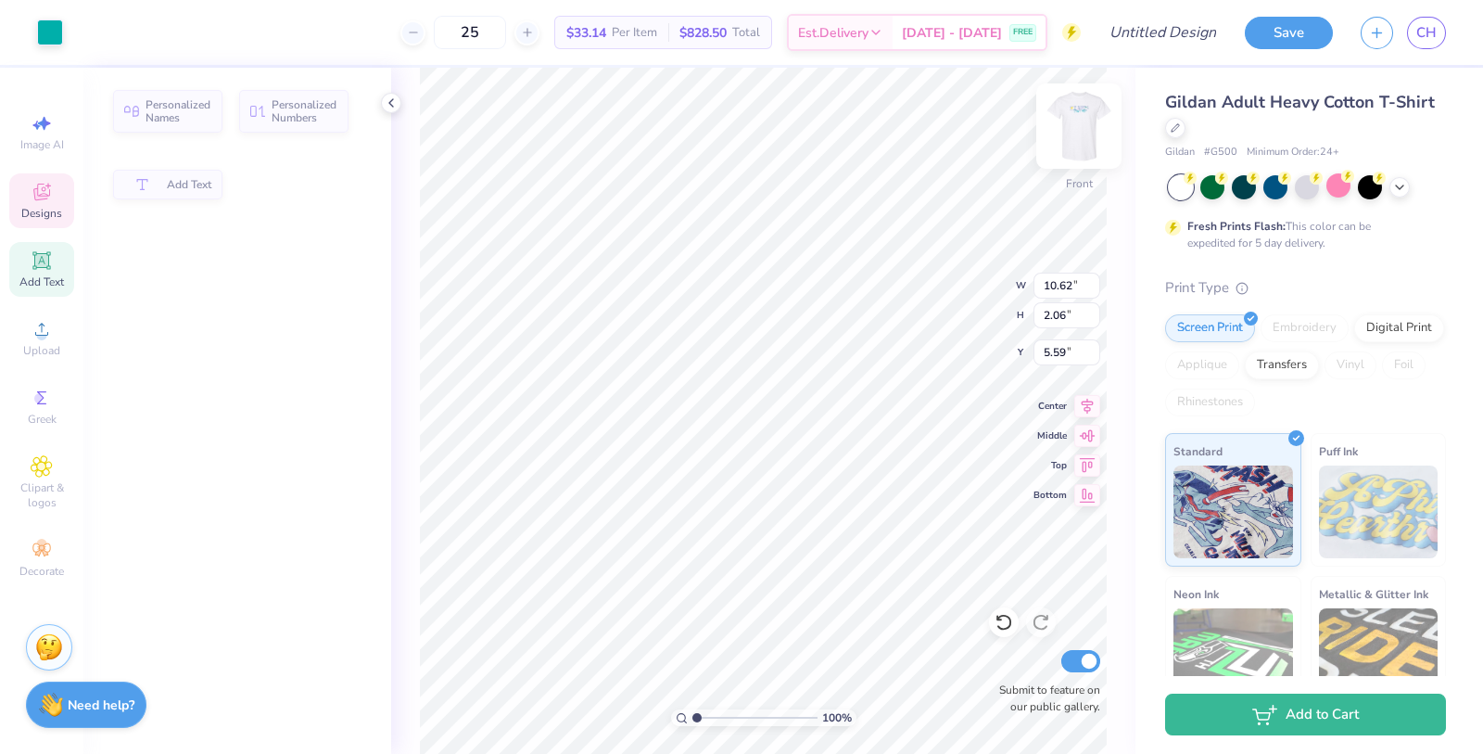
type input "10.62"
type input "2.06"
type input "5.59"
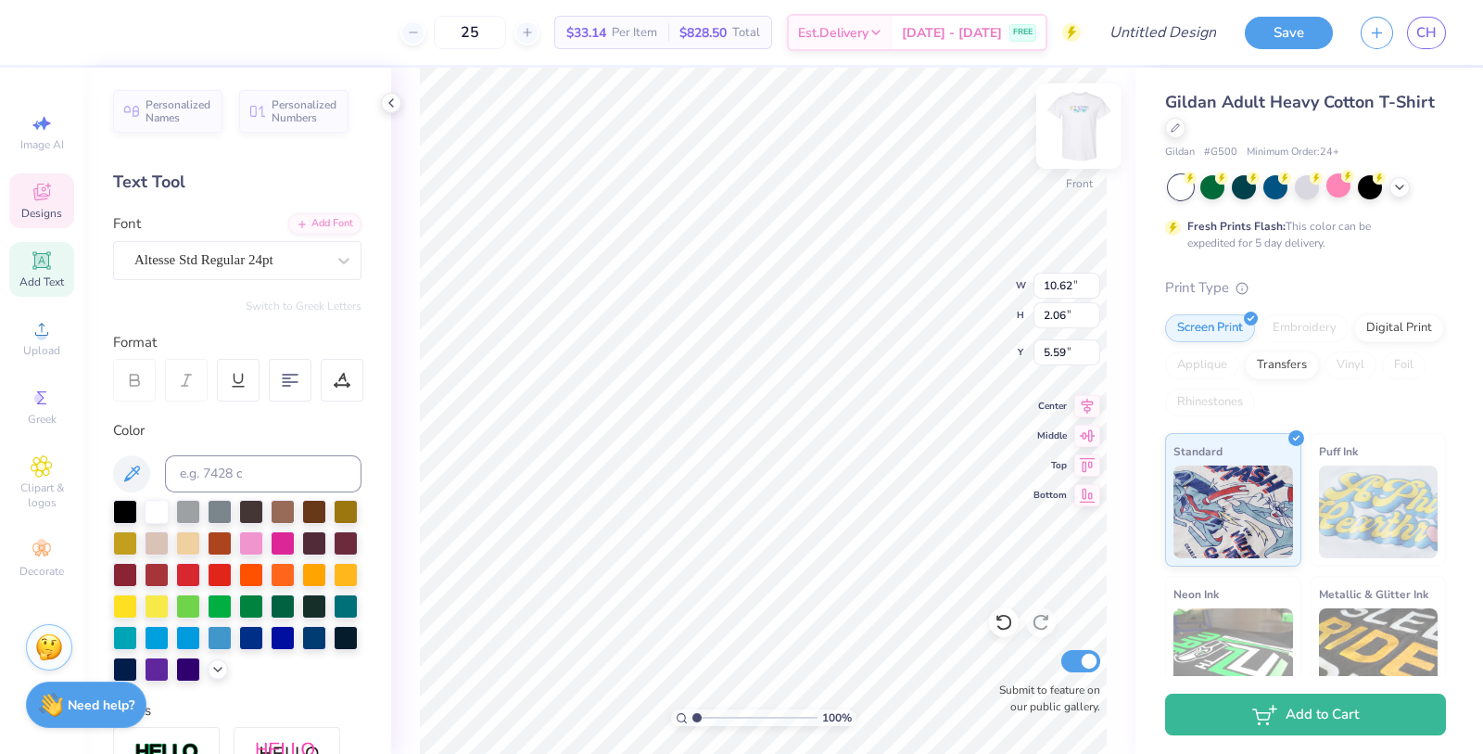
scroll to position [0, 2]
click at [1072, 133] on img at bounding box center [1079, 126] width 74 height 74
click at [1091, 113] on img at bounding box center [1079, 126] width 74 height 74
click at [292, 257] on div "Altesse Std Regular 24pt" at bounding box center [230, 260] width 195 height 29
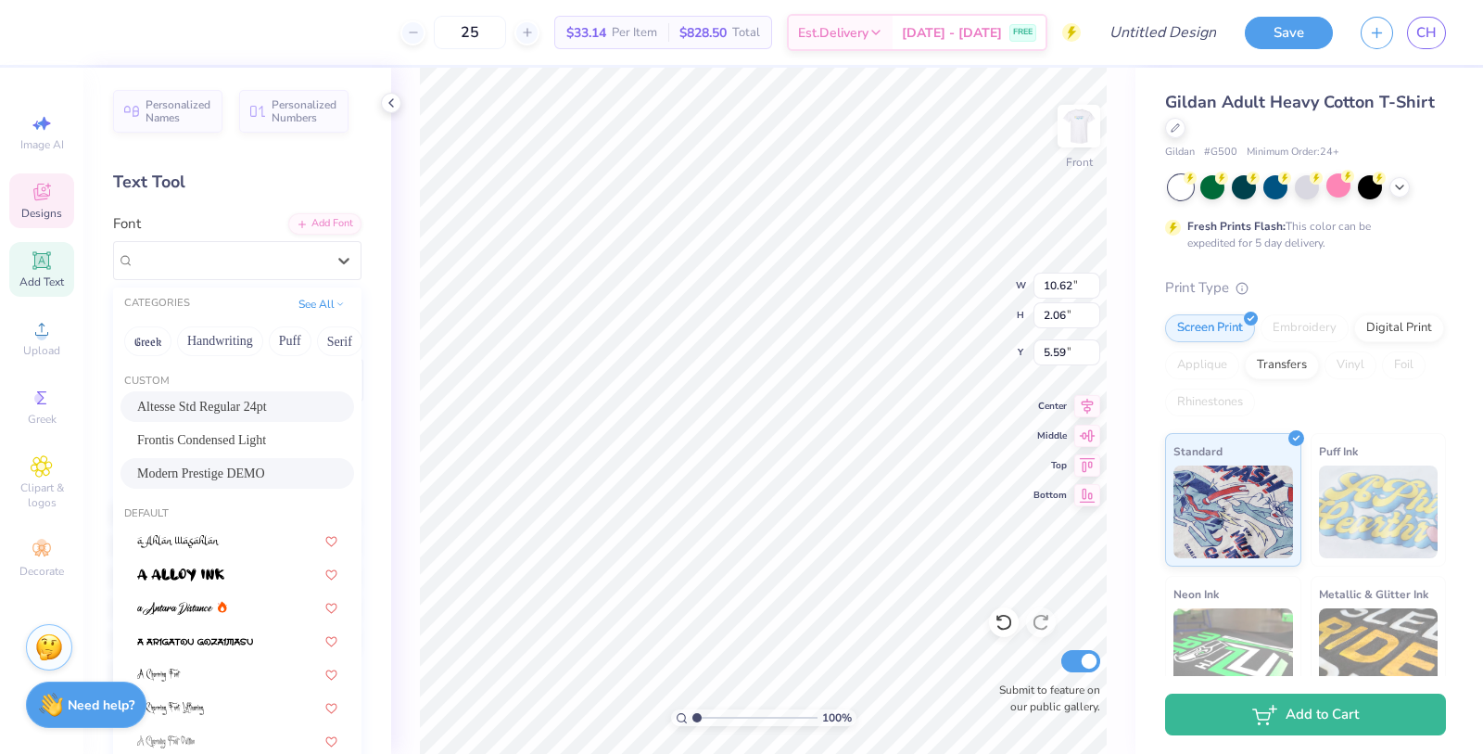
click at [244, 464] on span "Modern Prestige DEMO" at bounding box center [201, 472] width 128 height 19
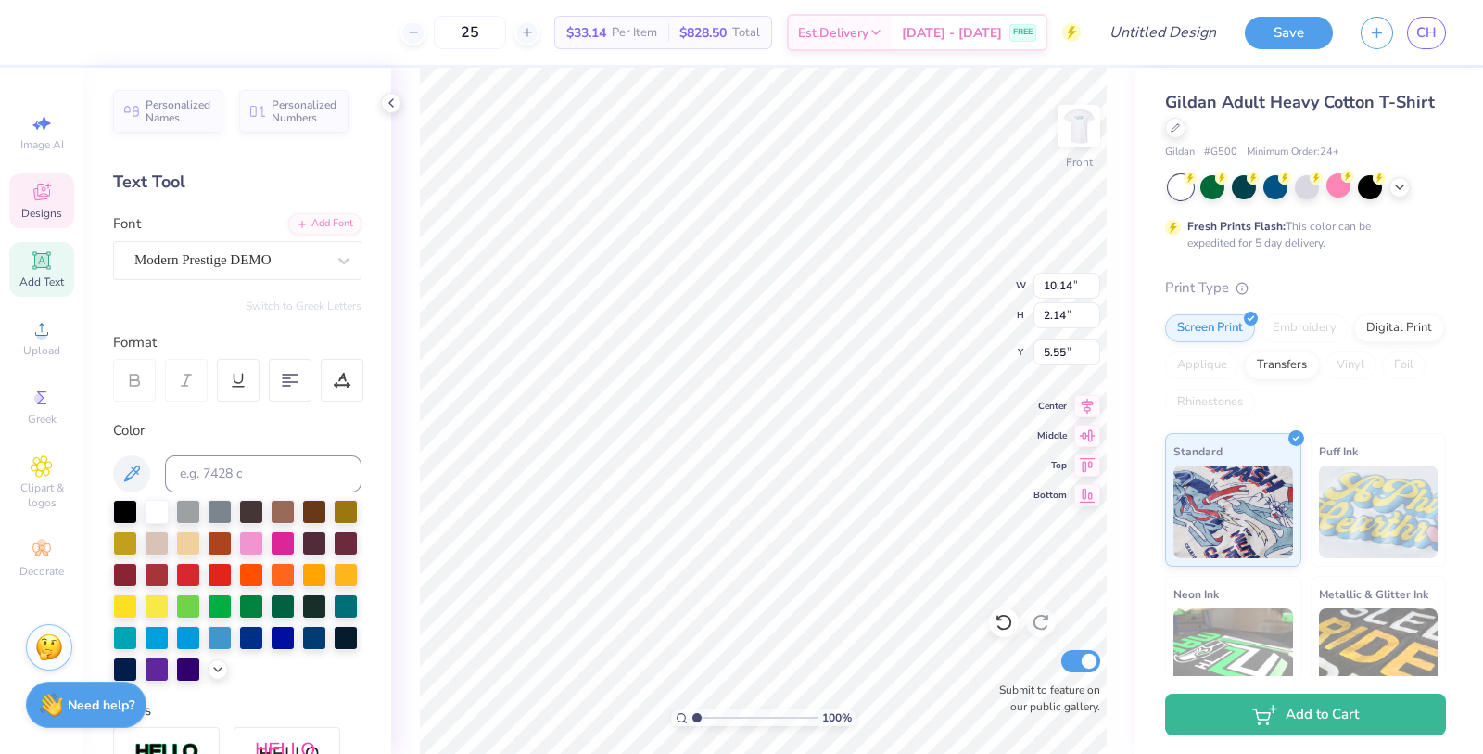
type input "10.14"
type input "2.14"
type input "5.55"
type textarea "Alpha Phi"
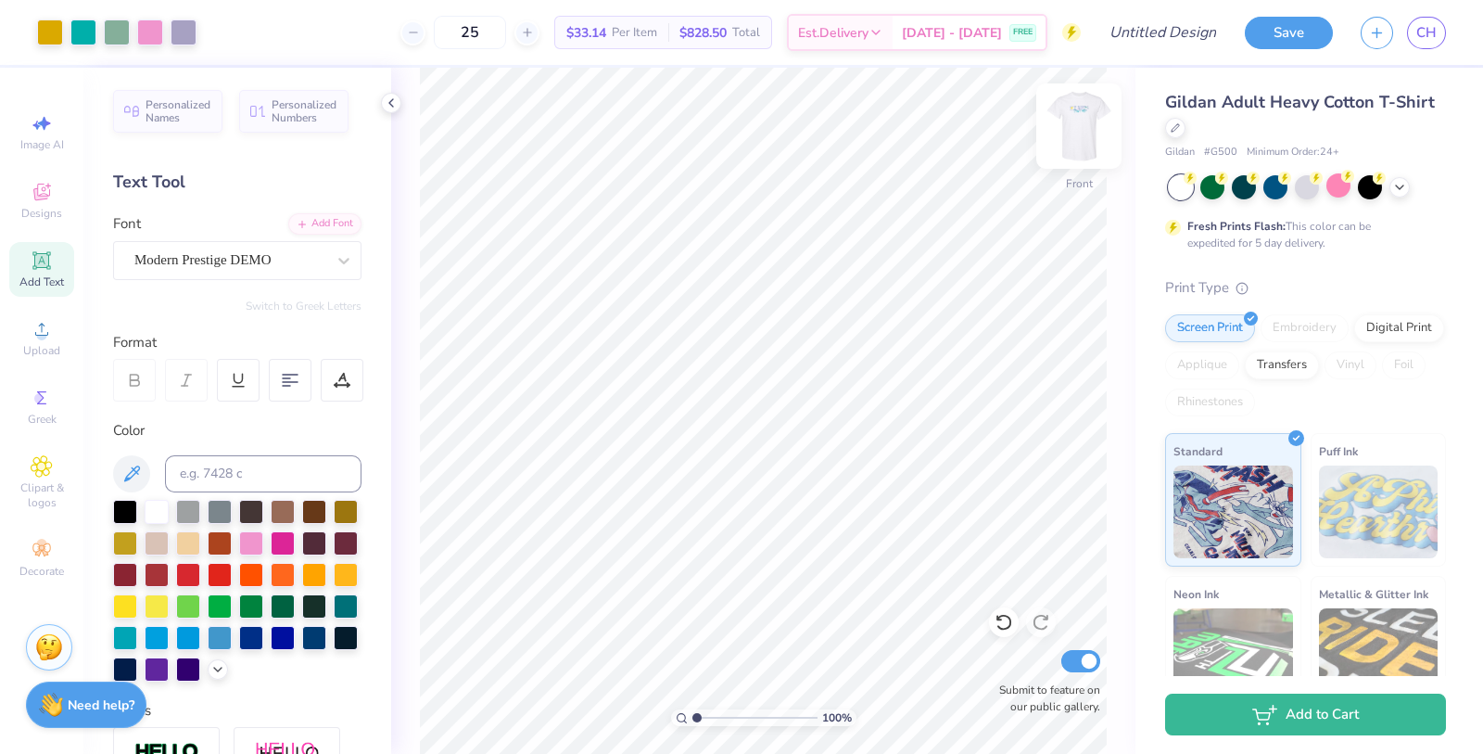
click at [1085, 127] on img at bounding box center [1079, 126] width 74 height 74
click at [44, 21] on div at bounding box center [50, 31] width 26 height 26
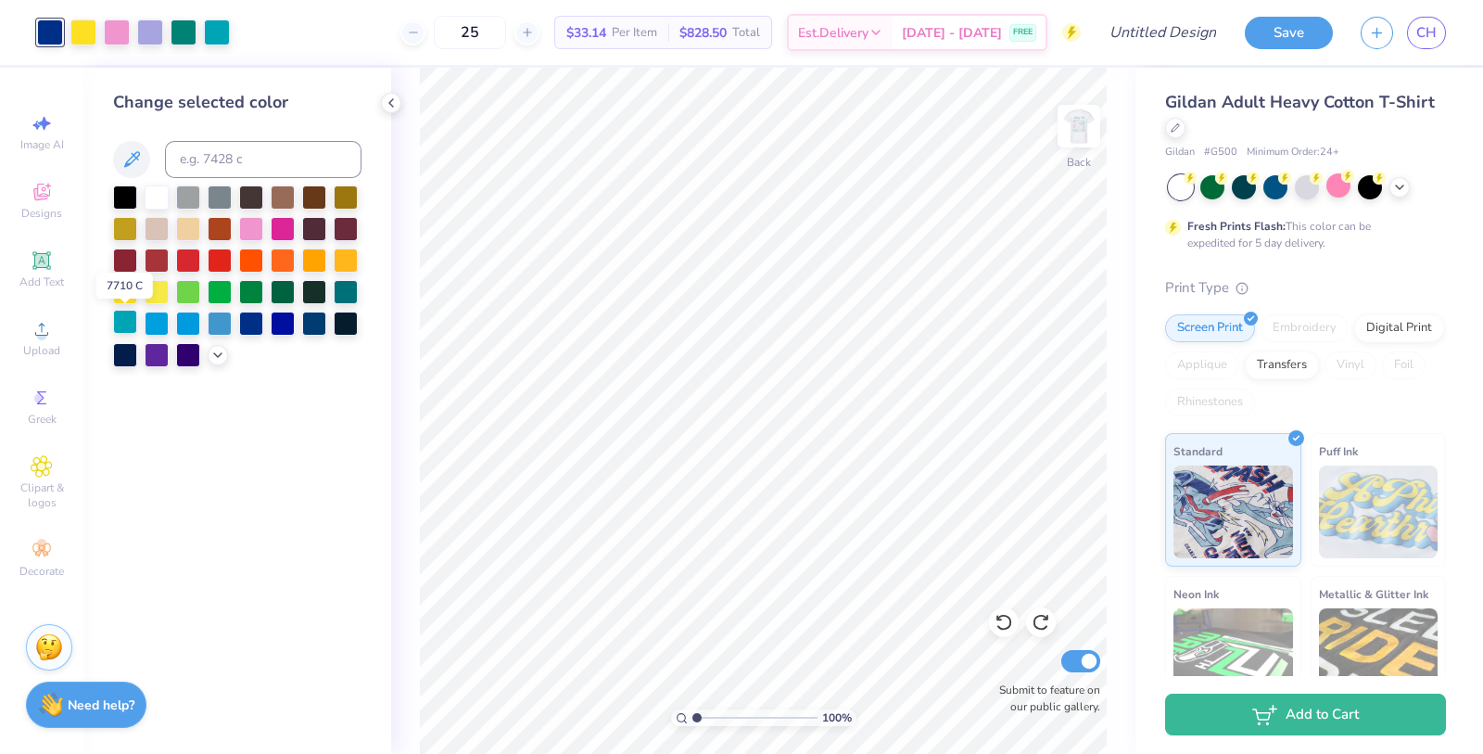
click at [125, 321] on div at bounding box center [125, 322] width 24 height 24
click at [1064, 109] on img at bounding box center [1079, 126] width 74 height 74
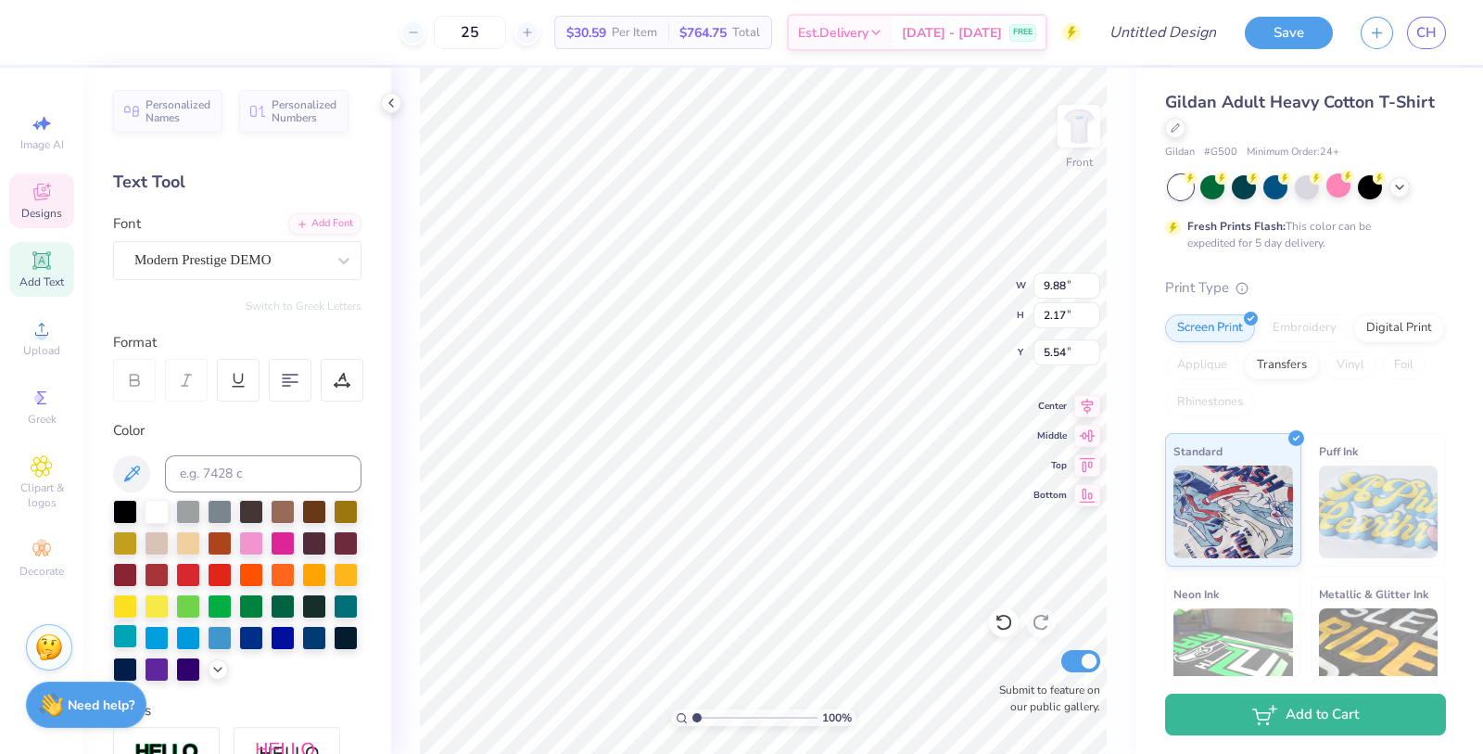
click at [127, 630] on div at bounding box center [125, 636] width 24 height 24
type input "5.15"
type input "1.16"
type input "16.54"
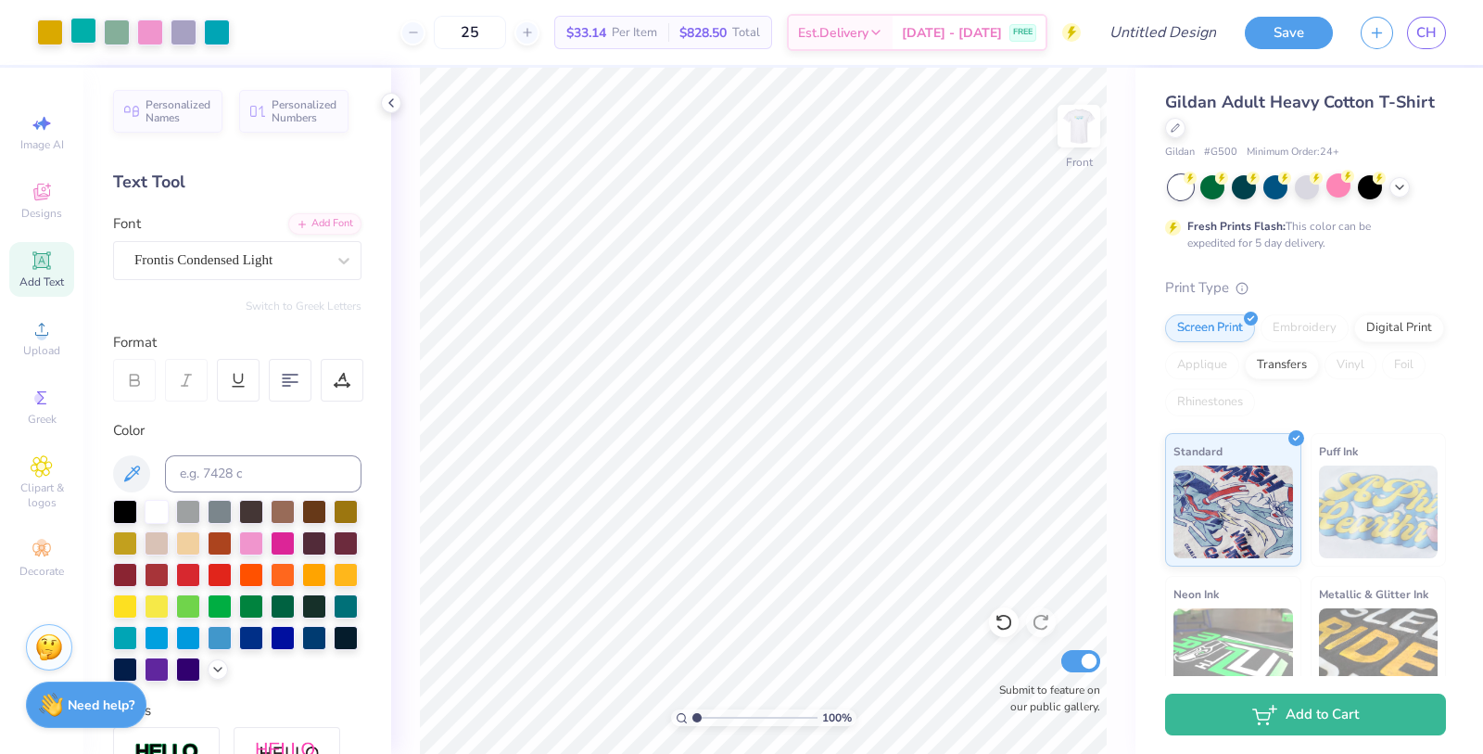
click at [70, 27] on div at bounding box center [83, 31] width 26 height 26
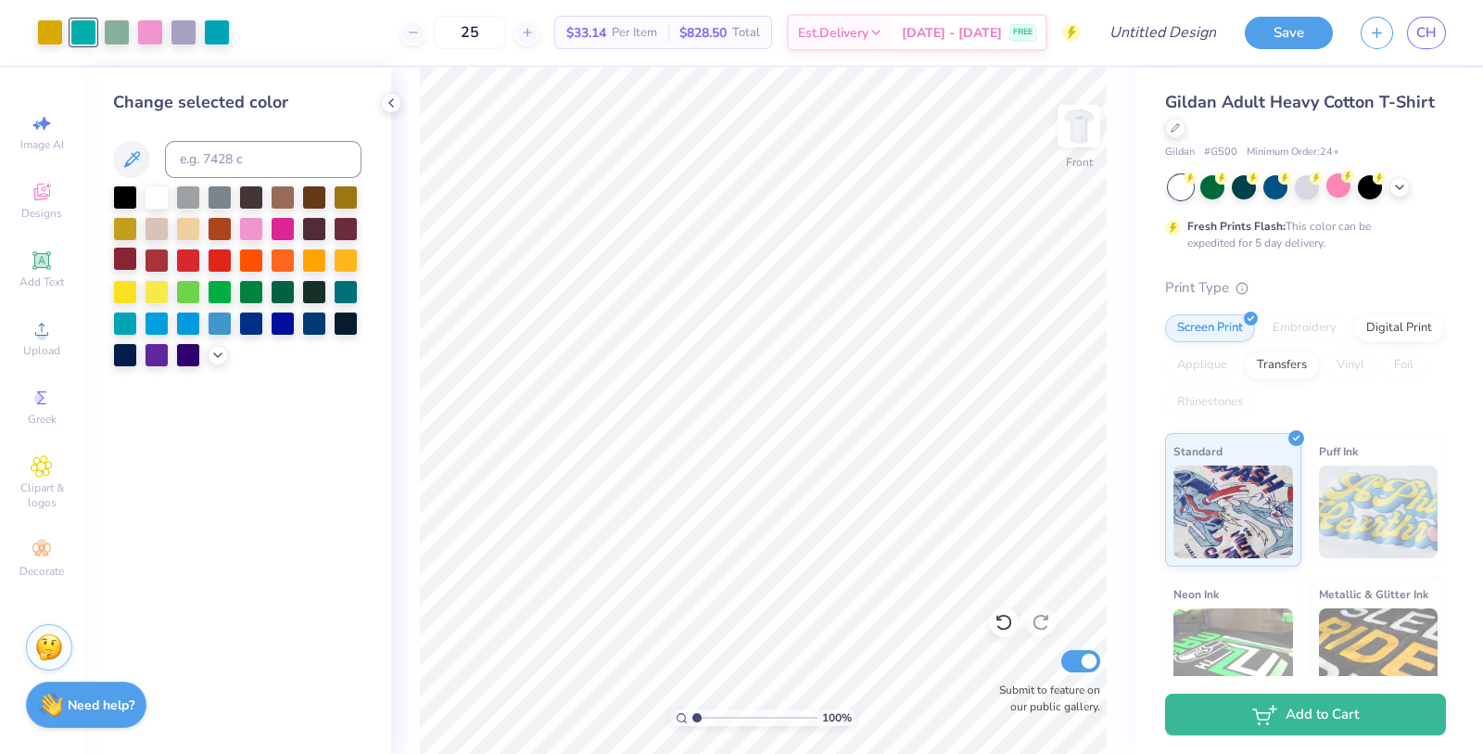
click at [129, 331] on div at bounding box center [125, 323] width 24 height 24
click at [186, 35] on div at bounding box center [184, 31] width 26 height 26
click at [1080, 109] on img at bounding box center [1079, 126] width 74 height 74
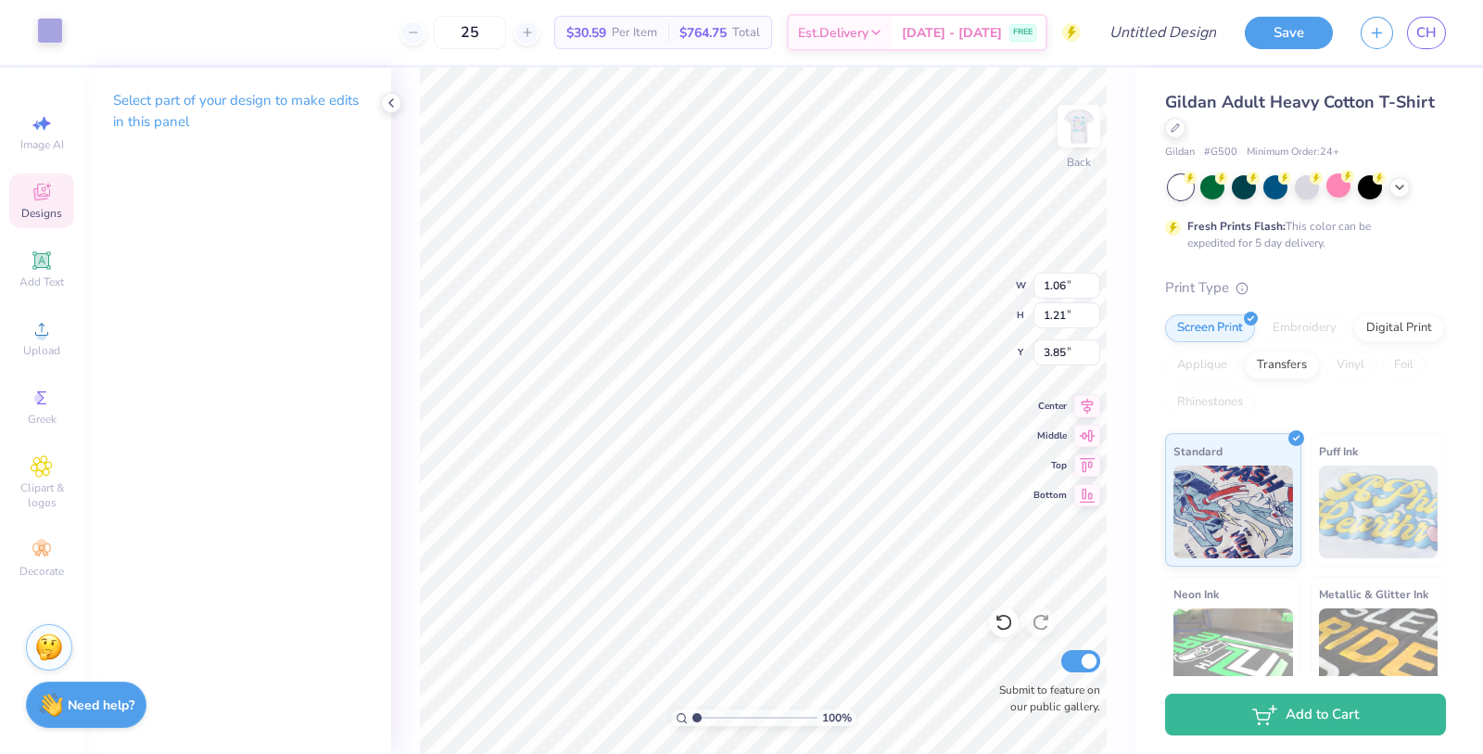
click at [51, 32] on div at bounding box center [50, 31] width 26 height 26
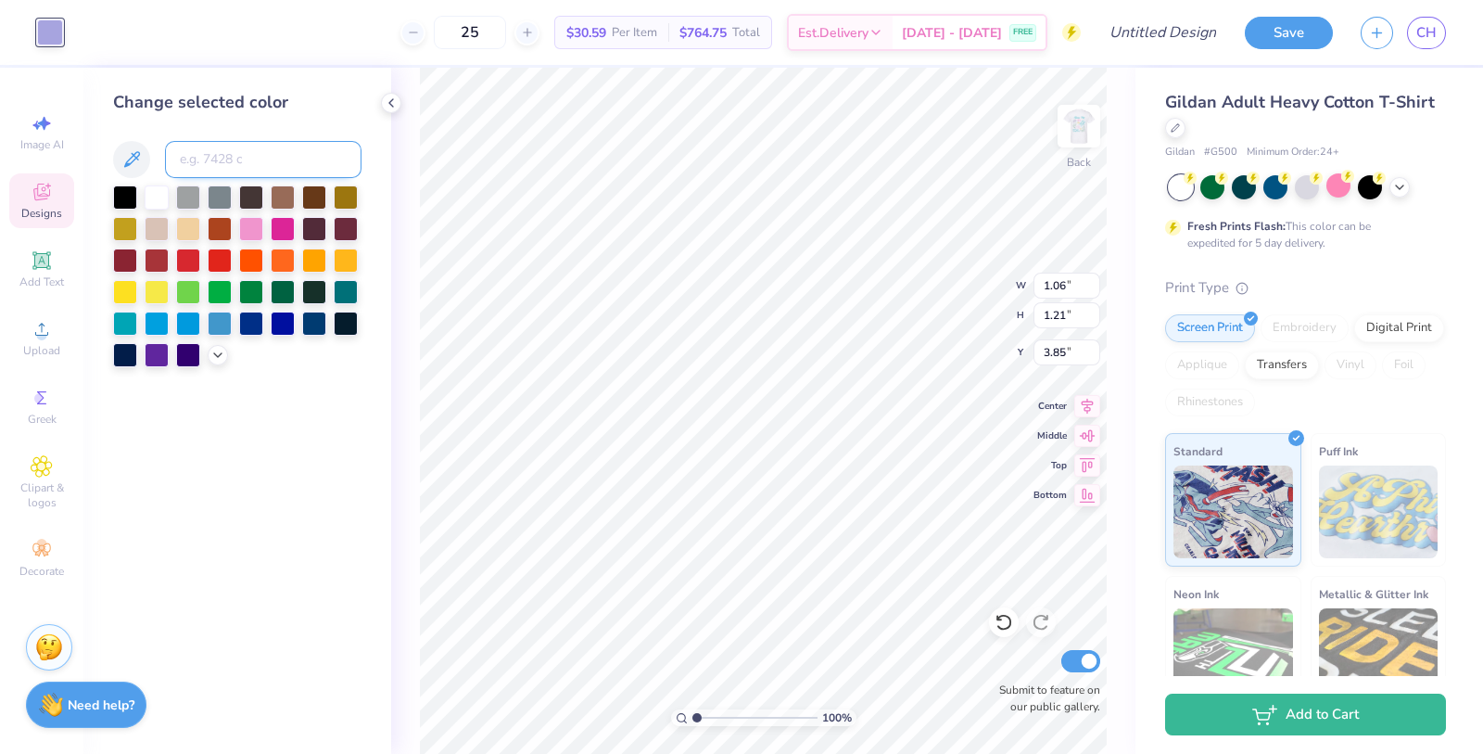
click at [243, 148] on input at bounding box center [263, 159] width 197 height 37
type input "7455"
click at [1066, 113] on img at bounding box center [1079, 126] width 74 height 74
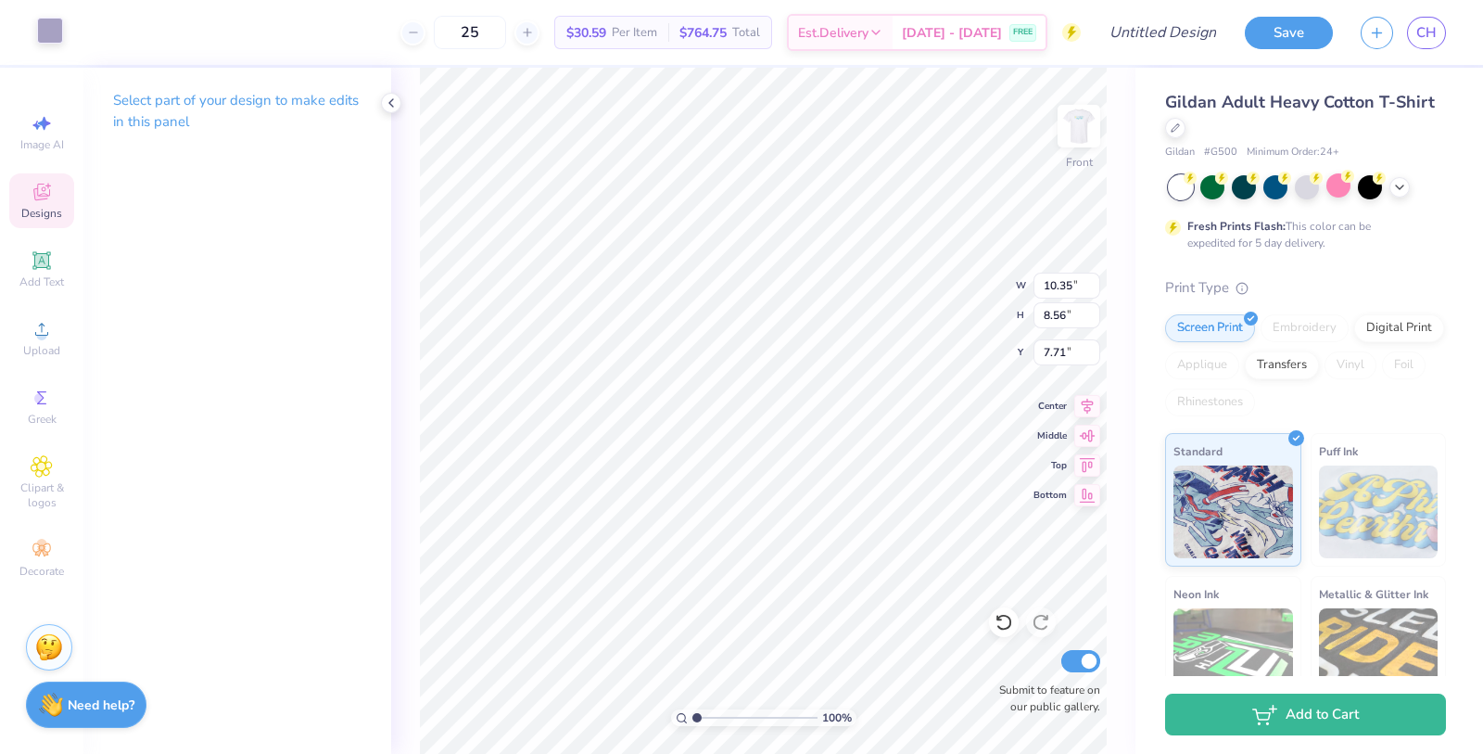
click at [43, 21] on div at bounding box center [50, 31] width 26 height 26
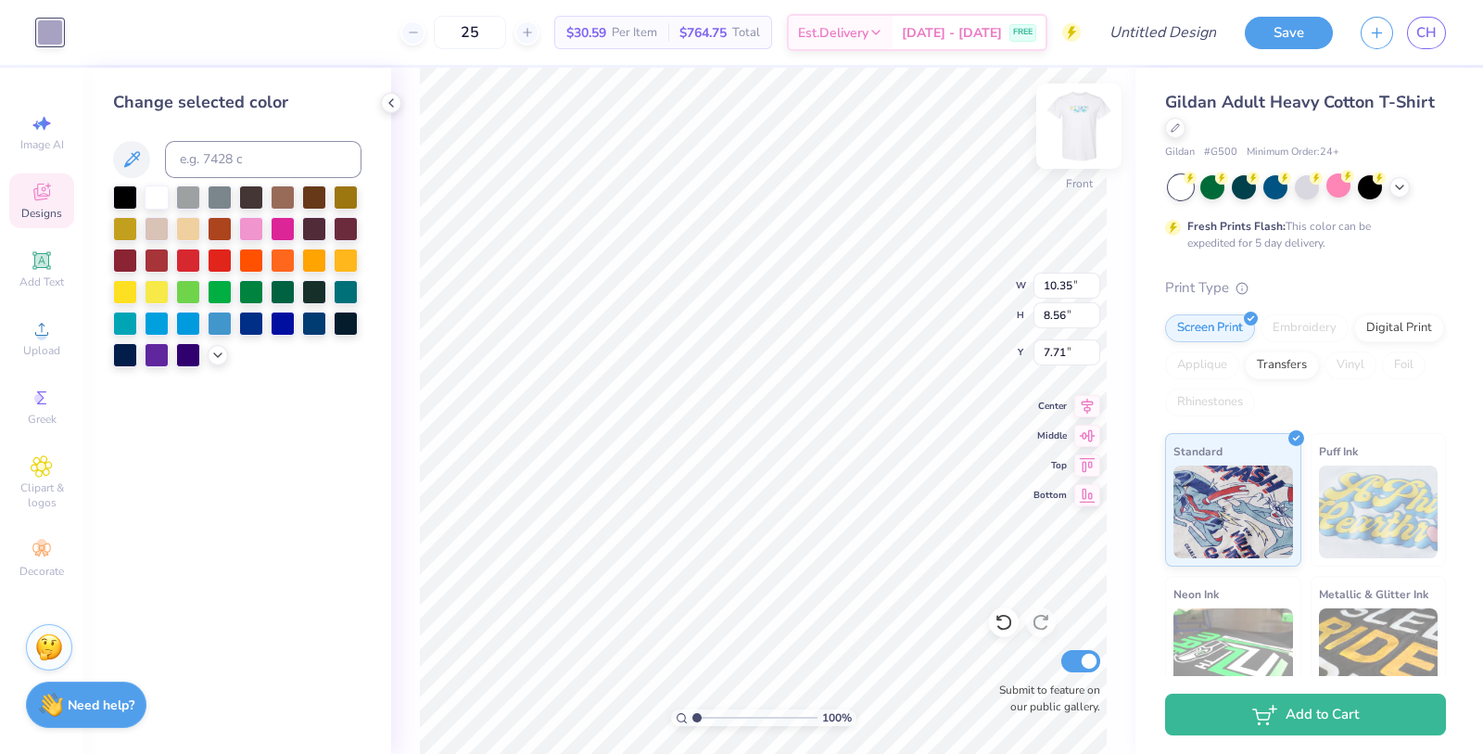
click at [1061, 121] on img at bounding box center [1079, 126] width 74 height 74
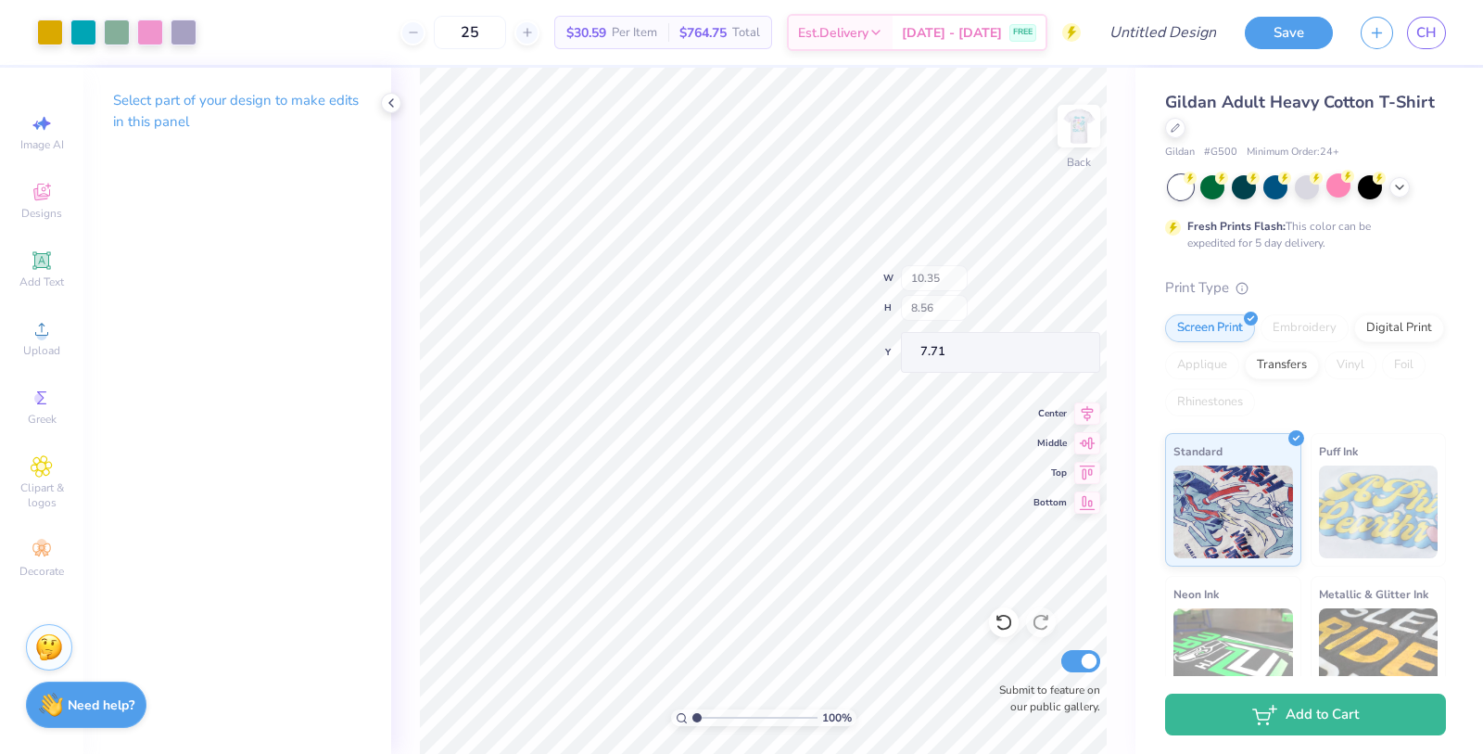
click at [1074, 139] on img at bounding box center [1078, 126] width 37 height 37
click at [1077, 133] on img at bounding box center [1079, 126] width 74 height 74
click at [152, 35] on div at bounding box center [150, 31] width 26 height 26
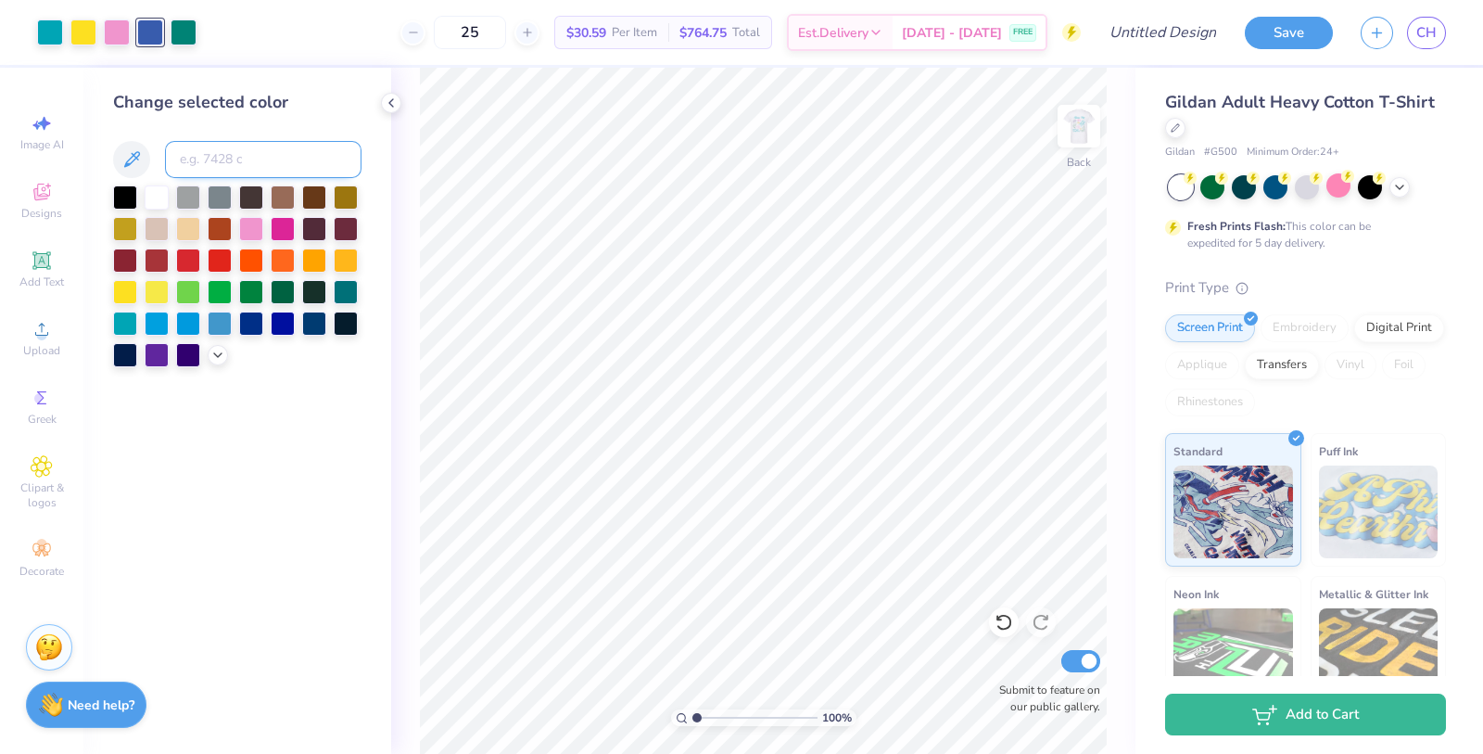
click at [214, 149] on input at bounding box center [263, 159] width 197 height 37
type input "7445"
click at [1072, 117] on img at bounding box center [1079, 126] width 74 height 74
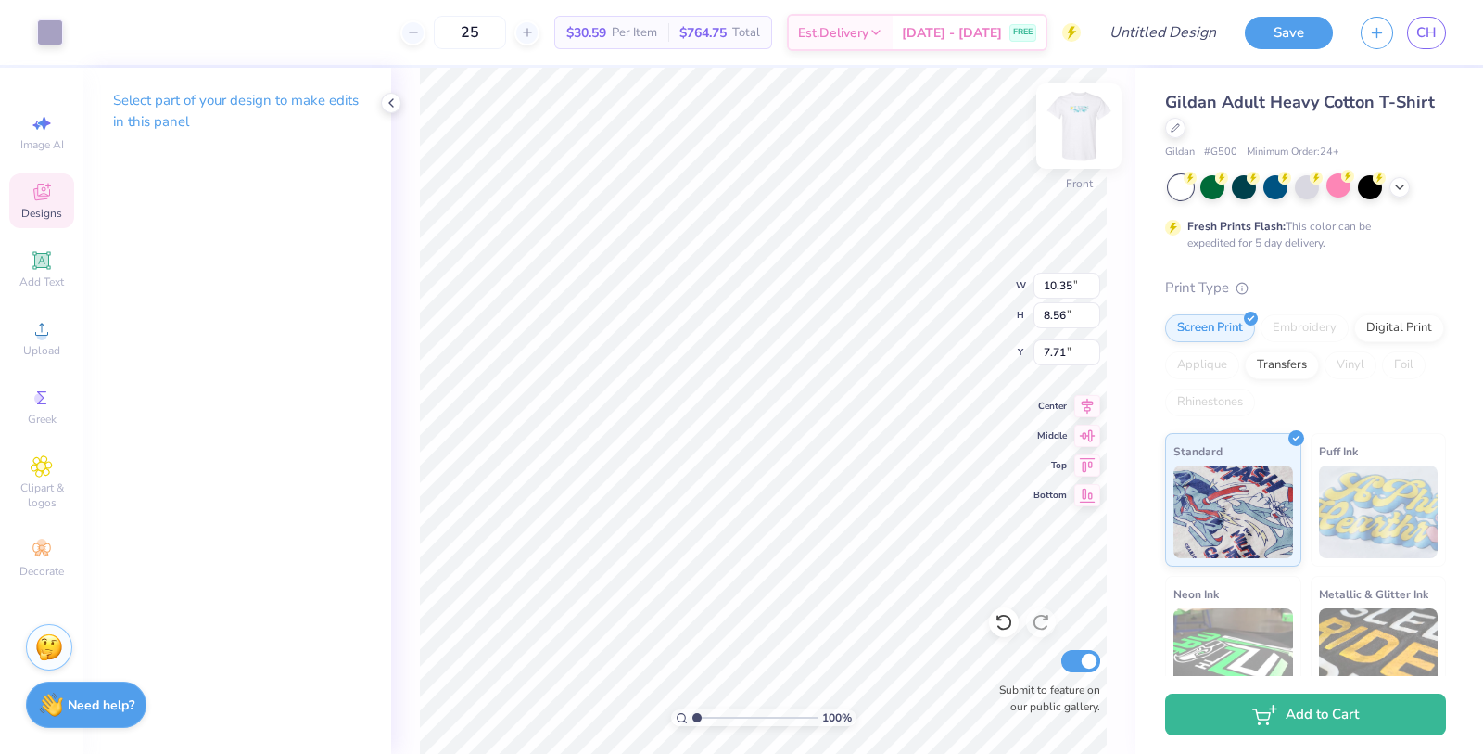
type input "10.75"
type input "7.90"
type input "10.84"
click at [49, 37] on div at bounding box center [50, 31] width 26 height 26
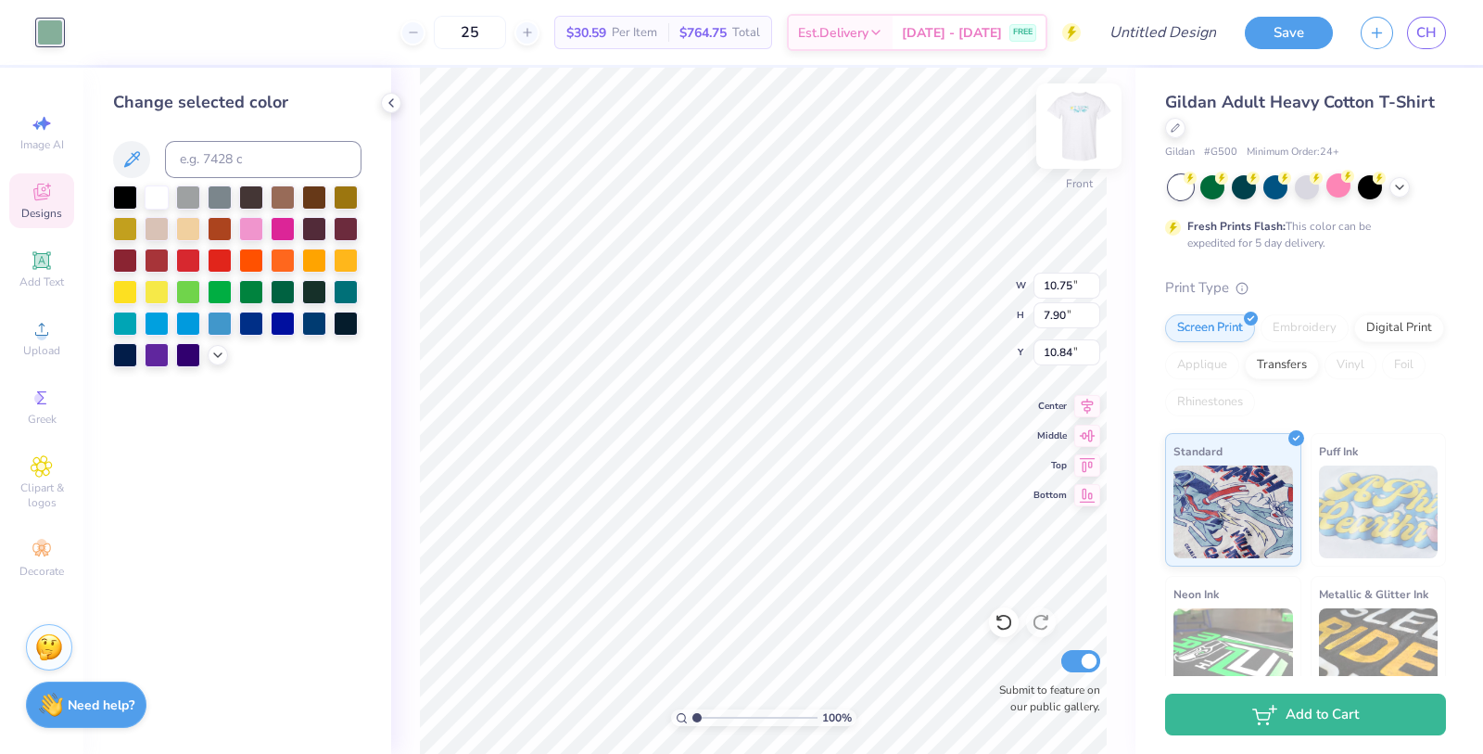
click at [1077, 118] on img at bounding box center [1079, 126] width 74 height 74
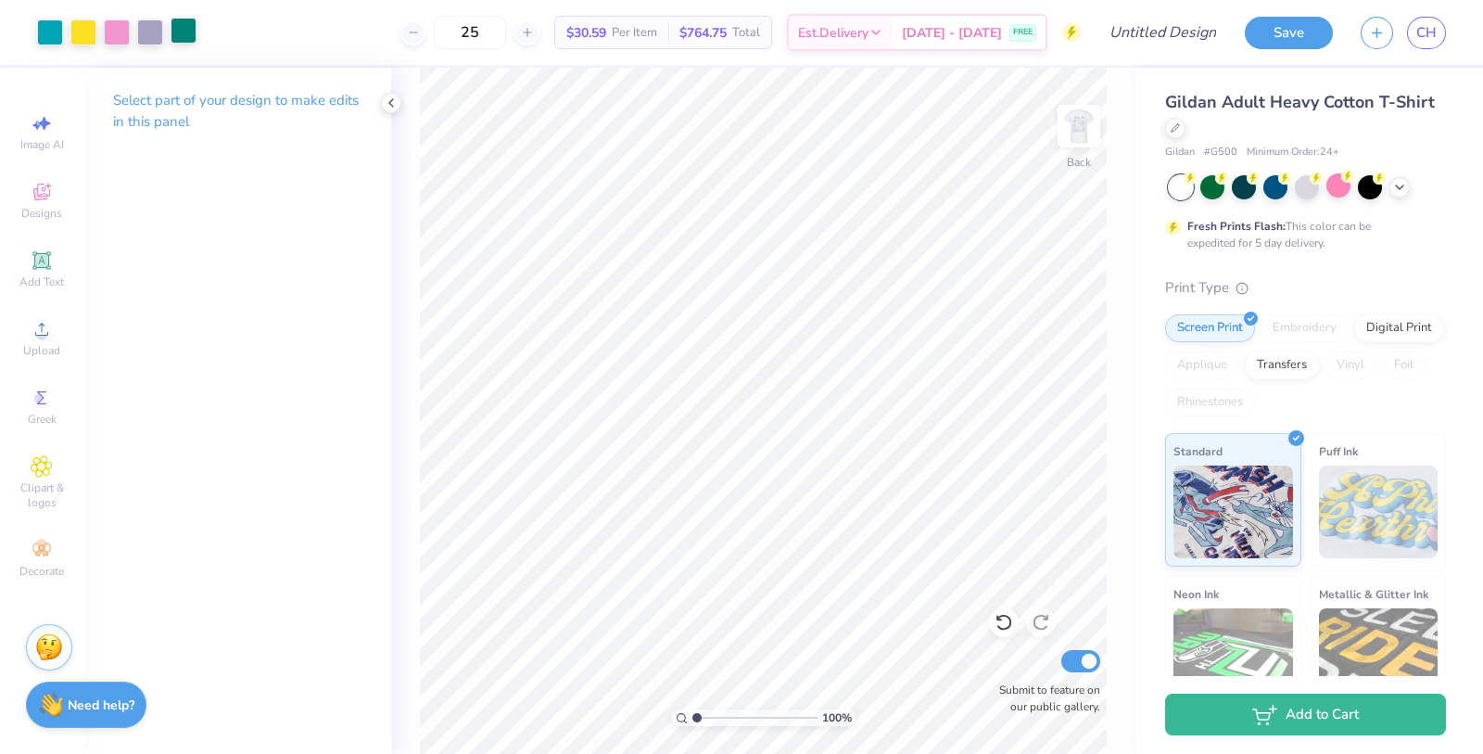
click at [184, 40] on div at bounding box center [184, 31] width 26 height 26
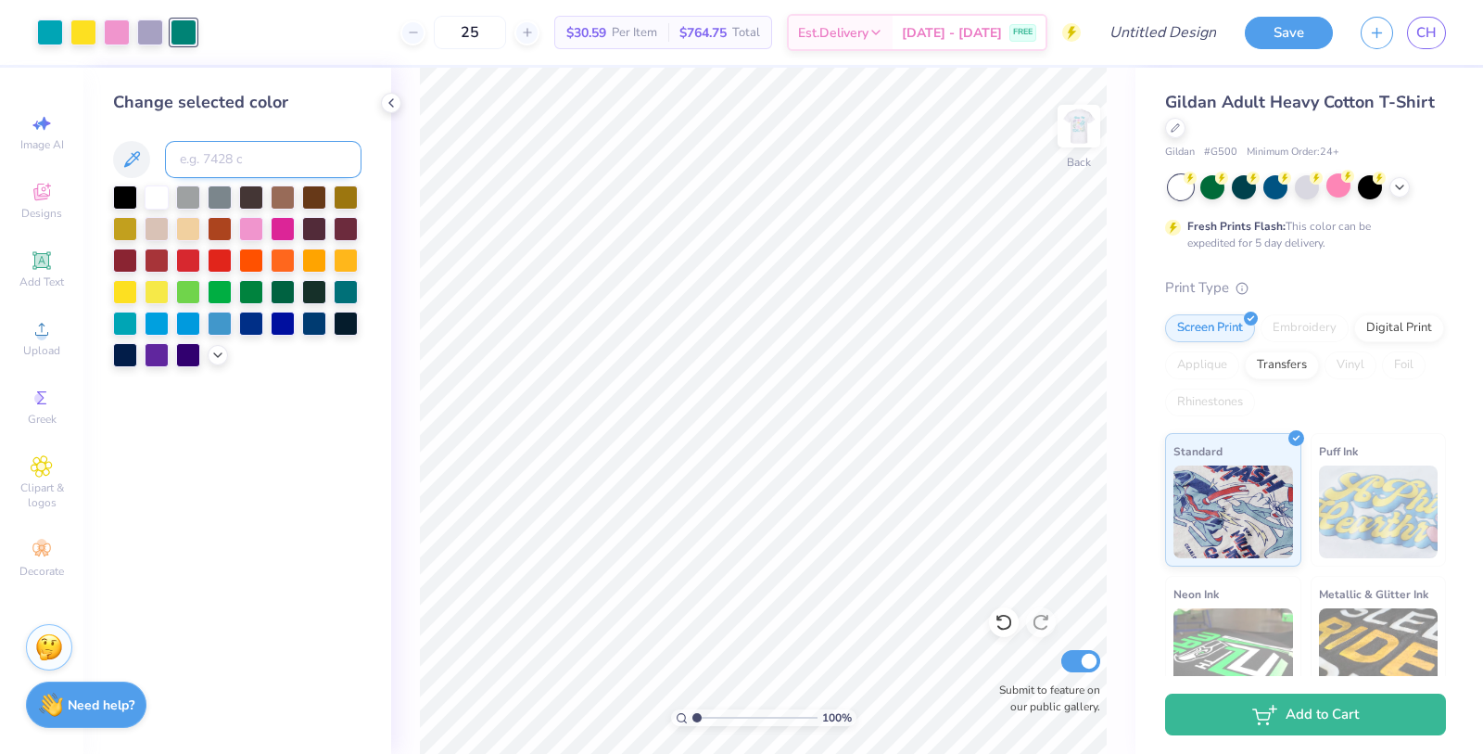
click at [199, 156] on input at bounding box center [263, 159] width 197 height 37
type input "557"
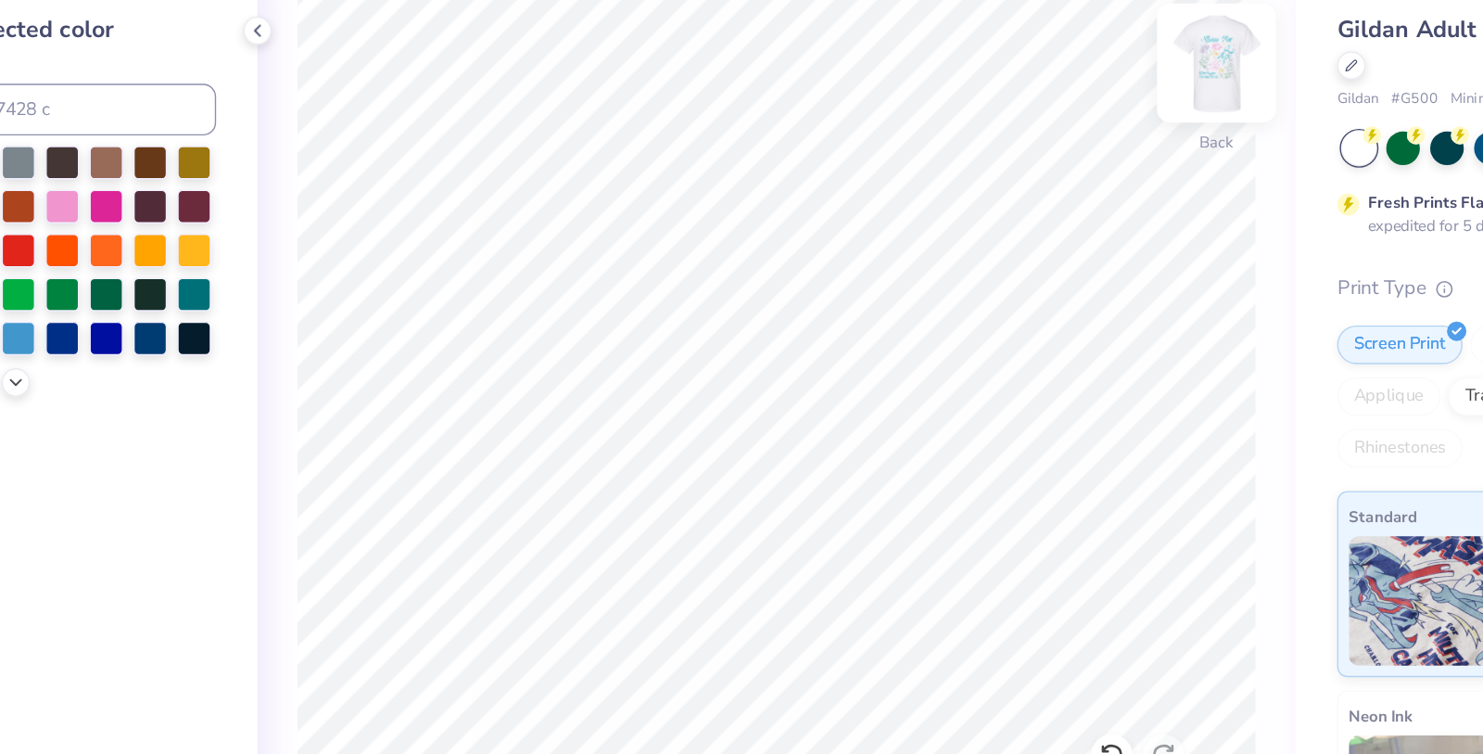
click at [1090, 127] on img at bounding box center [1079, 126] width 74 height 74
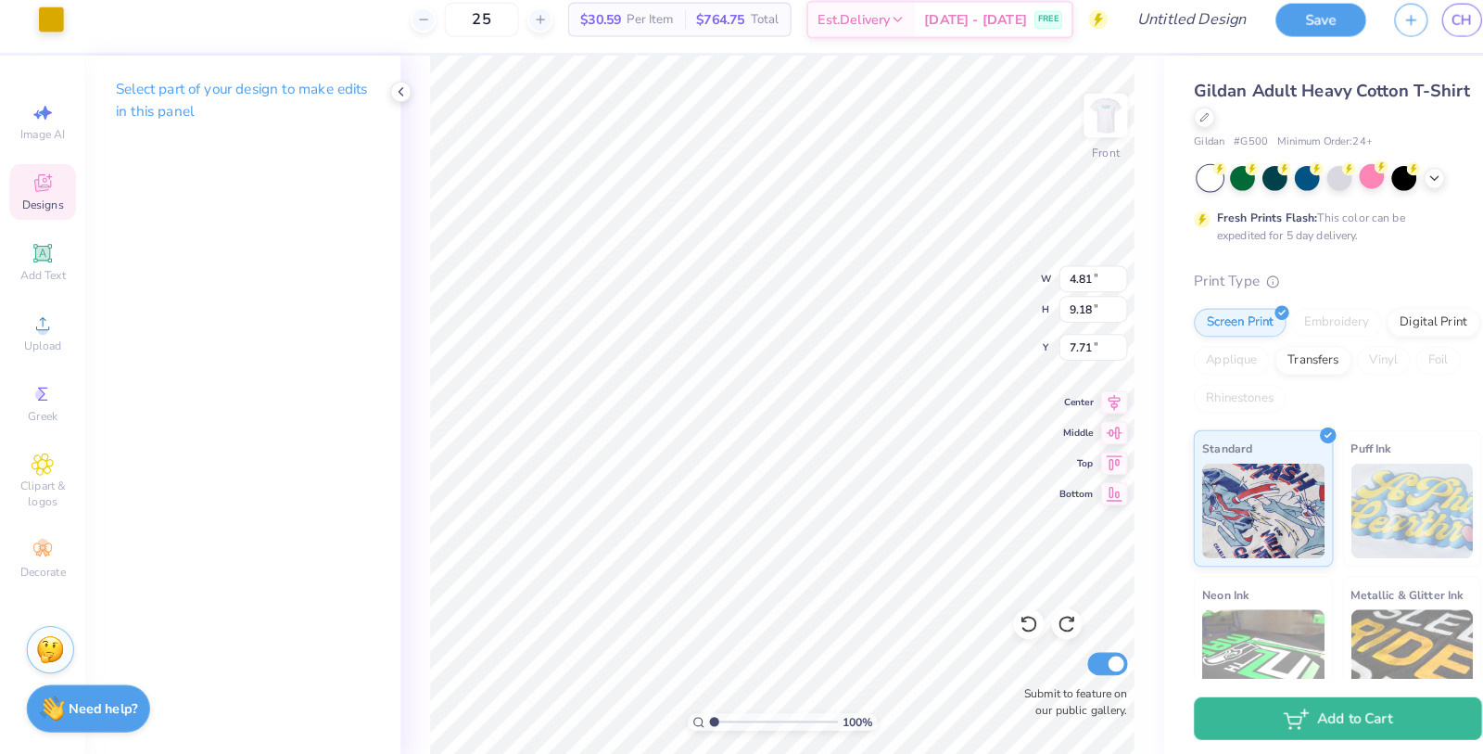
scroll to position [0, 0]
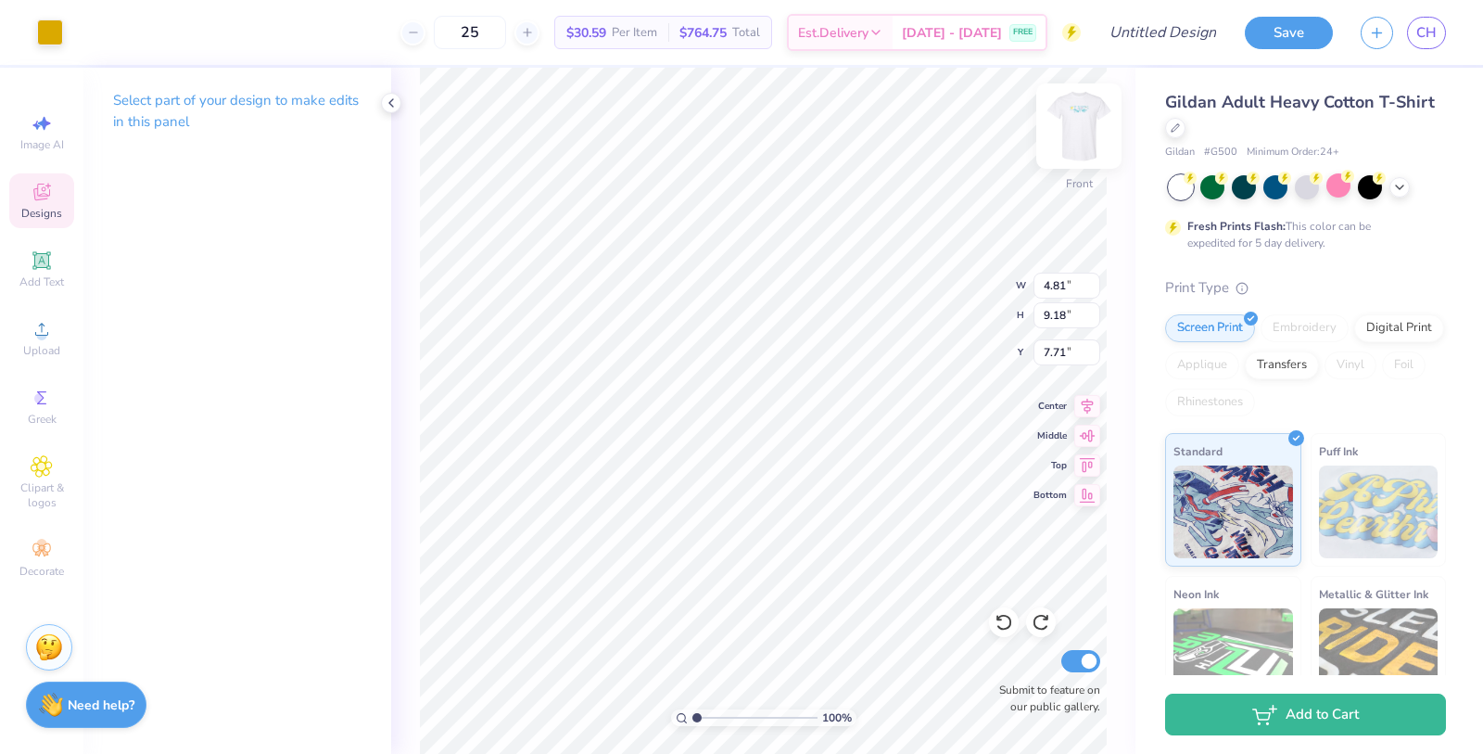
click at [1081, 129] on img at bounding box center [1079, 126] width 74 height 74
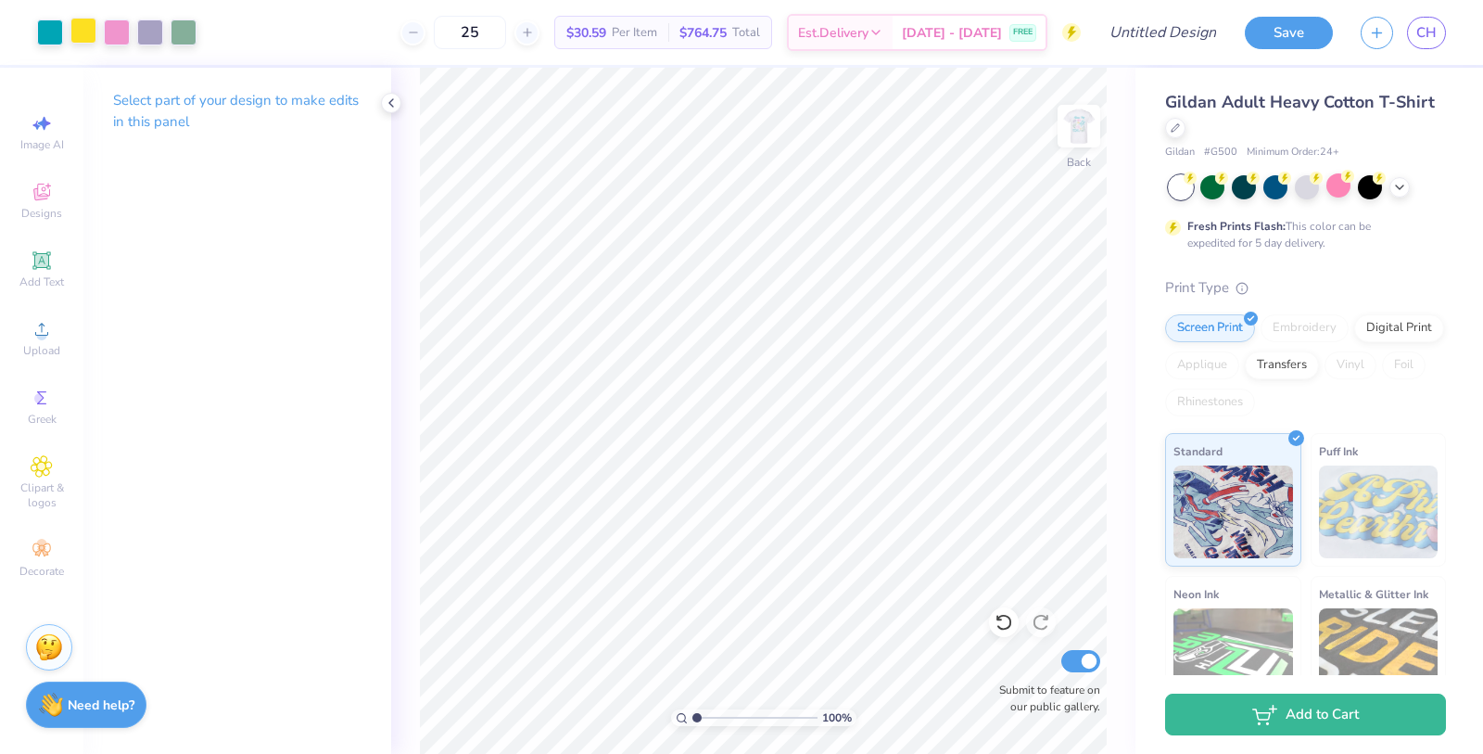
click at [74, 24] on div at bounding box center [83, 31] width 26 height 26
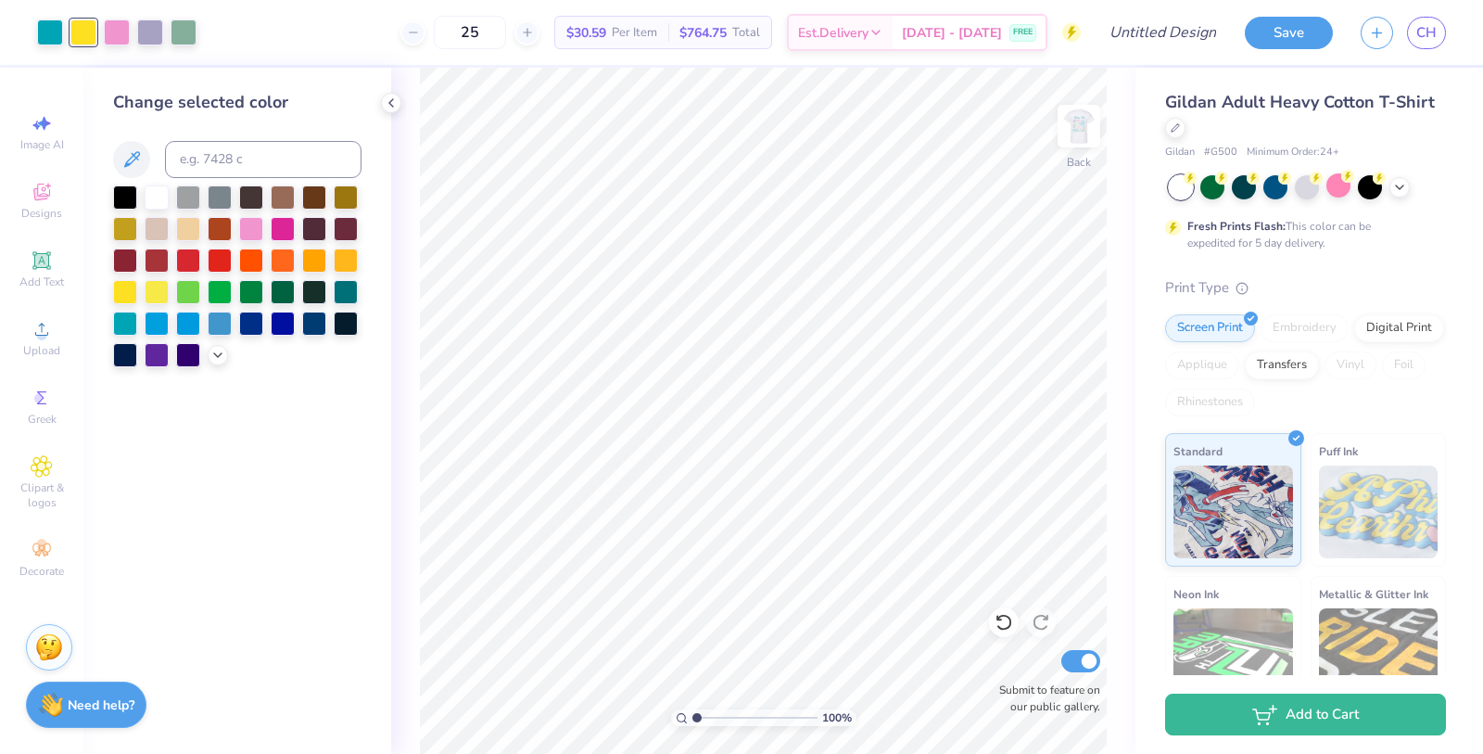
click at [205, 180] on div "Change selected color" at bounding box center [237, 228] width 248 height 277
click at [205, 171] on input at bounding box center [263, 159] width 197 height 37
type input "110"
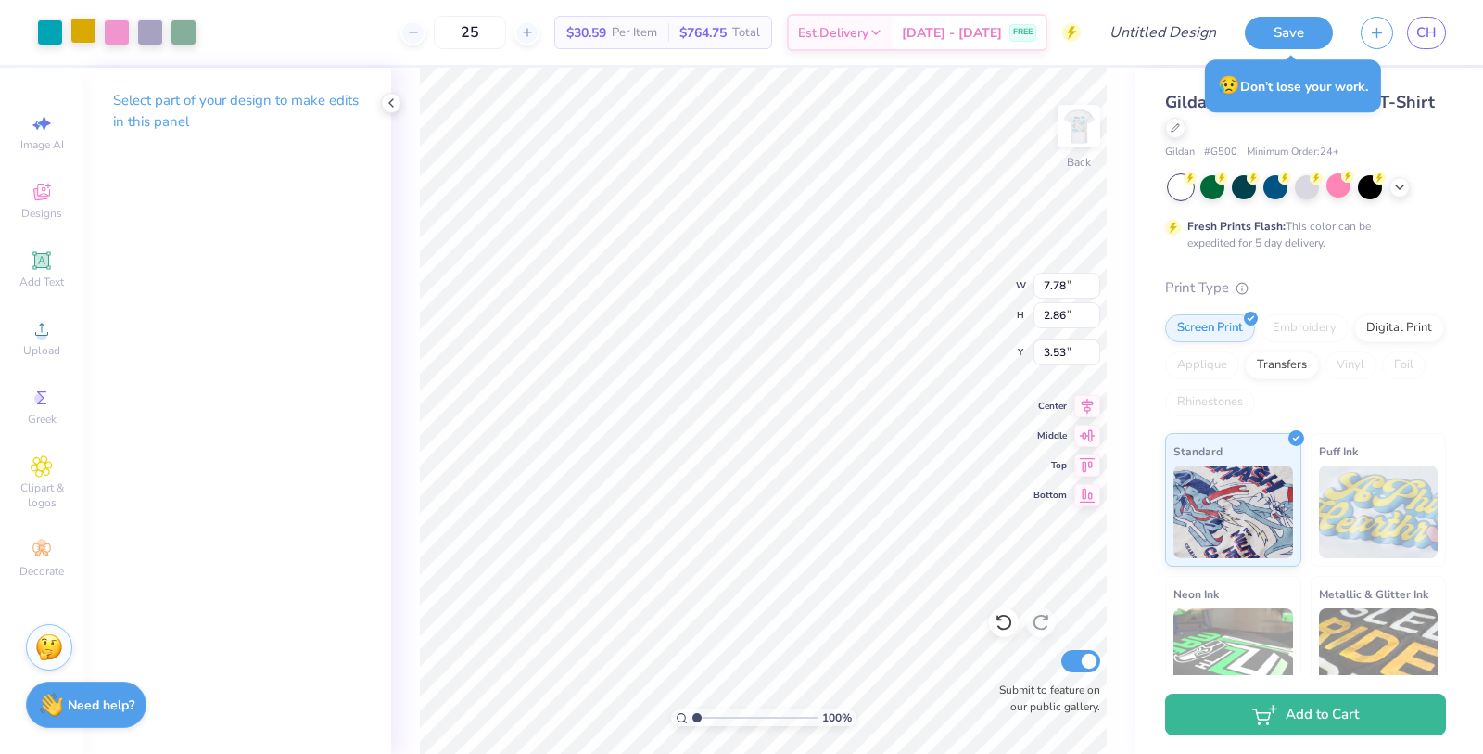
click at [74, 35] on div at bounding box center [83, 31] width 26 height 26
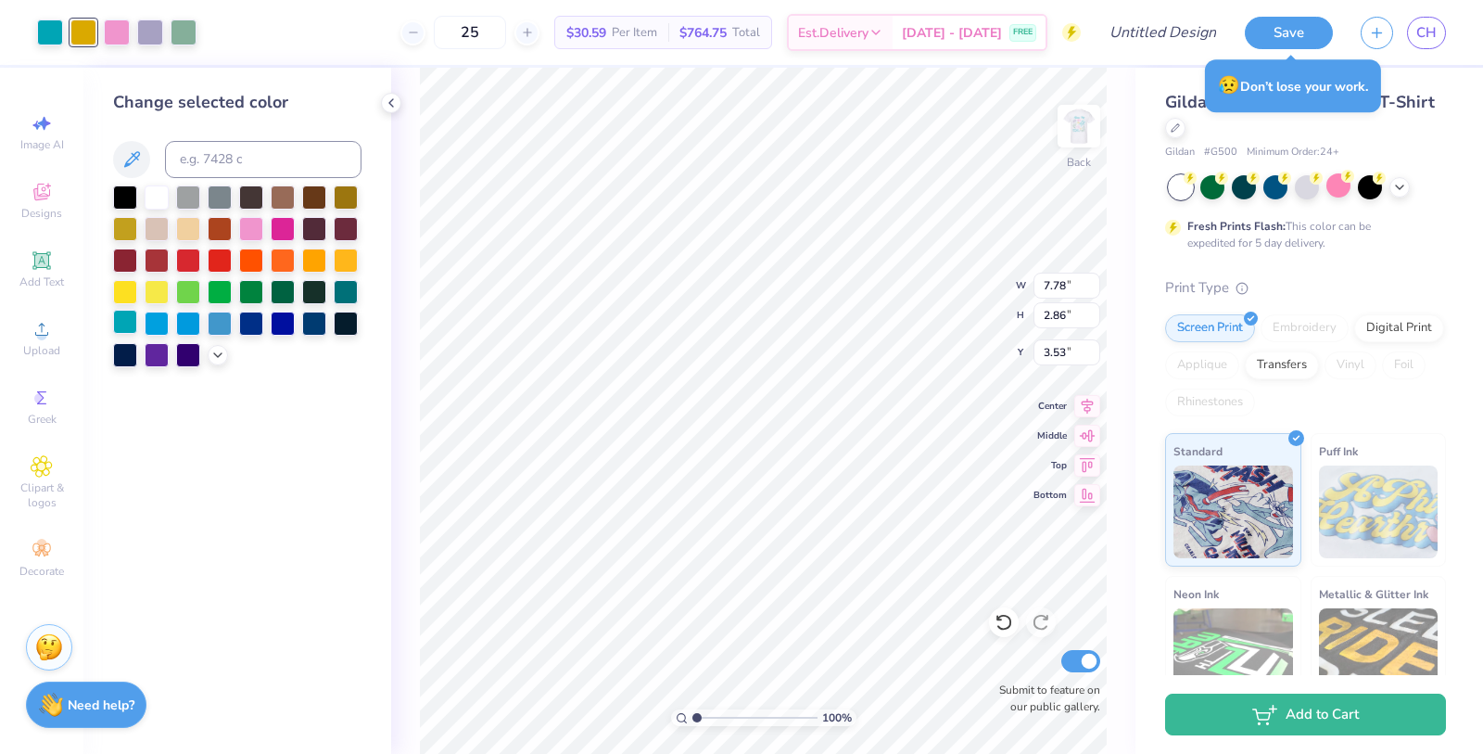
click at [133, 323] on div at bounding box center [125, 322] width 24 height 24
click at [82, 26] on div at bounding box center [83, 31] width 26 height 26
click at [126, 304] on div at bounding box center [237, 276] width 248 height 182
click at [127, 323] on div at bounding box center [125, 322] width 24 height 24
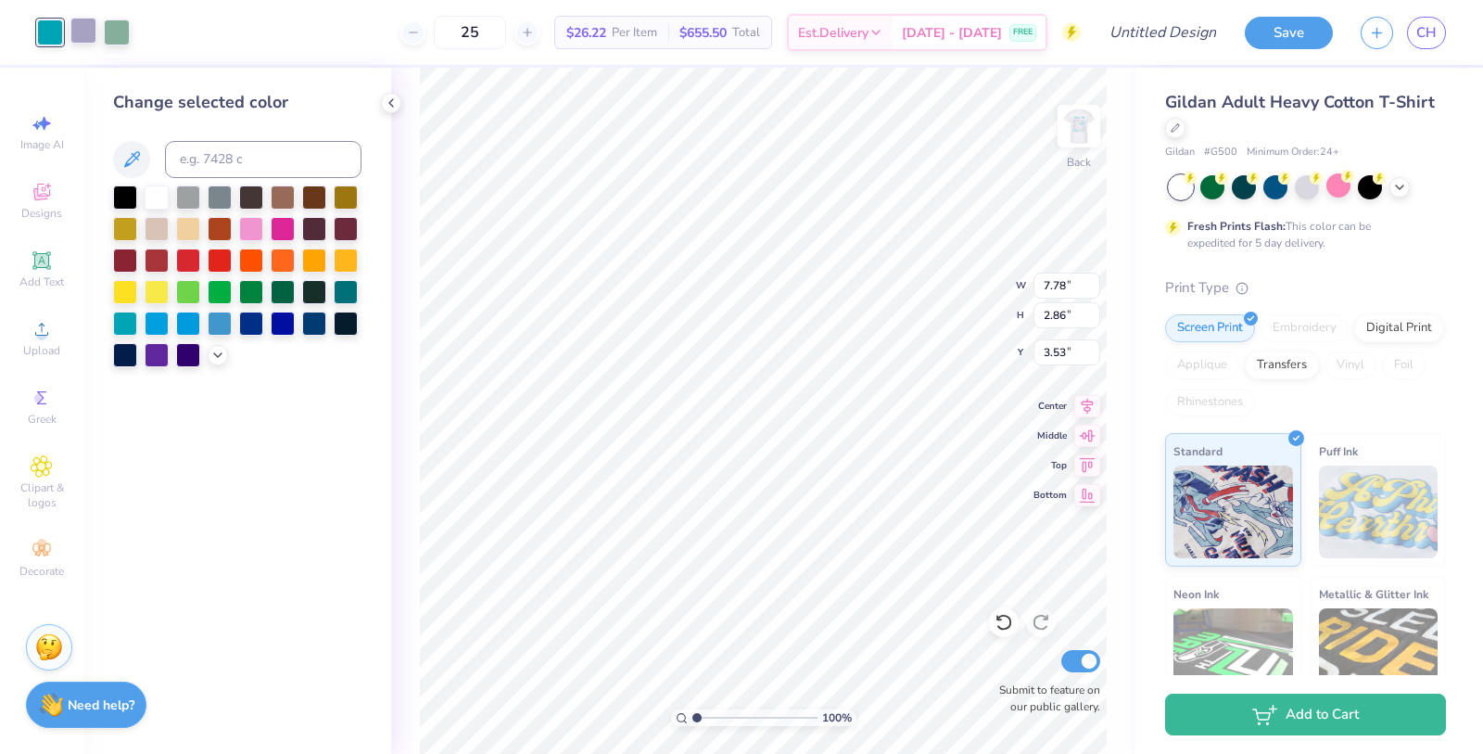
click at [77, 20] on div at bounding box center [83, 31] width 26 height 26
click at [132, 322] on div at bounding box center [125, 322] width 24 height 24
click at [88, 28] on div at bounding box center [83, 31] width 26 height 26
click at [122, 321] on div at bounding box center [125, 322] width 24 height 24
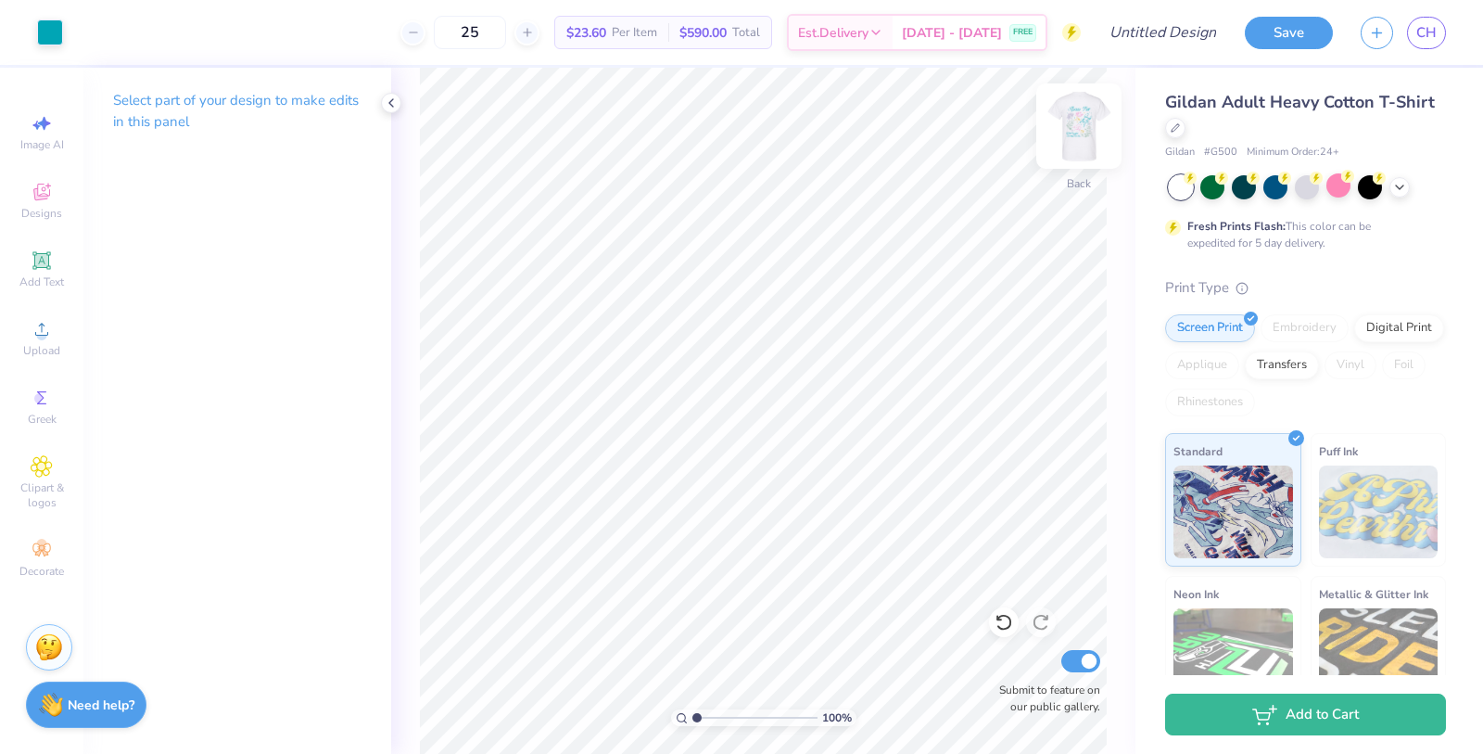
click at [1059, 127] on img at bounding box center [1079, 126] width 74 height 74
type input "4.42"
type input "11.85"
type input "14.59"
type input "3.84"
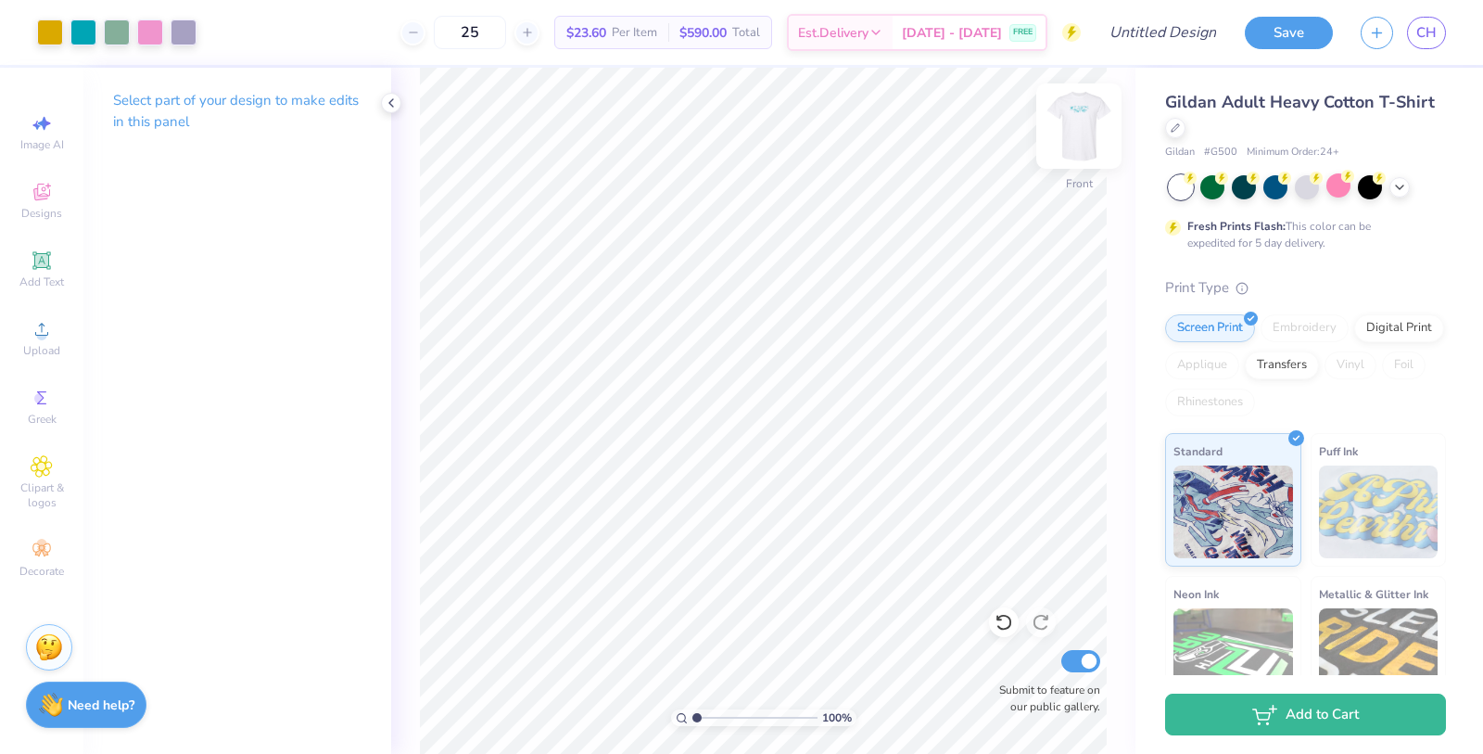
click at [1089, 121] on img at bounding box center [1079, 126] width 74 height 74
click at [1106, 113] on img at bounding box center [1079, 126] width 74 height 74
click at [506, 32] on input "25" at bounding box center [470, 32] width 72 height 33
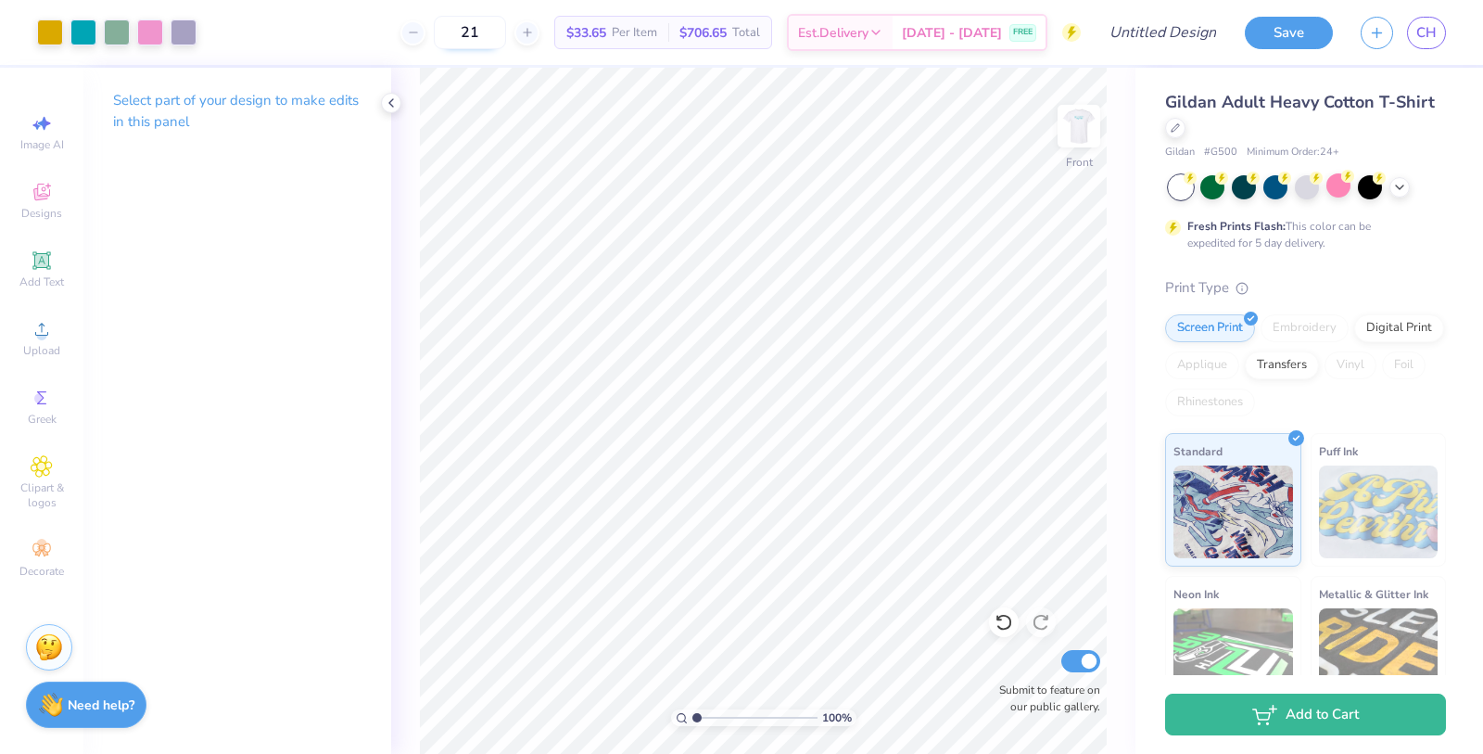
click at [506, 35] on input "21" at bounding box center [470, 32] width 72 height 33
type input "25"
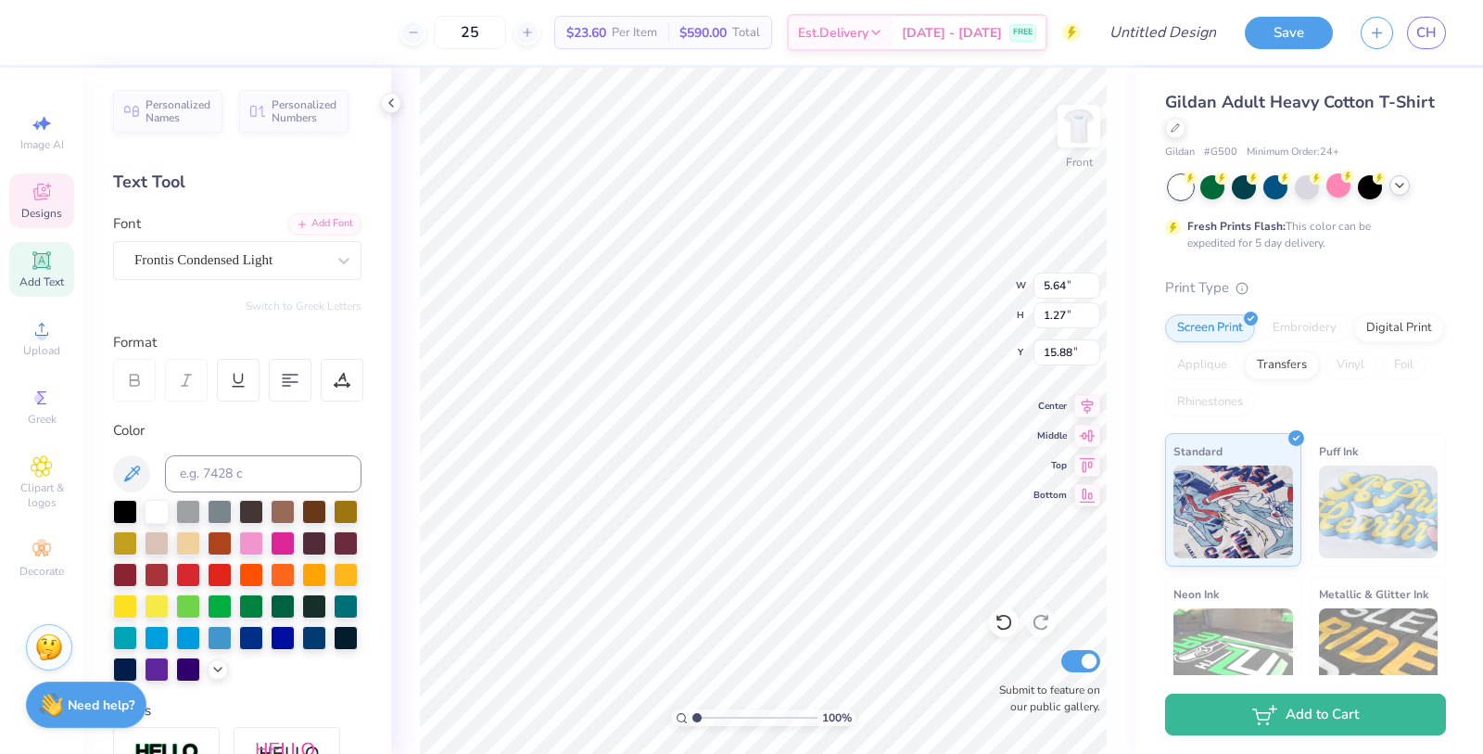
click at [1399, 185] on polyline at bounding box center [1399, 186] width 7 height 4
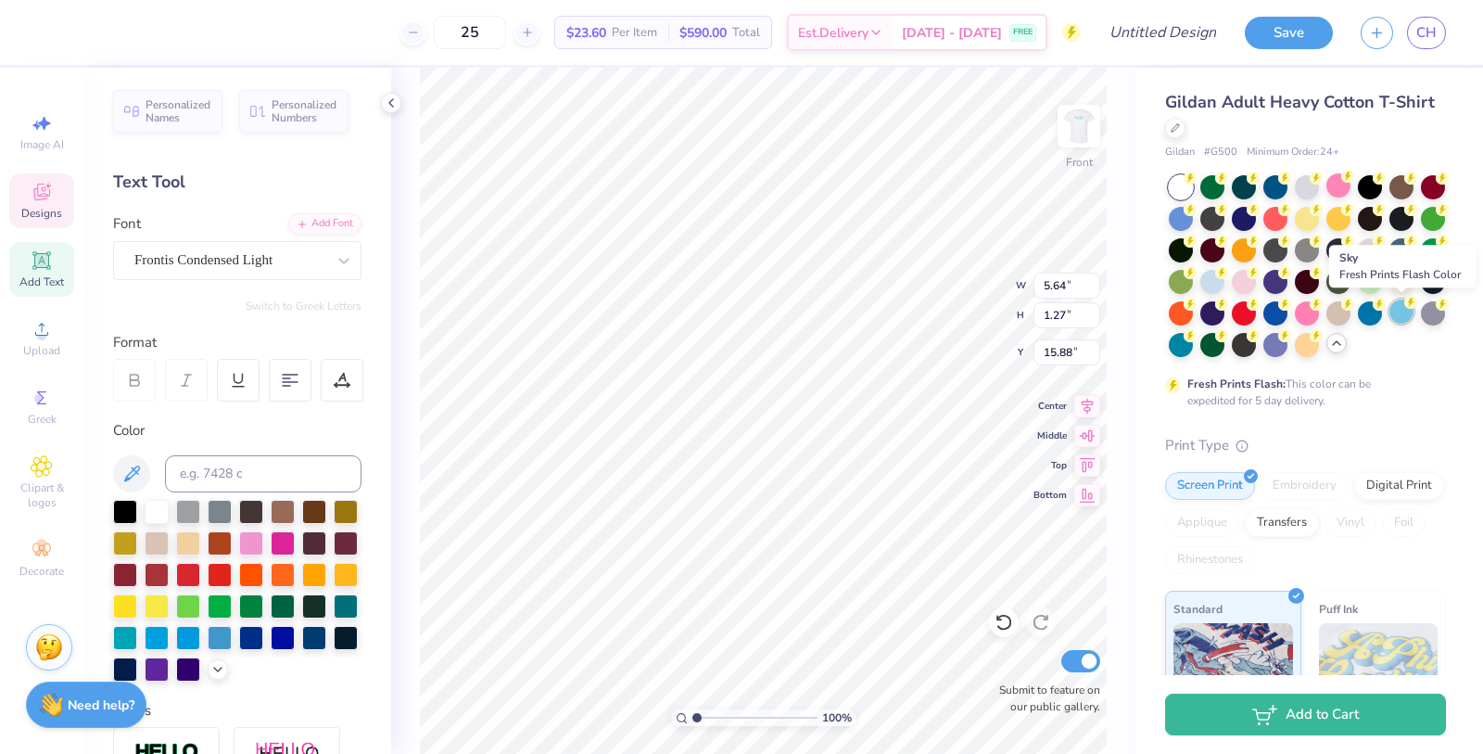
click at [1392, 317] on div at bounding box center [1401, 311] width 24 height 24
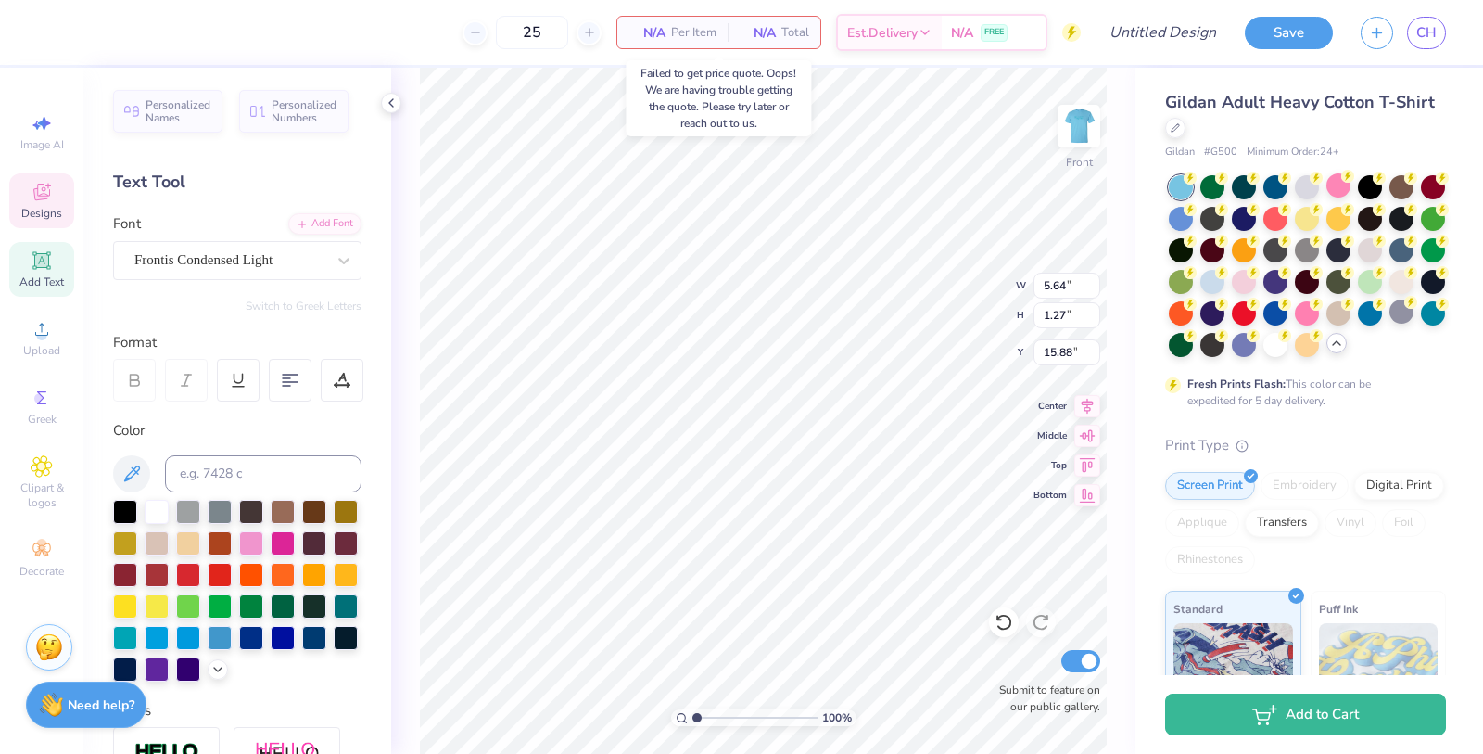
click at [667, 26] on div "N/A Per Item" at bounding box center [672, 33] width 110 height 32
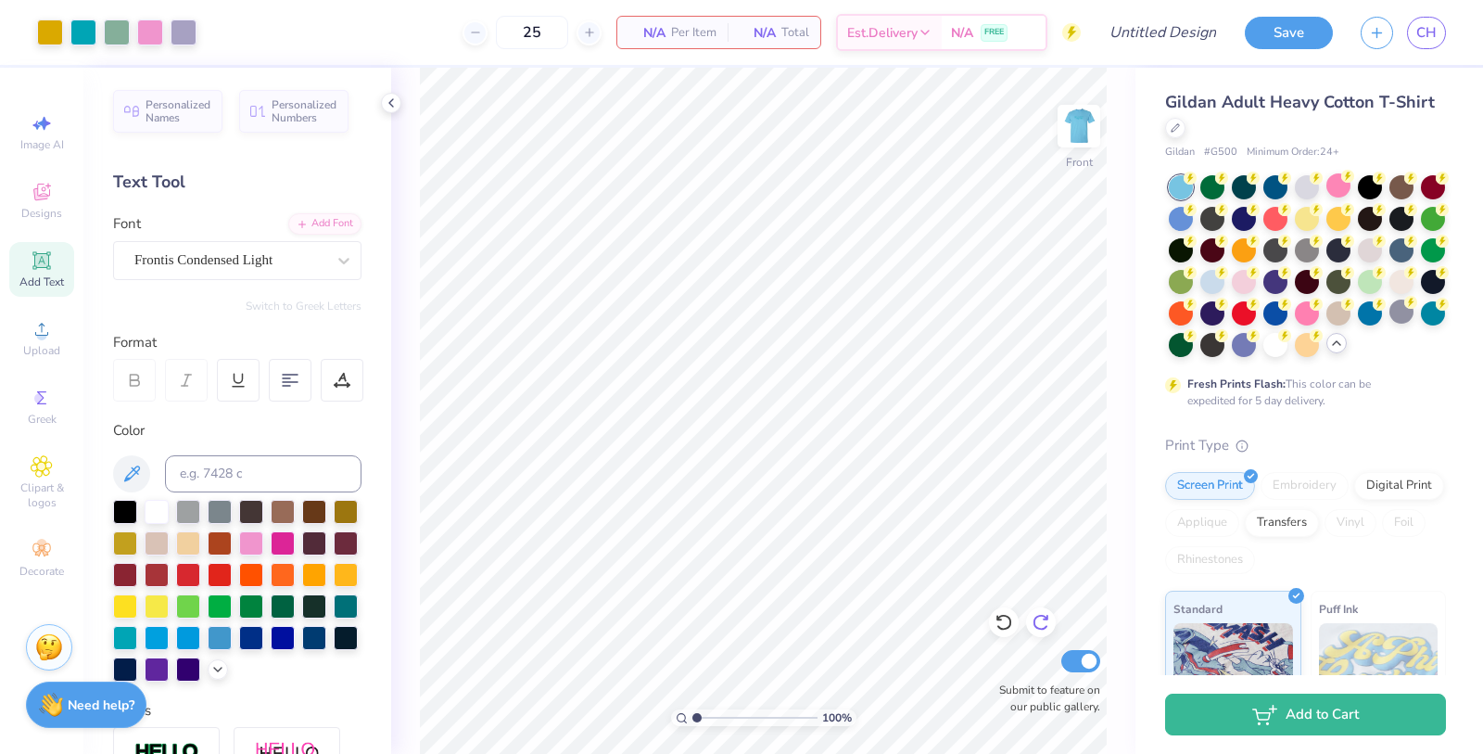
click at [1042, 616] on icon at bounding box center [1041, 623] width 16 height 17
click at [1194, 183] on icon at bounding box center [1190, 177] width 6 height 9
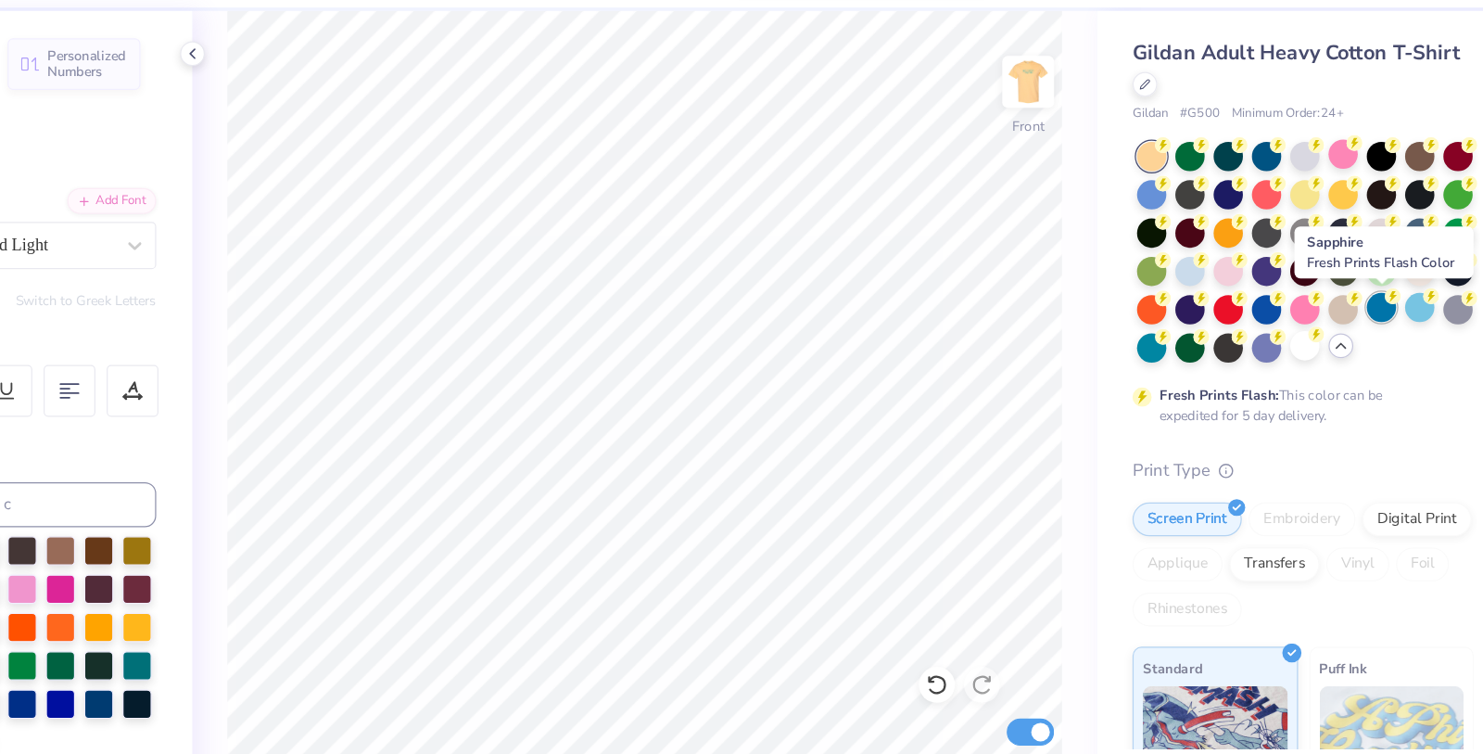
click at [1372, 316] on div at bounding box center [1370, 311] width 24 height 24
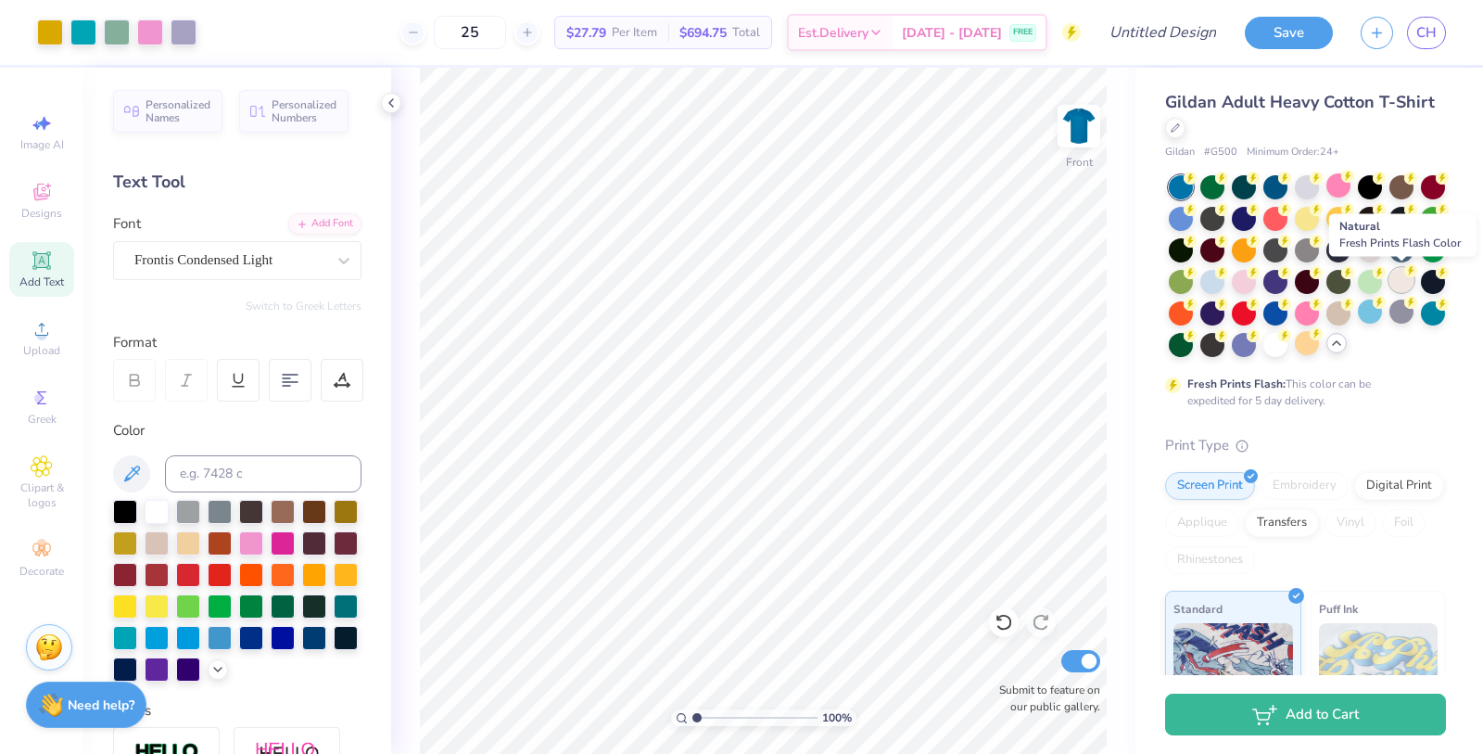
click at [1408, 276] on div at bounding box center [1401, 280] width 24 height 24
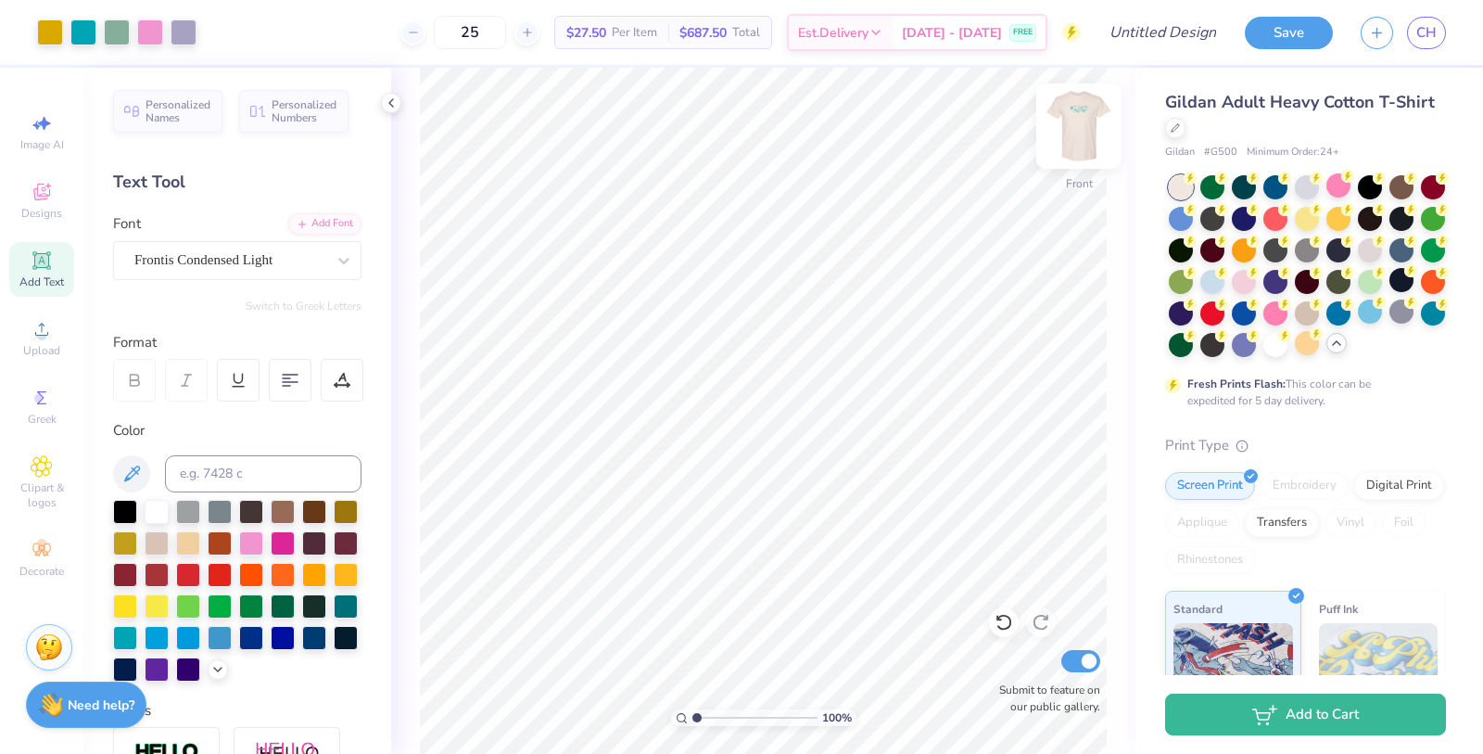
click at [1075, 134] on img at bounding box center [1079, 126] width 74 height 74
click at [1075, 134] on img at bounding box center [1078, 126] width 37 height 37
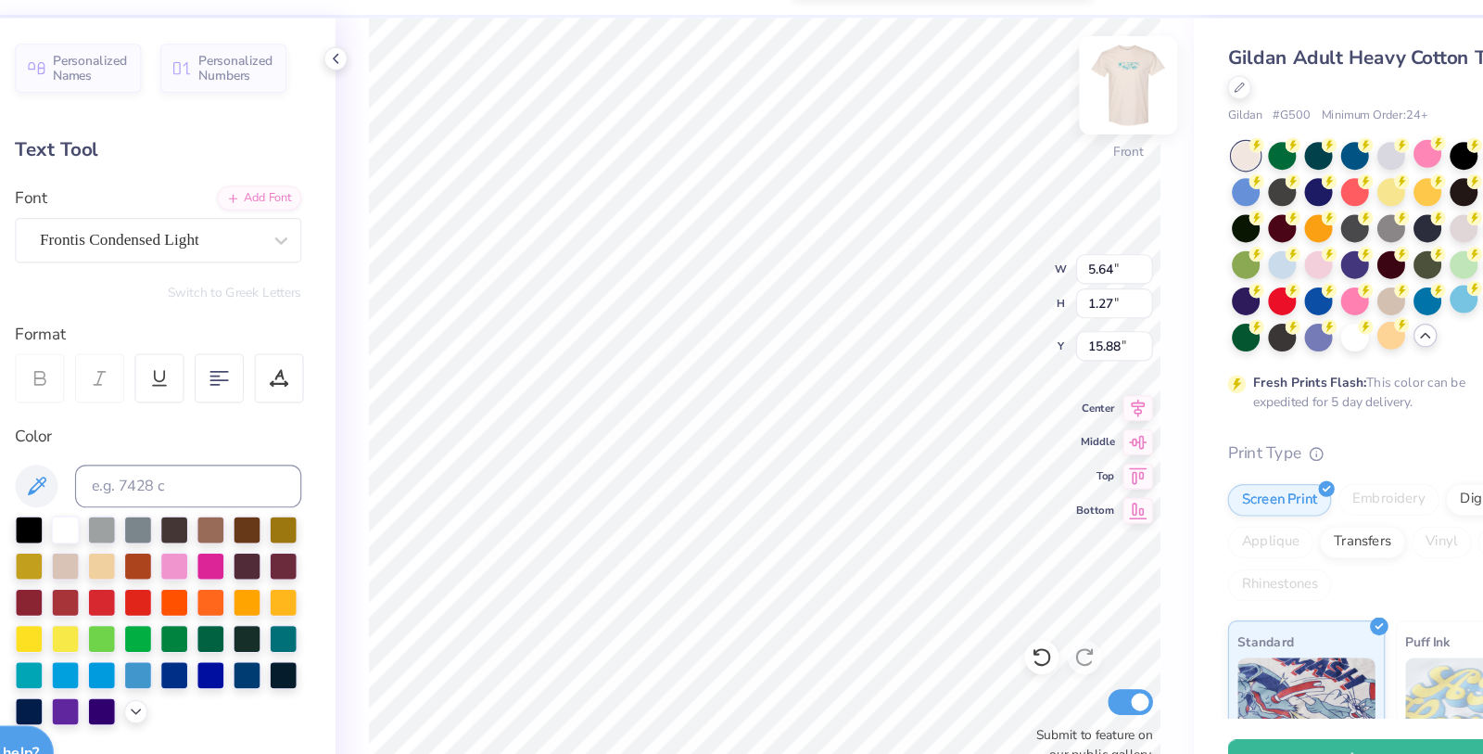
type textarea "u"
type textarea "Under the Phi"
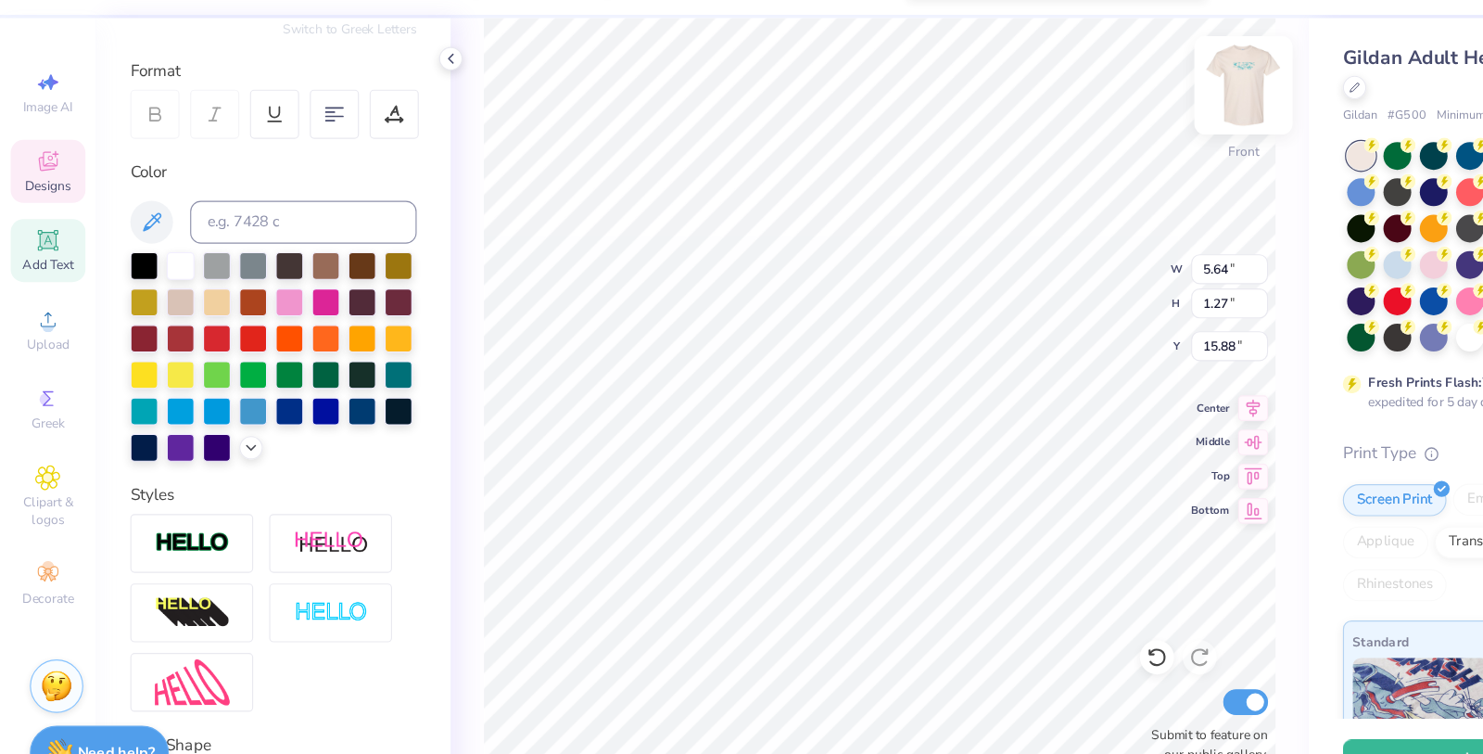
scroll to position [322, 0]
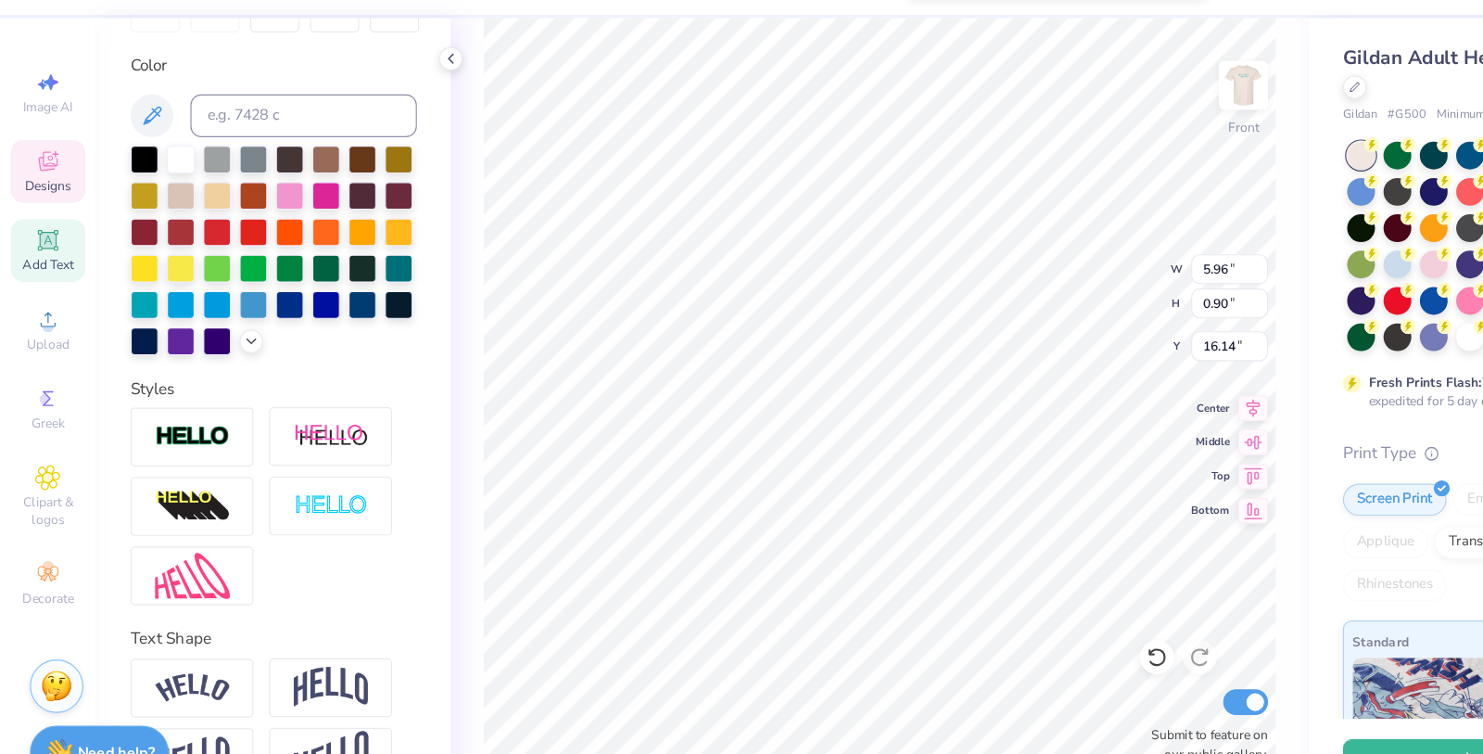
type input "5.96"
type input "0.90"
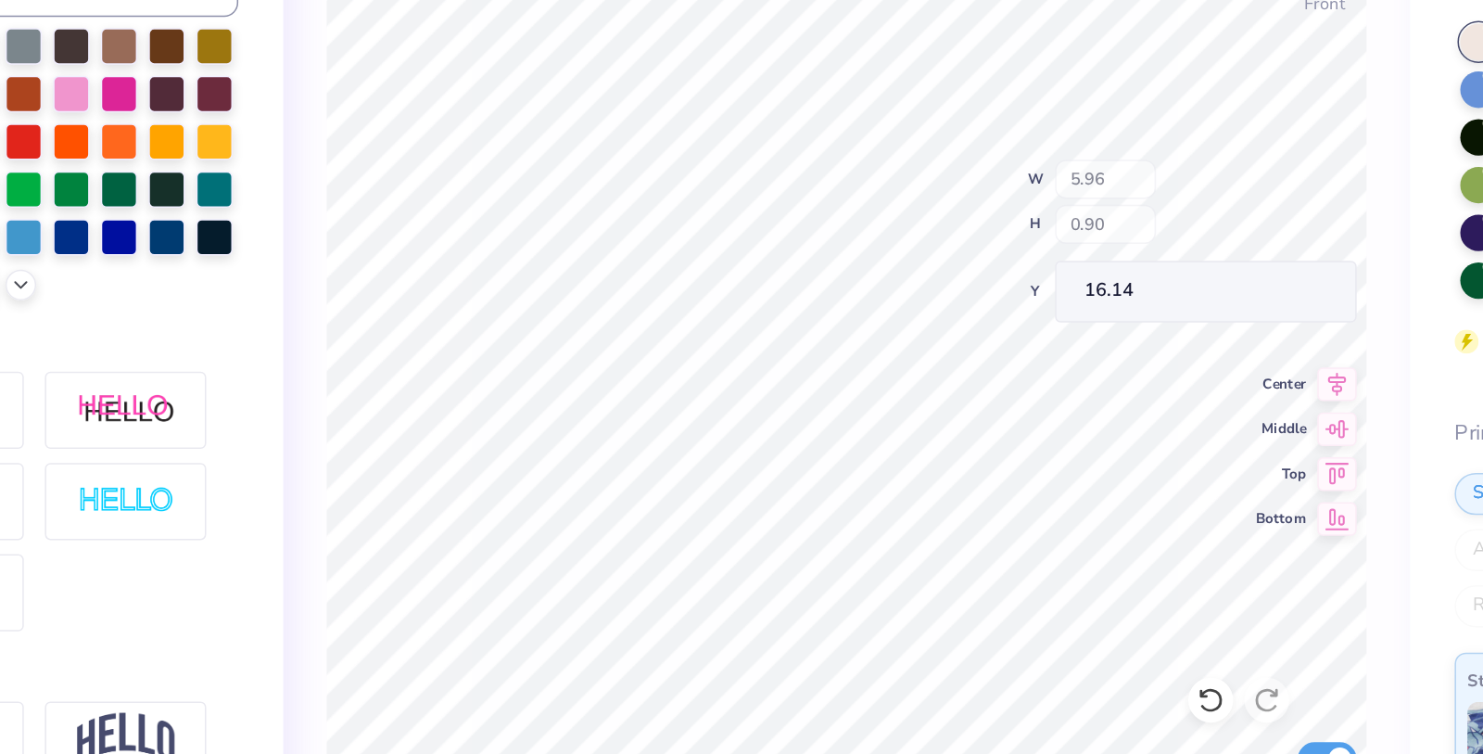
type input "16.25"
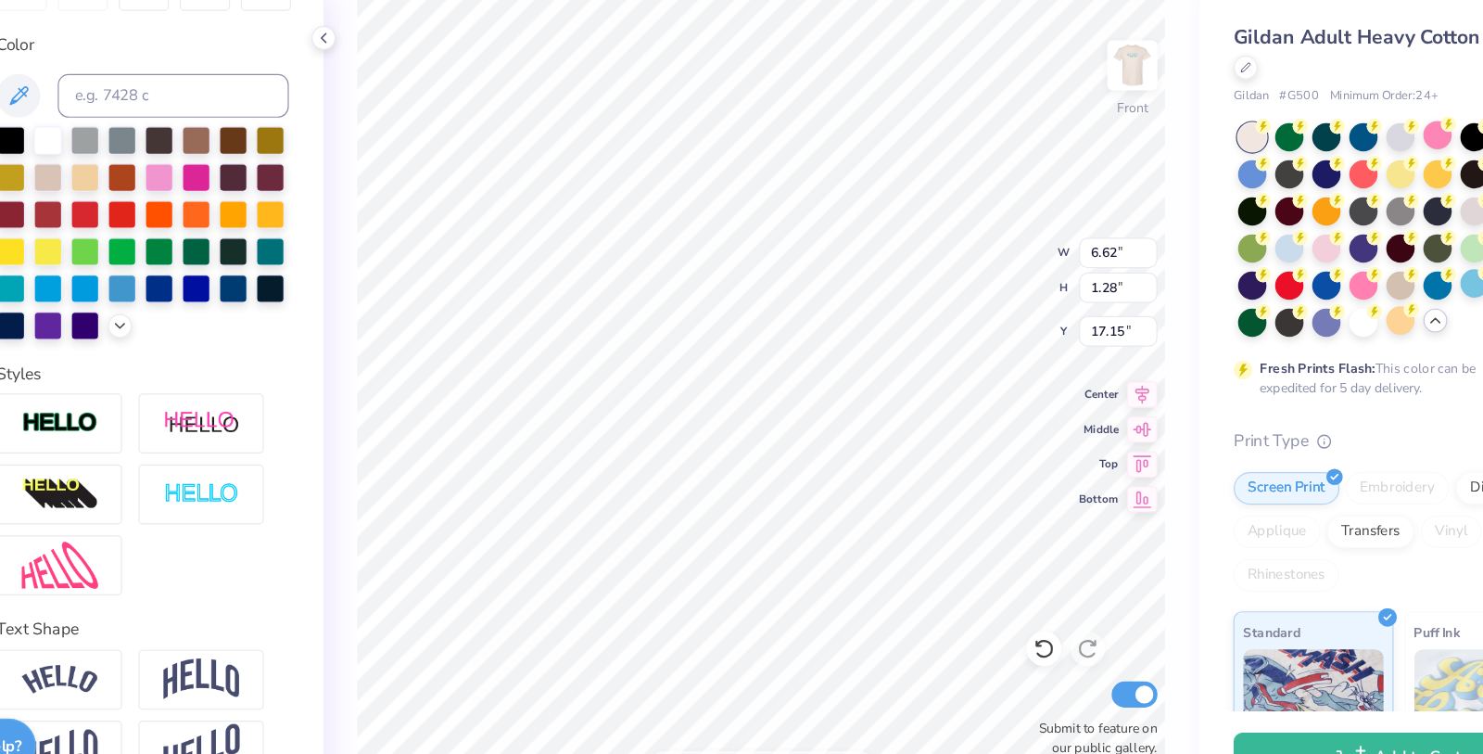
scroll to position [0, 6]
type textarea "Crush Party 2025"
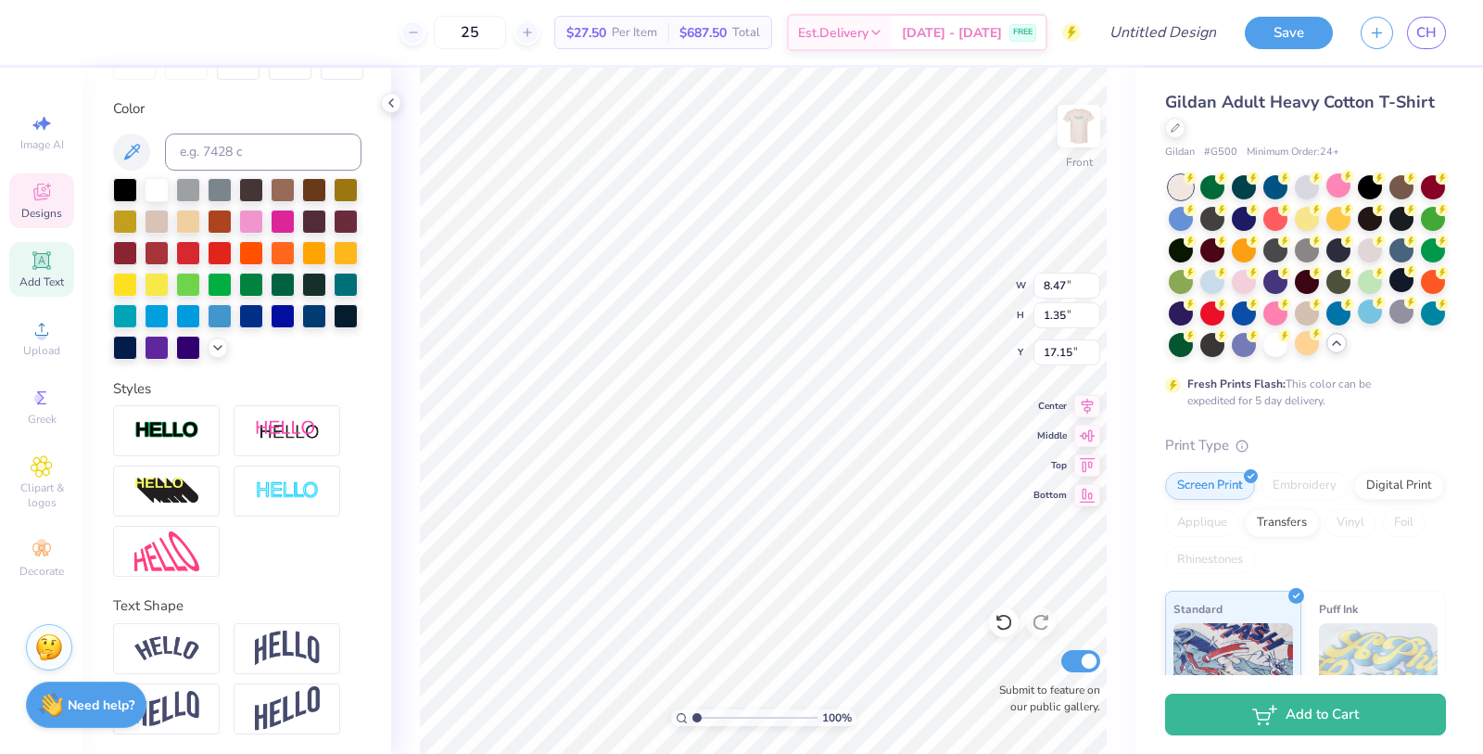
type input "6.86"
type input "1.10"
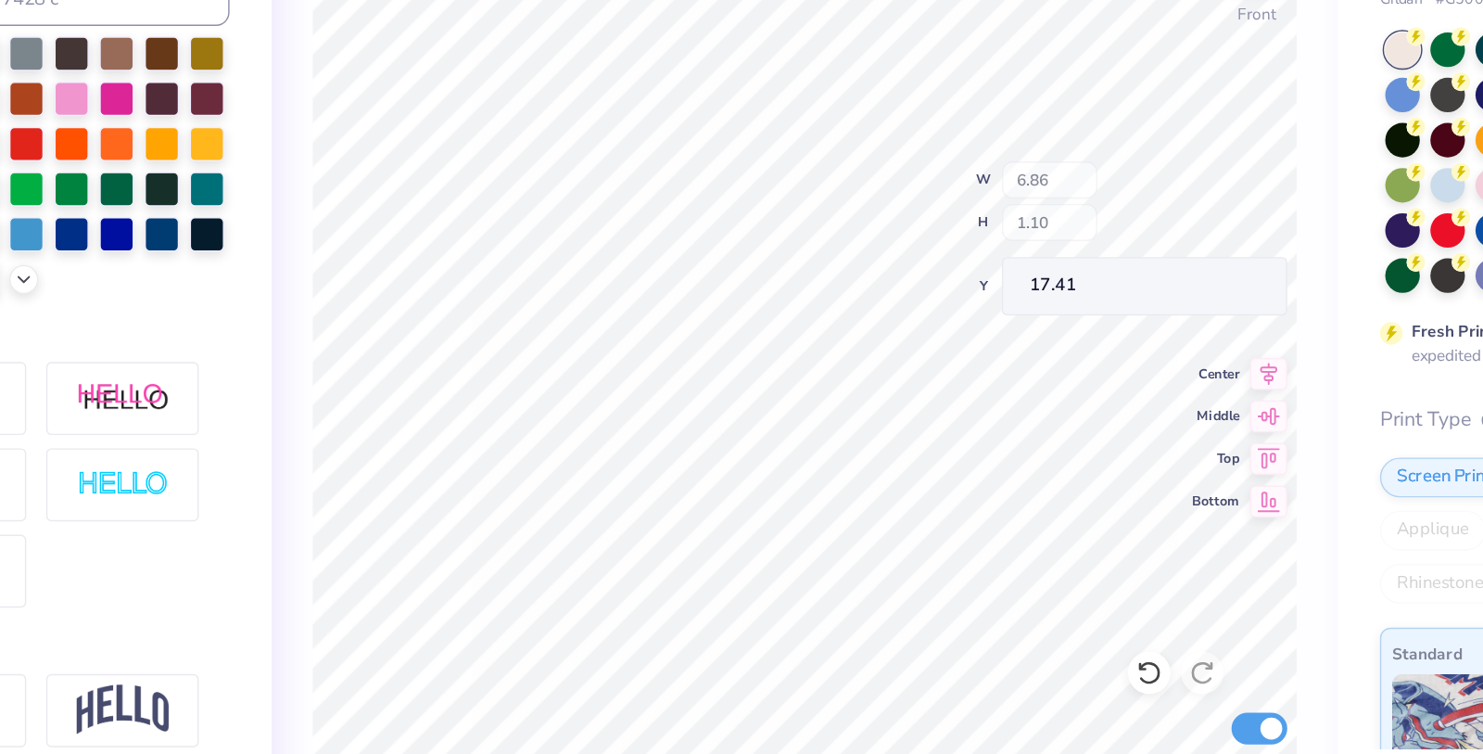
type input "17.20"
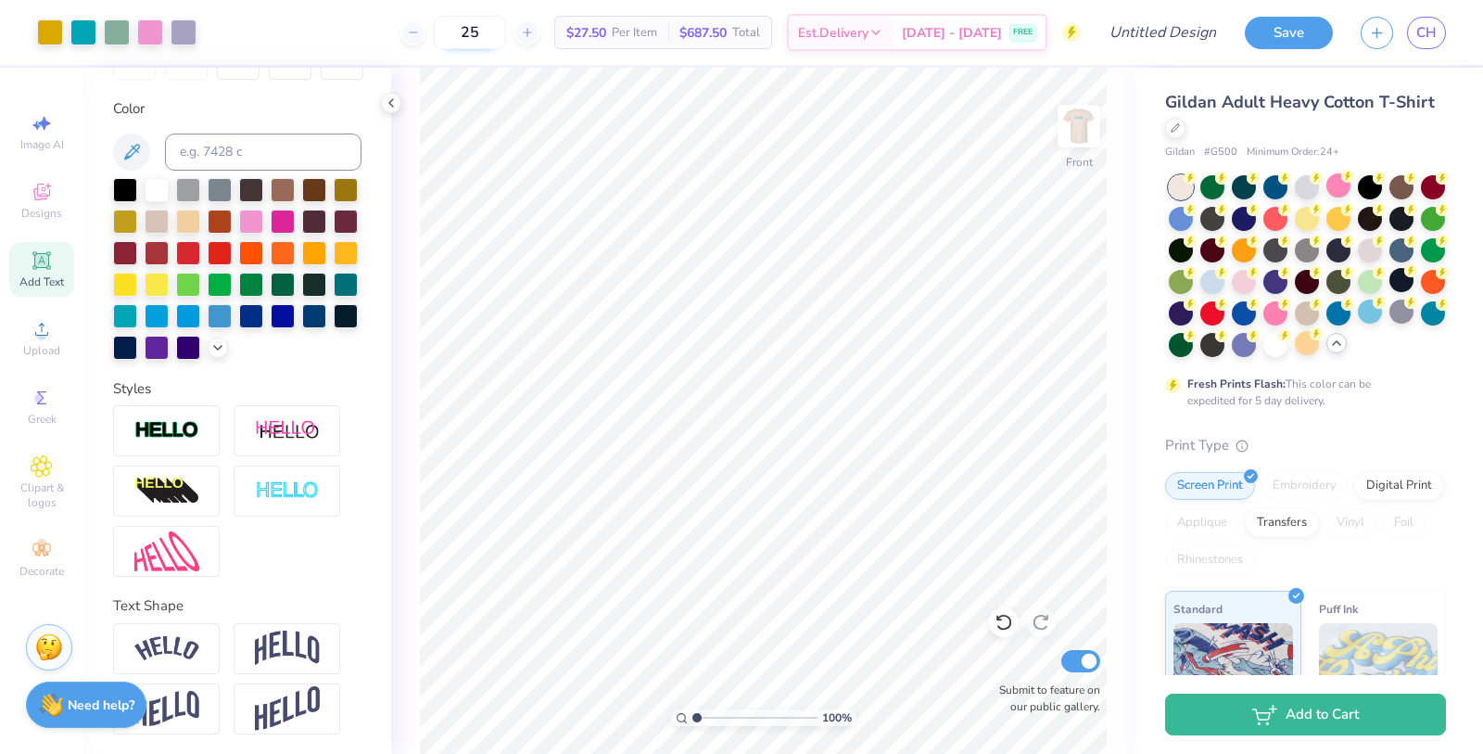
click at [506, 33] on input "25" at bounding box center [470, 32] width 72 height 33
click at [506, 32] on input "25" at bounding box center [470, 32] width 72 height 33
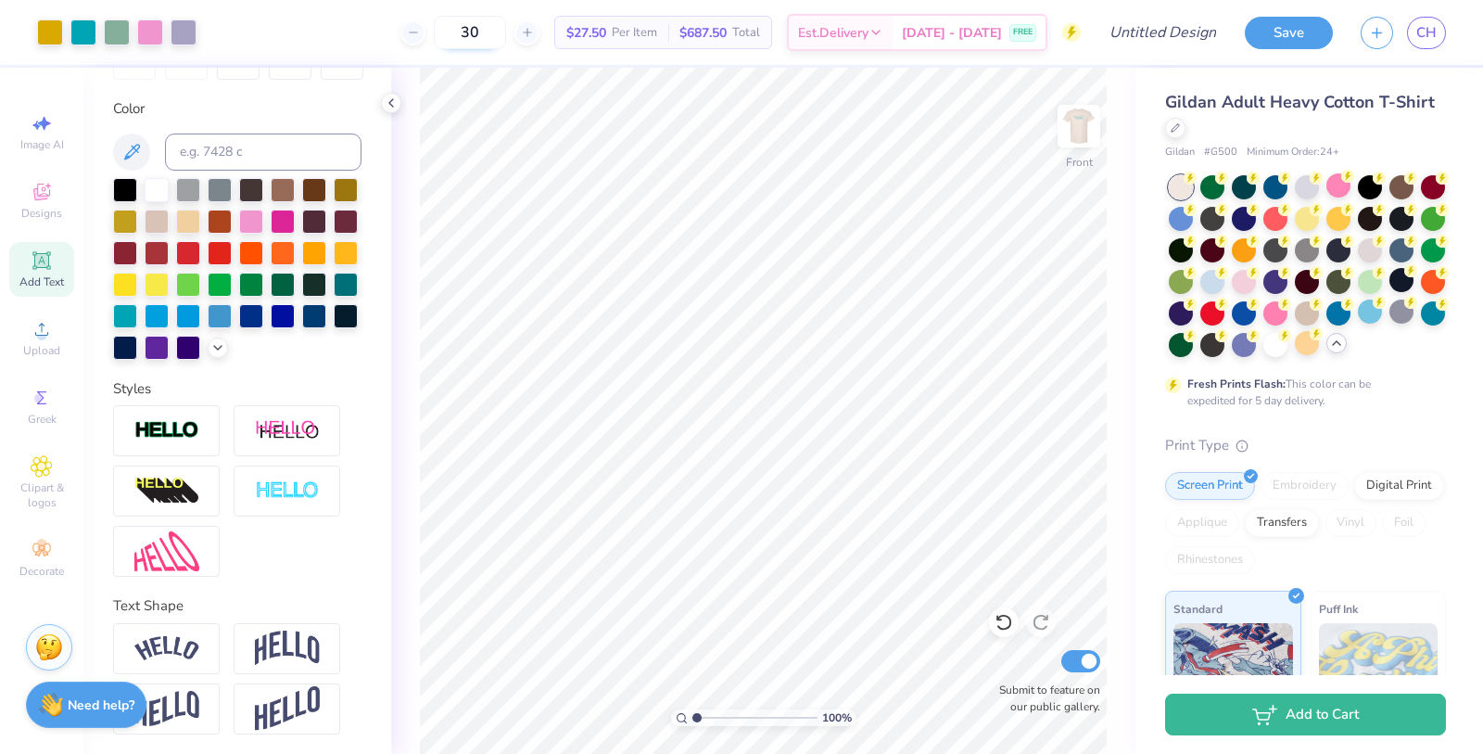
type input "30"
